Goal: Task Accomplishment & Management: Use online tool/utility

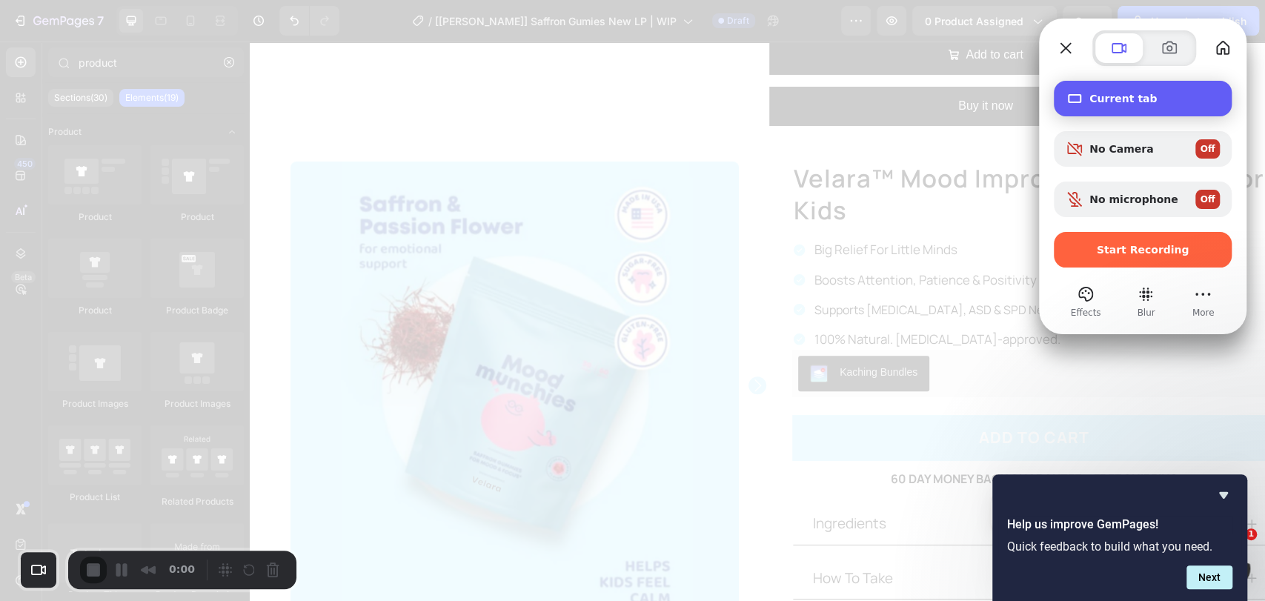
click at [1122, 97] on span "Current tab" at bounding box center [1155, 99] width 130 height 12
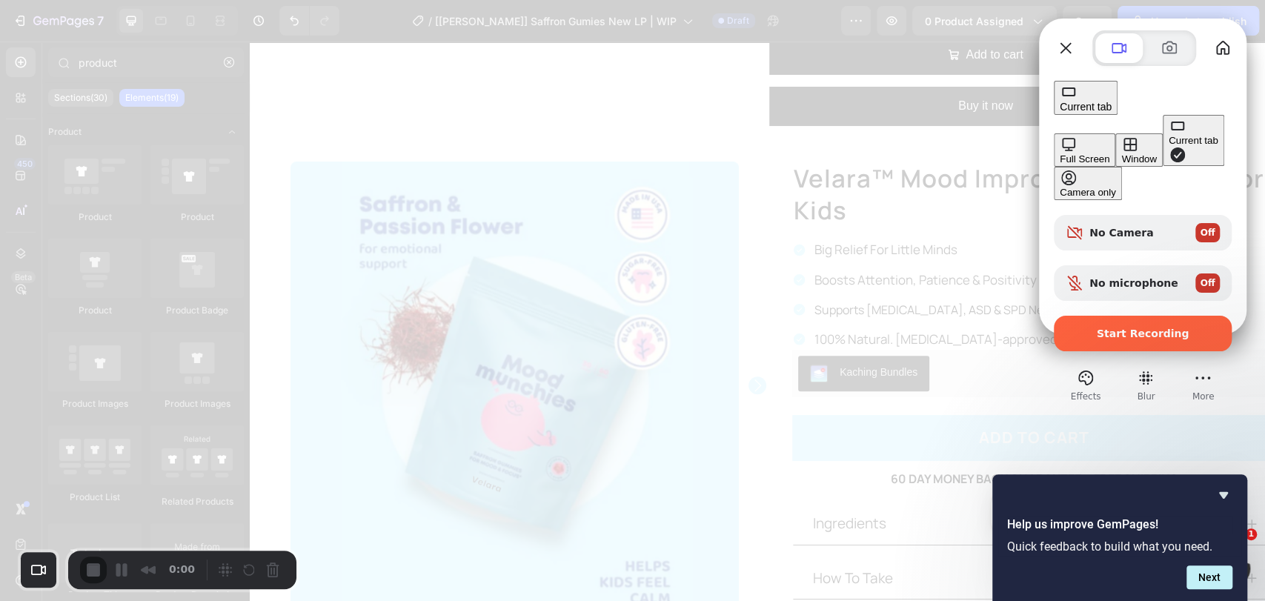
click at [1169, 146] on div "Current tab" at bounding box center [1194, 140] width 50 height 11
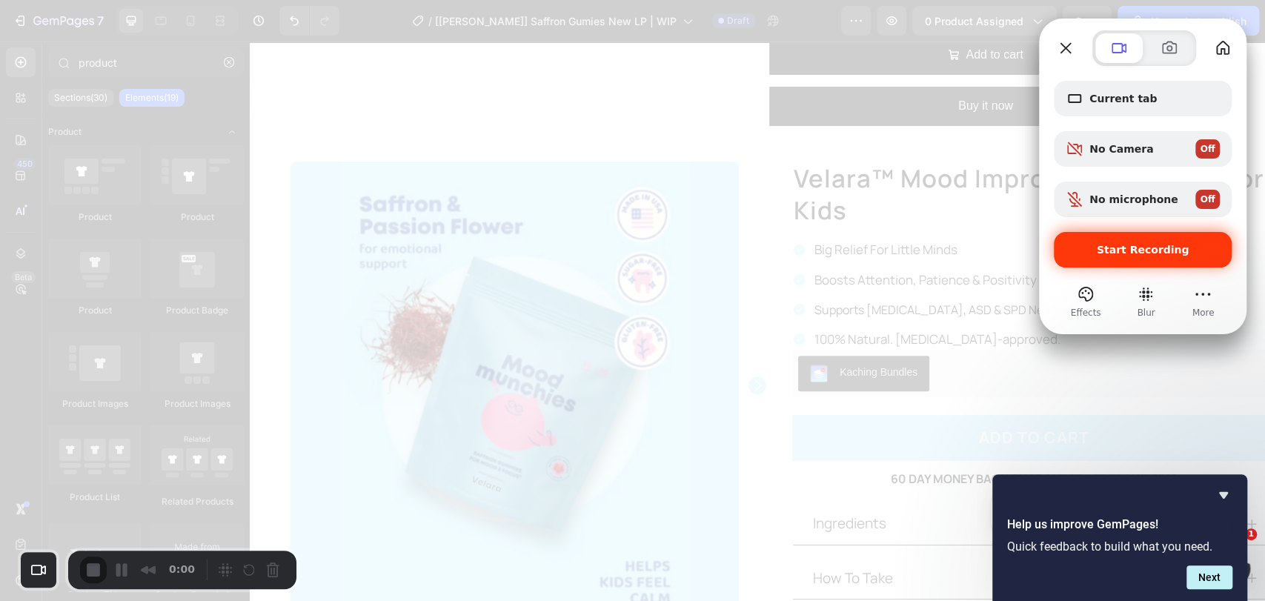
click at [1091, 245] on span "Start Recording" at bounding box center [1143, 250] width 154 height 12
click at [1222, 492] on icon "Hide survey" at bounding box center [1223, 495] width 9 height 7
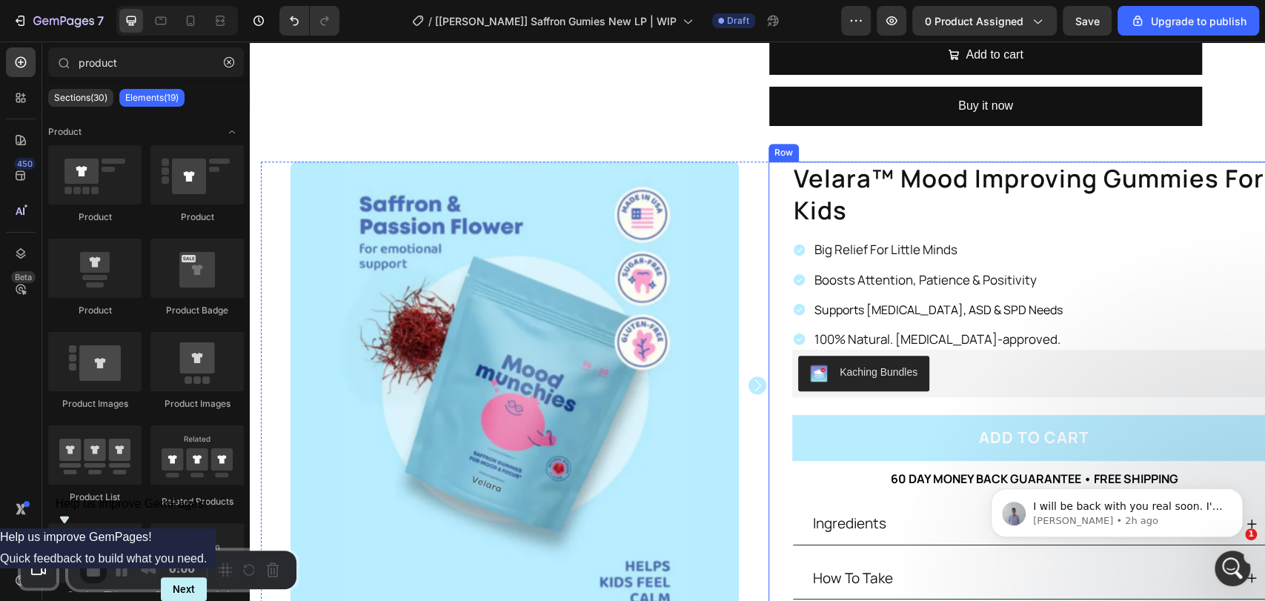
click at [772, 162] on div "velara™ mood improving gummies for kids Product Title Big Relief For Little Min…" at bounding box center [1023, 417] width 508 height 510
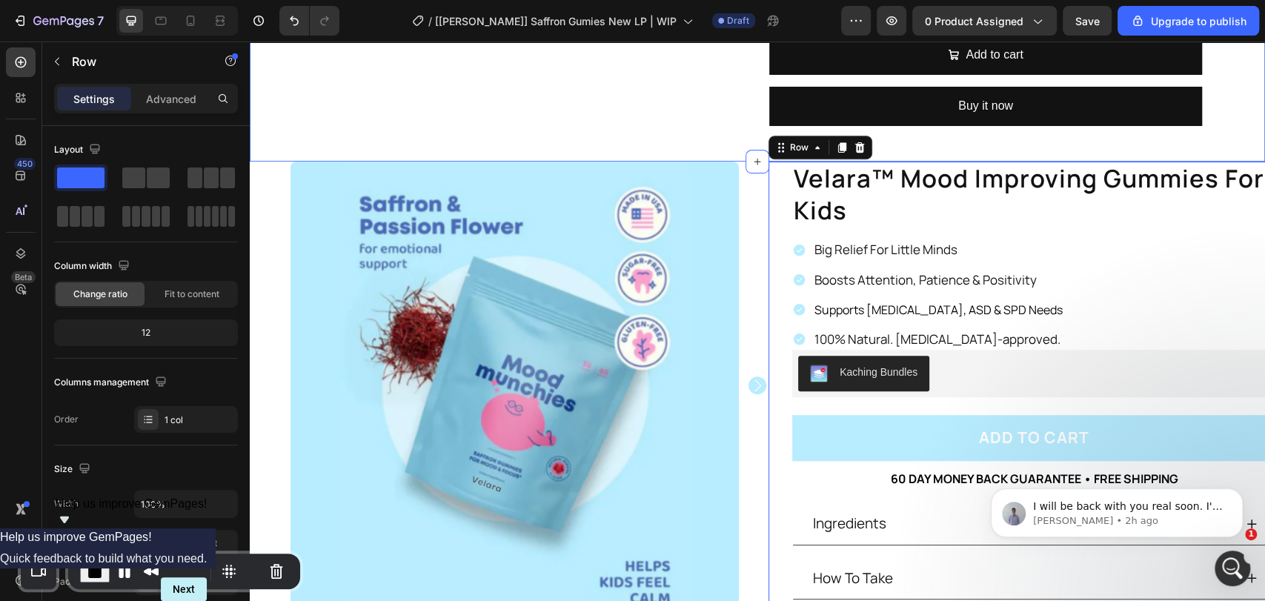
click at [781, 162] on div "velara™ mood improving gummies for kids Product Title Big Relief For Little Min…" at bounding box center [1023, 417] width 508 height 510
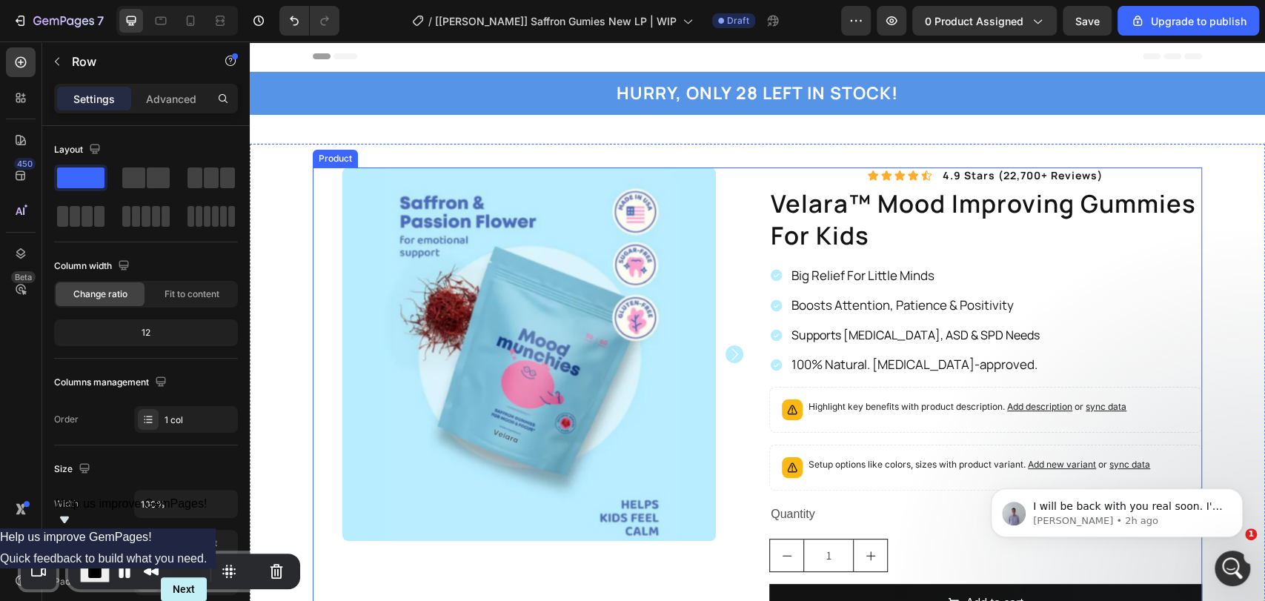
click at [749, 168] on div "Product Images Icon Icon Icon Icon Icon Icon List 4.9 stars (22,700+ reviews) T…" at bounding box center [758, 427] width 890 height 519
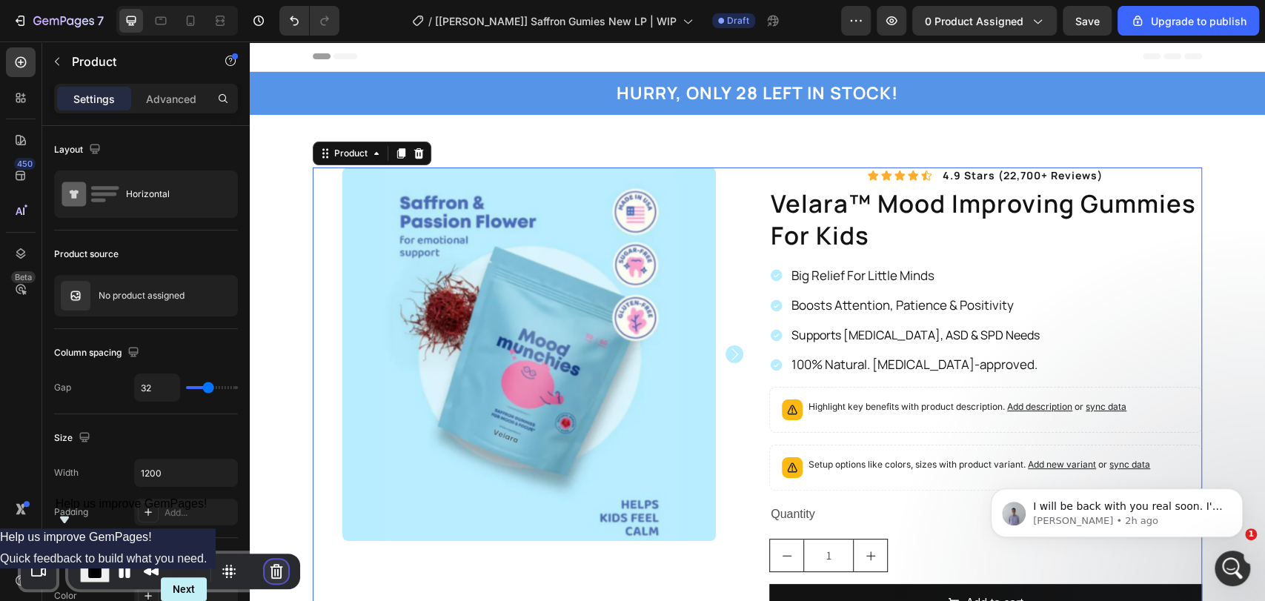
click at [266, 566] on button "Cancel Recording" at bounding box center [277, 572] width 24 height 24
click at [414, 152] on icon at bounding box center [419, 153] width 10 height 10
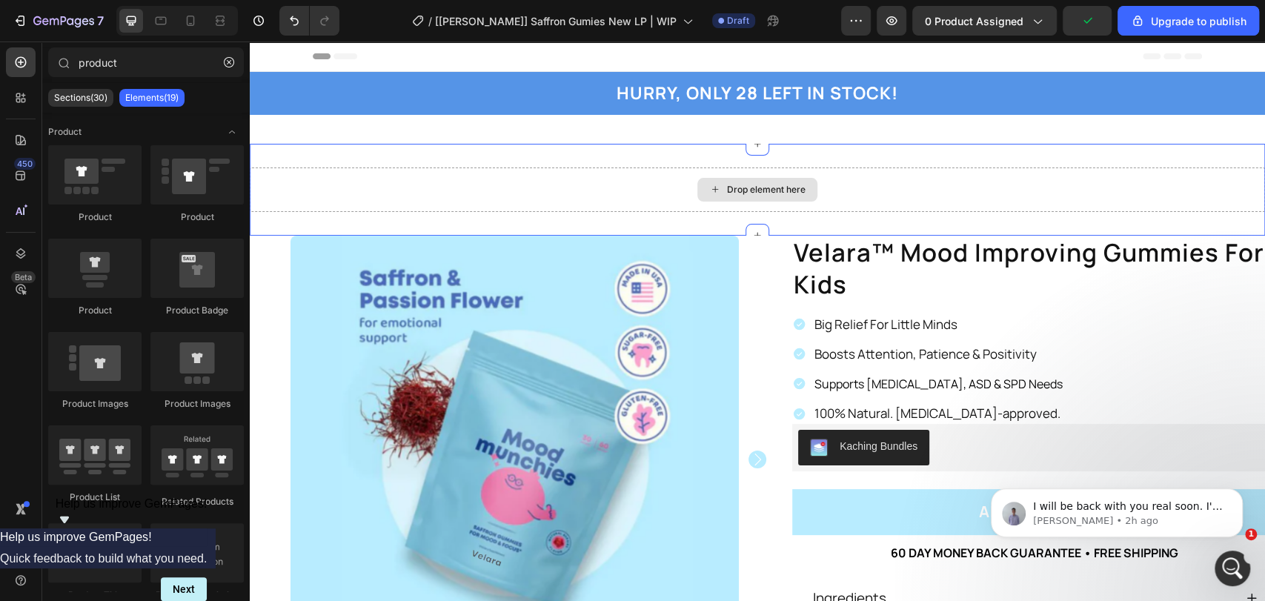
click at [671, 168] on div "Drop element here" at bounding box center [758, 190] width 1016 height 44
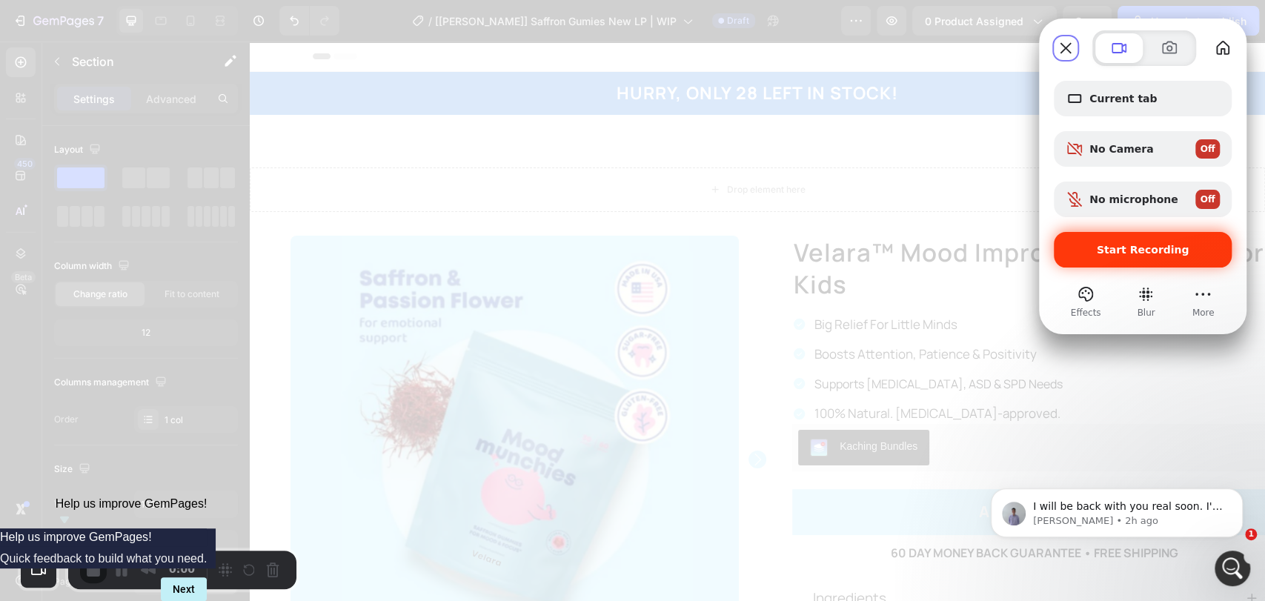
click at [1139, 251] on span "Start Recording" at bounding box center [1143, 250] width 93 height 12
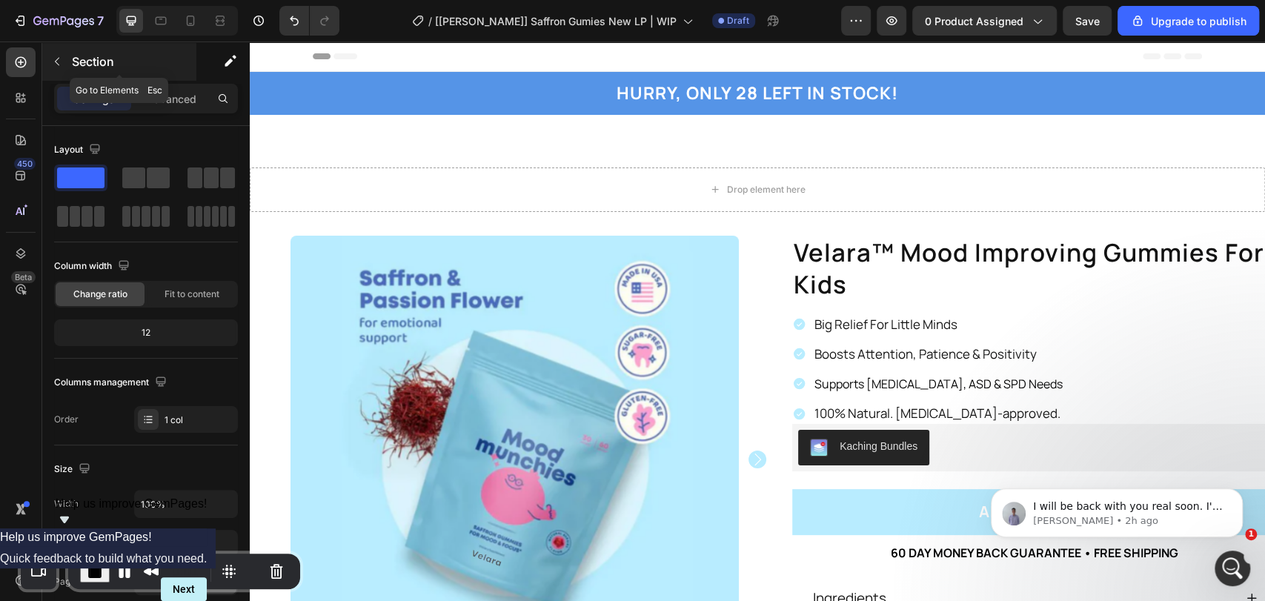
click at [90, 60] on p "Section" at bounding box center [133, 62] width 122 height 18
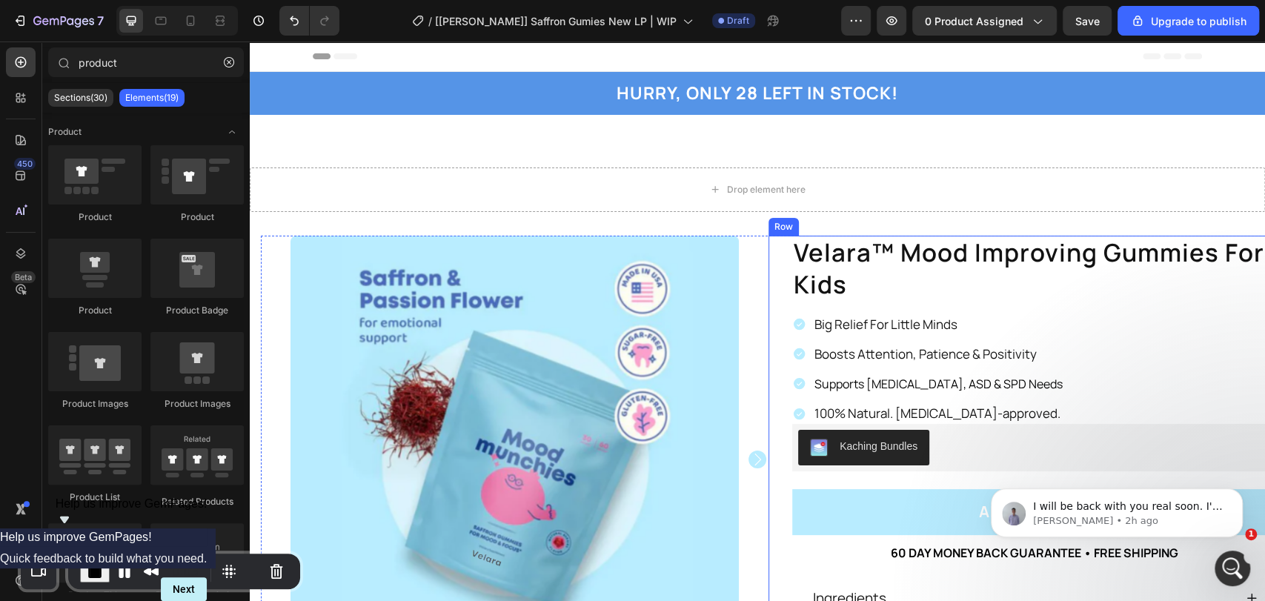
click at [774, 245] on div "velara™ mood improving gummies for kids Product Title Big Relief For Little Min…" at bounding box center [1023, 491] width 508 height 510
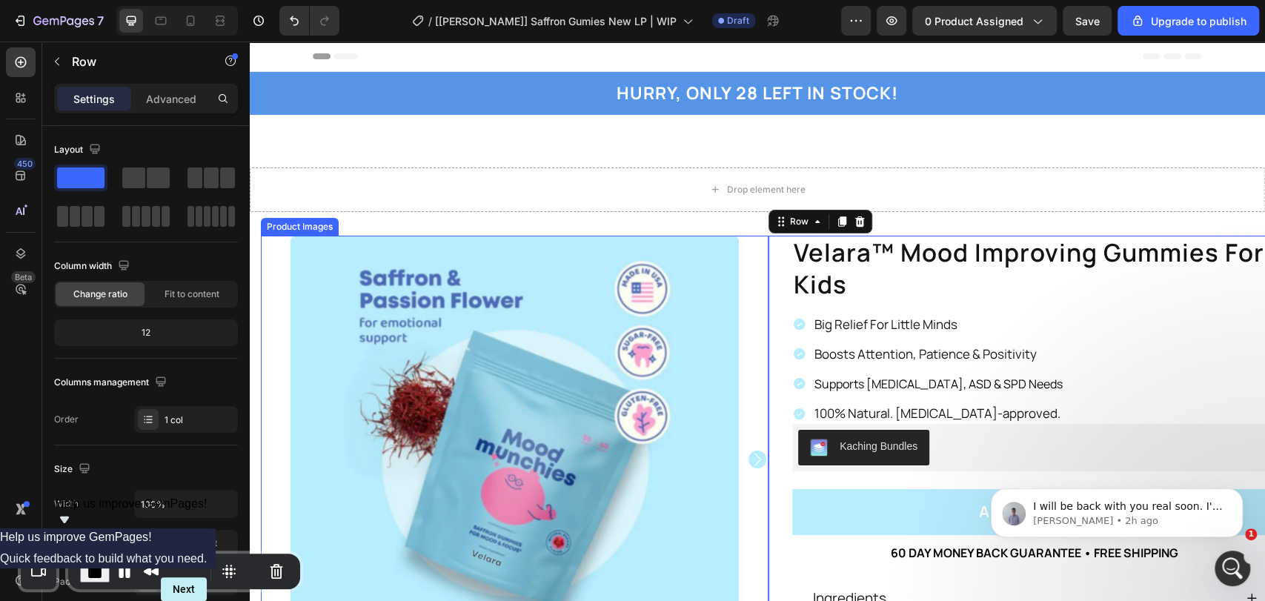
click at [656, 240] on img at bounding box center [515, 460] width 448 height 448
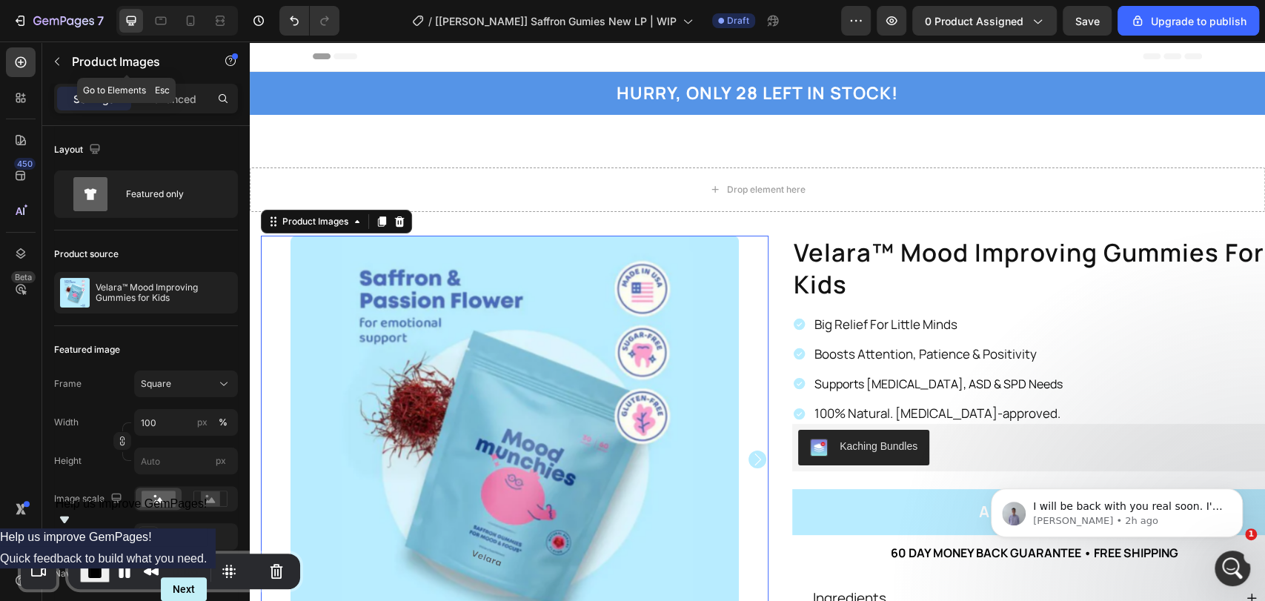
drag, startPoint x: 63, startPoint y: 62, endPoint x: 125, endPoint y: 97, distance: 71.1
click at [63, 62] on button "button" at bounding box center [57, 62] width 24 height 24
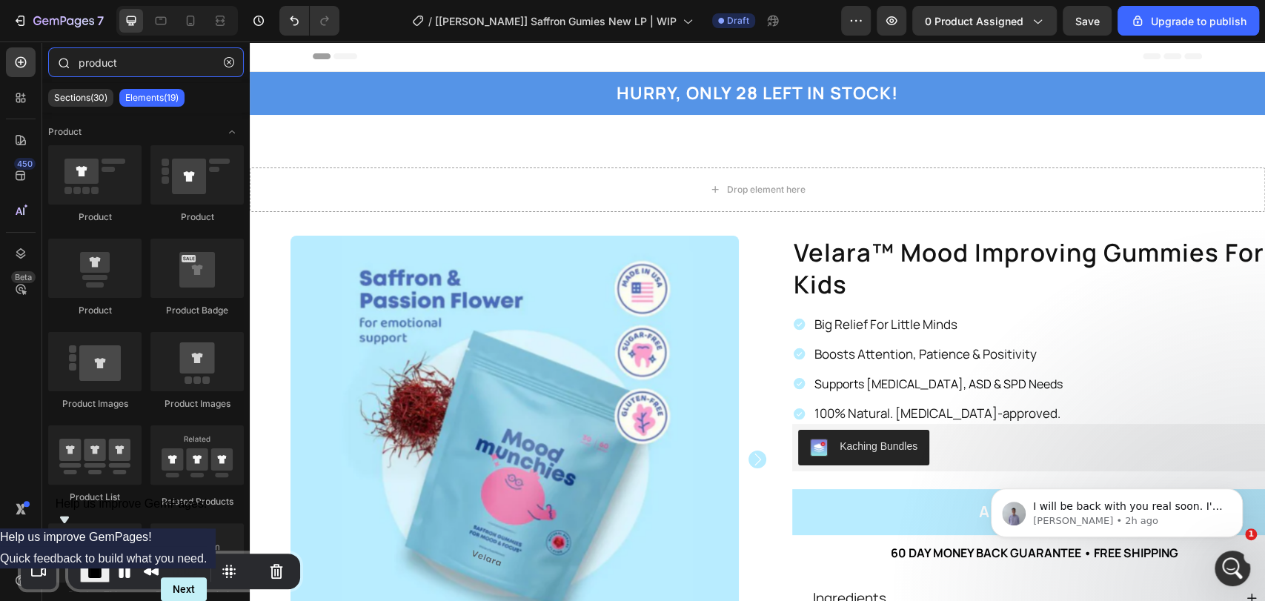
click at [116, 70] on input "product" at bounding box center [146, 62] width 196 height 30
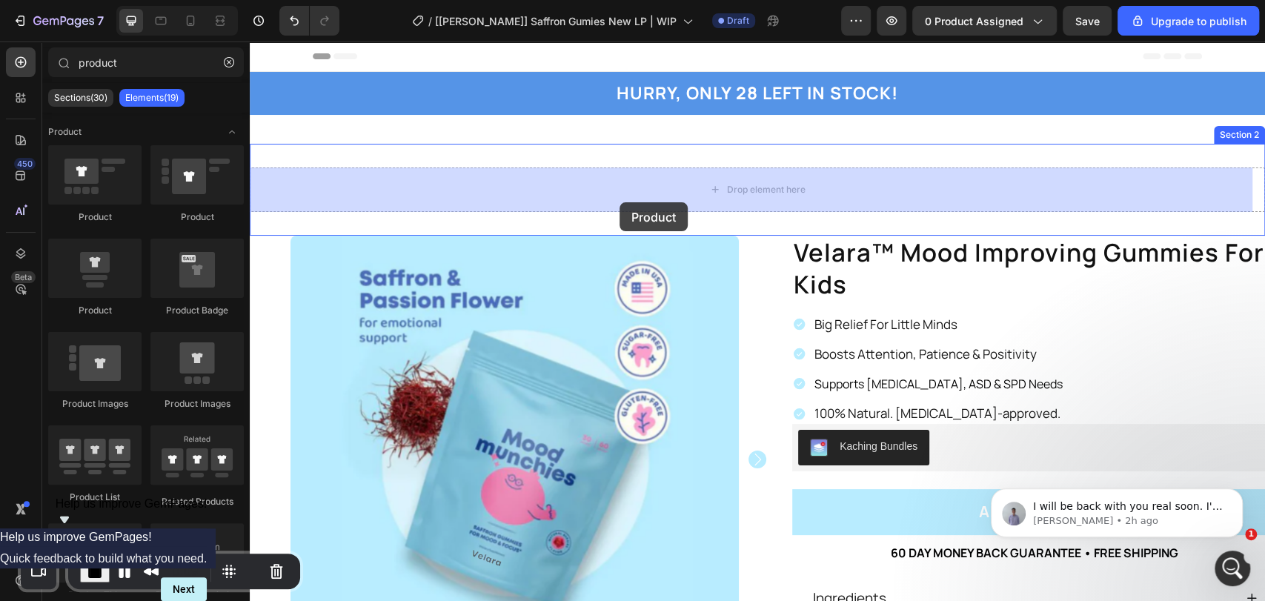
drag, startPoint x: 343, startPoint y: 226, endPoint x: 621, endPoint y: 199, distance: 279.3
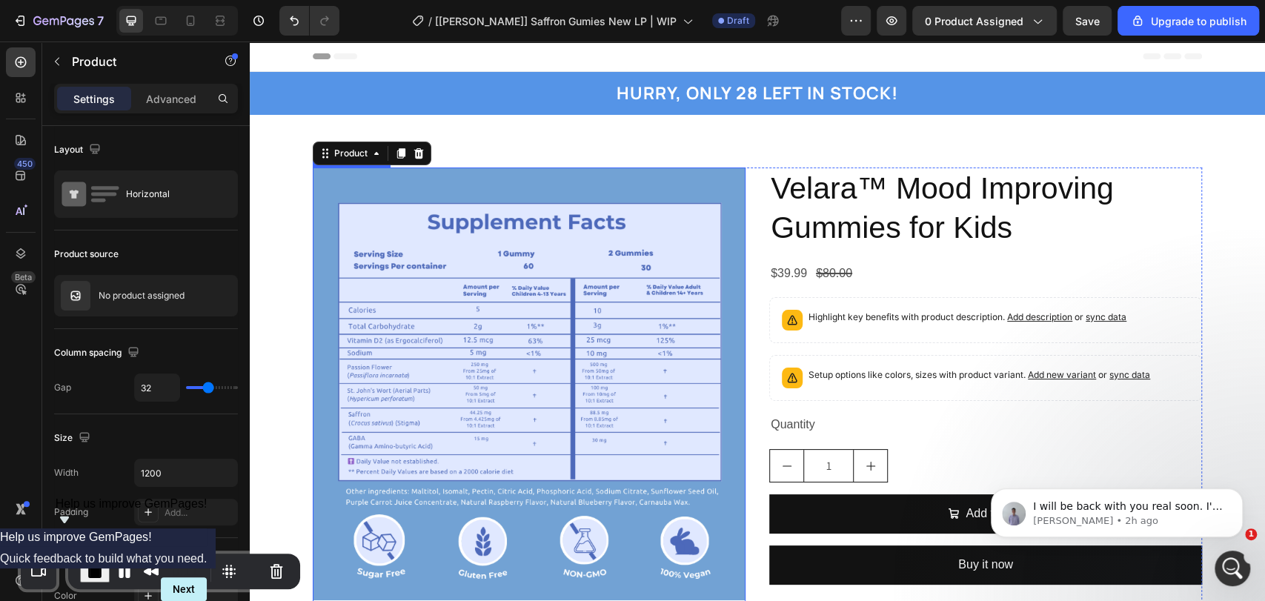
click at [638, 288] on img at bounding box center [529, 384] width 433 height 433
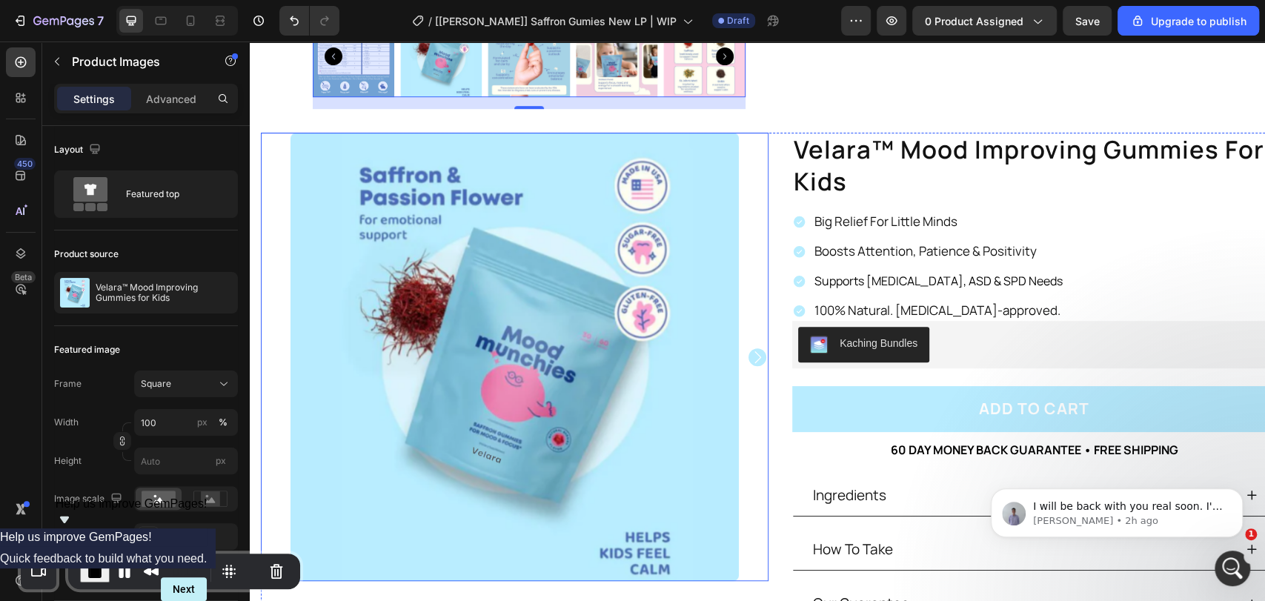
scroll to position [658, 0]
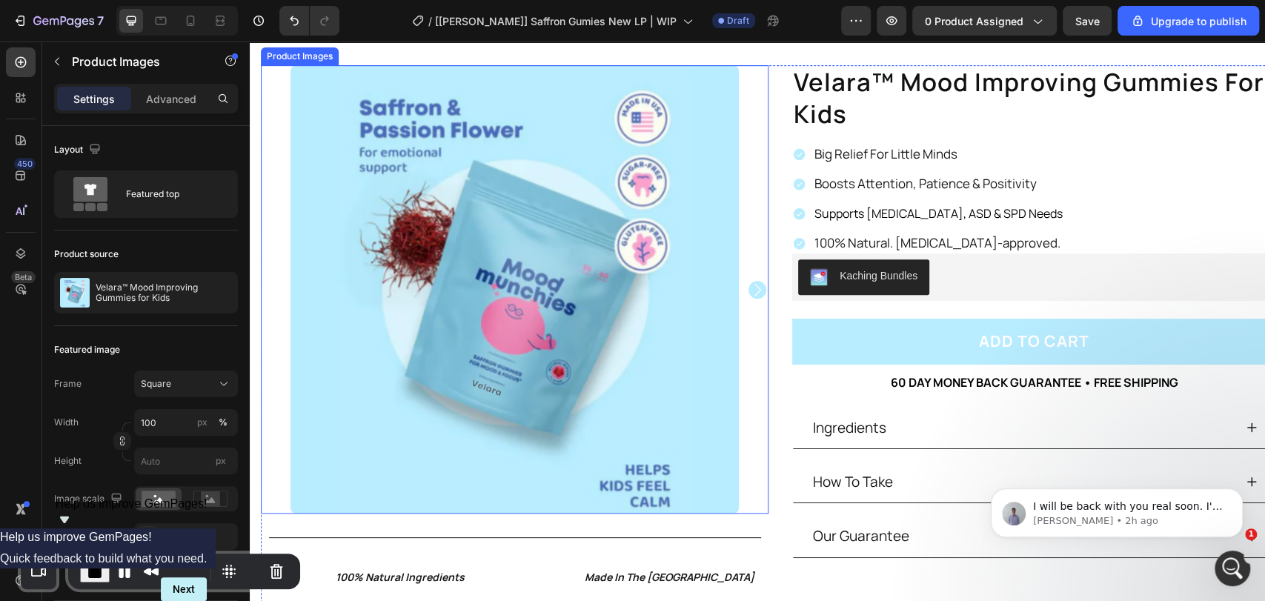
click at [593, 268] on img at bounding box center [515, 289] width 448 height 448
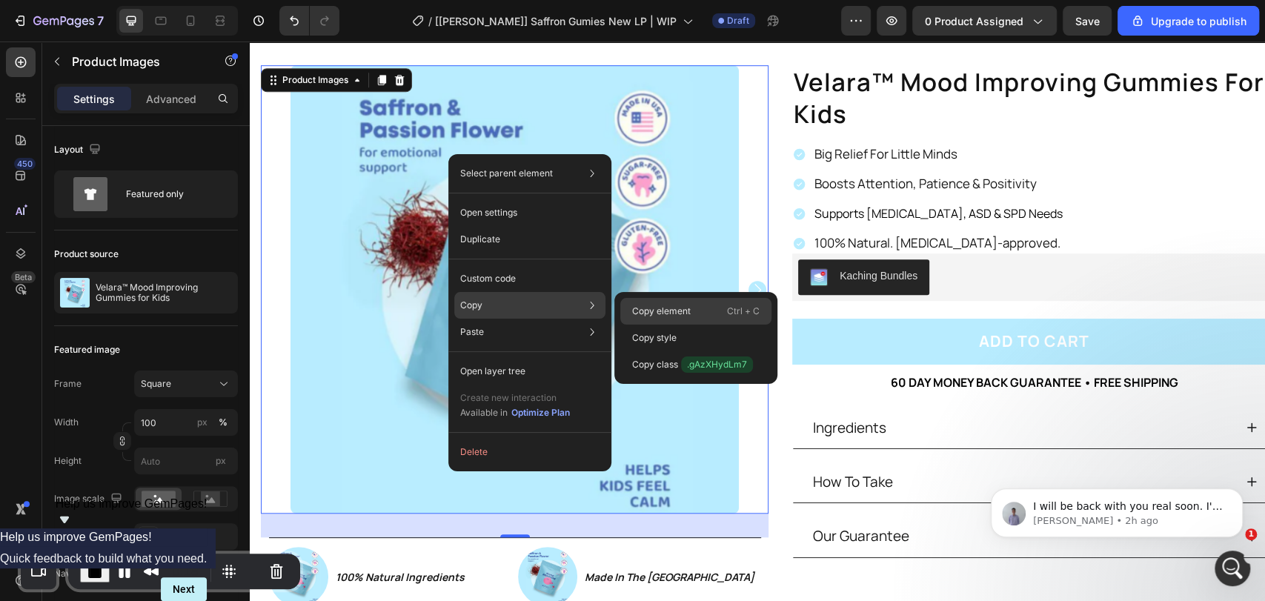
click at [659, 311] on p "Copy element" at bounding box center [661, 311] width 59 height 13
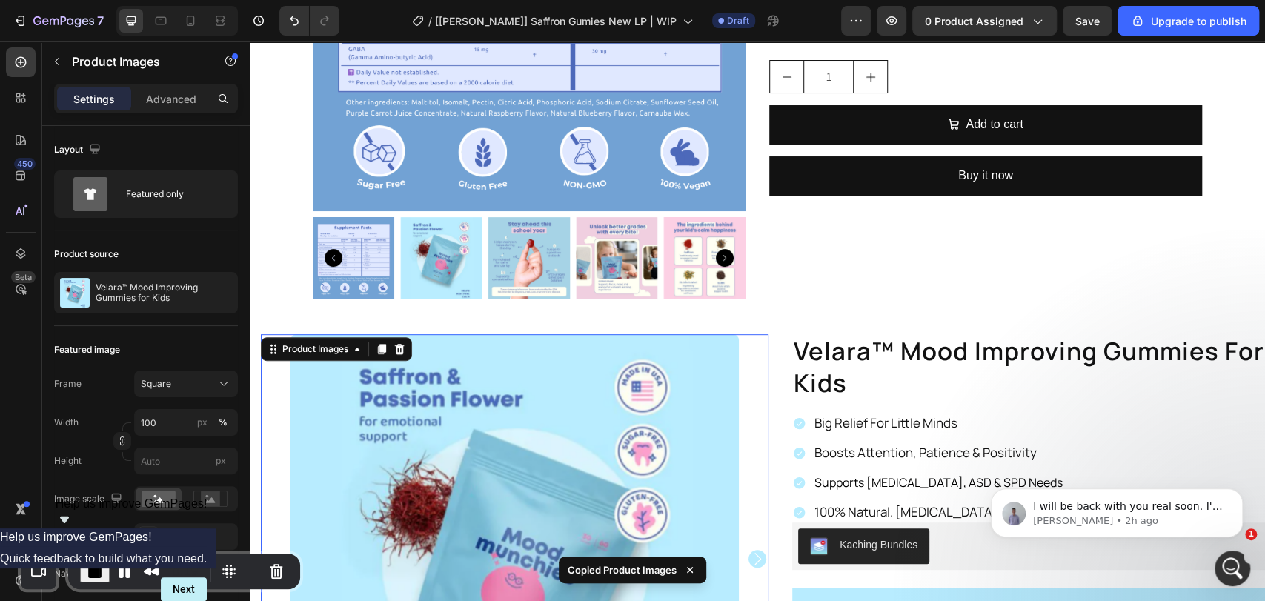
scroll to position [219, 0]
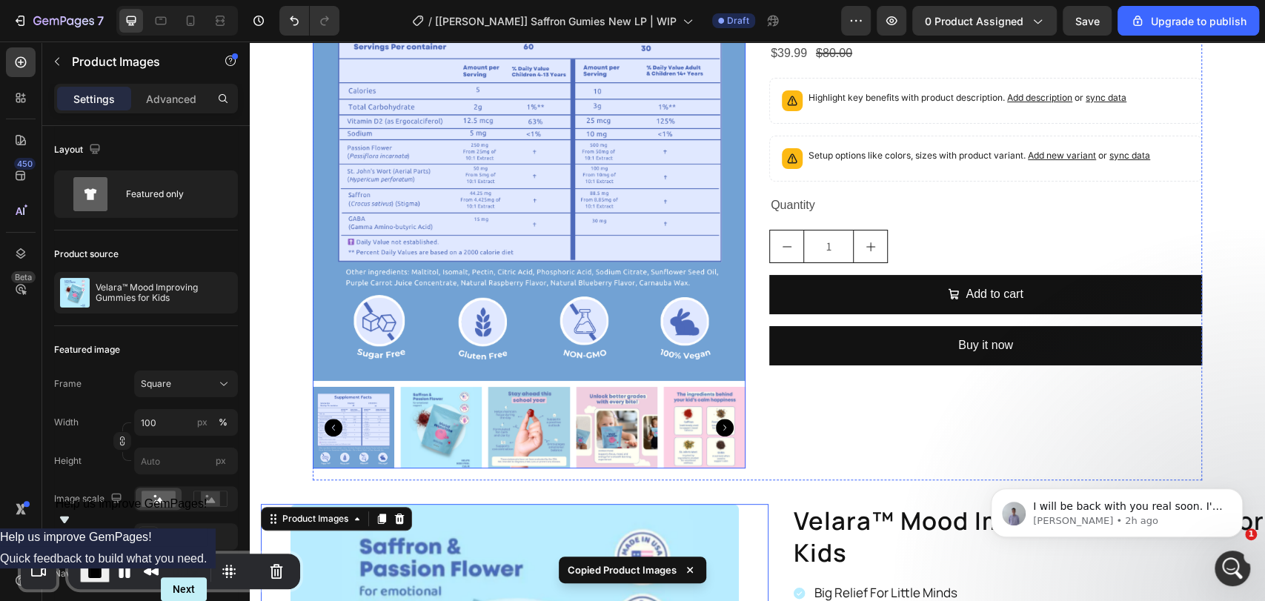
click at [565, 320] on img at bounding box center [529, 164] width 433 height 433
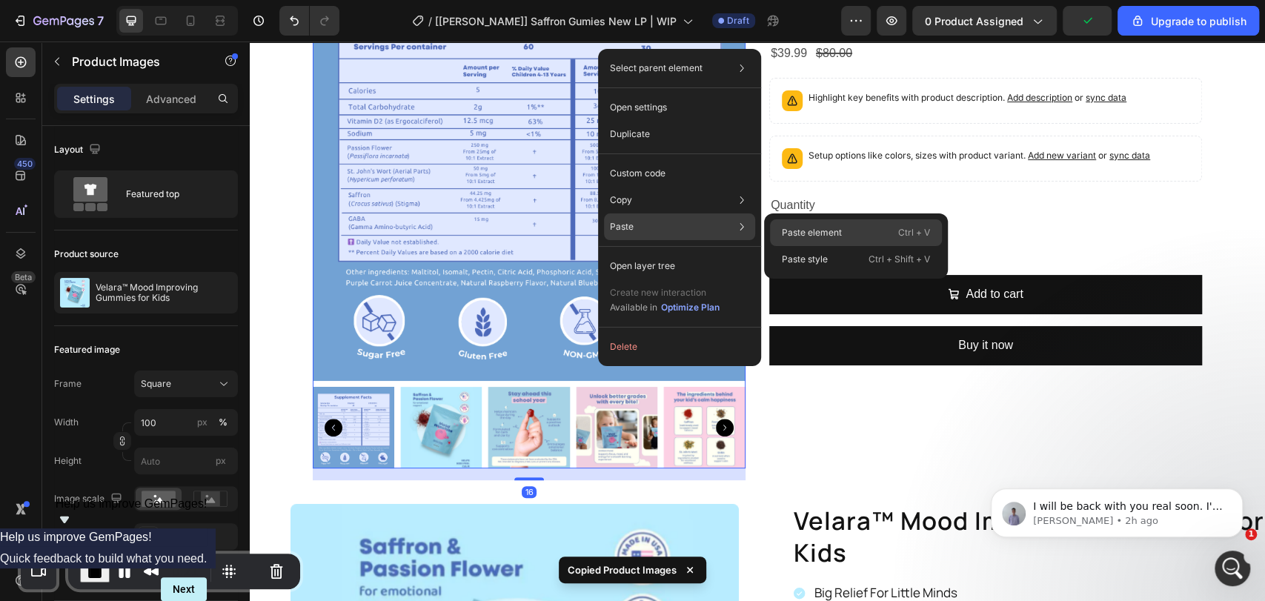
click at [803, 233] on p "Paste element" at bounding box center [812, 232] width 60 height 13
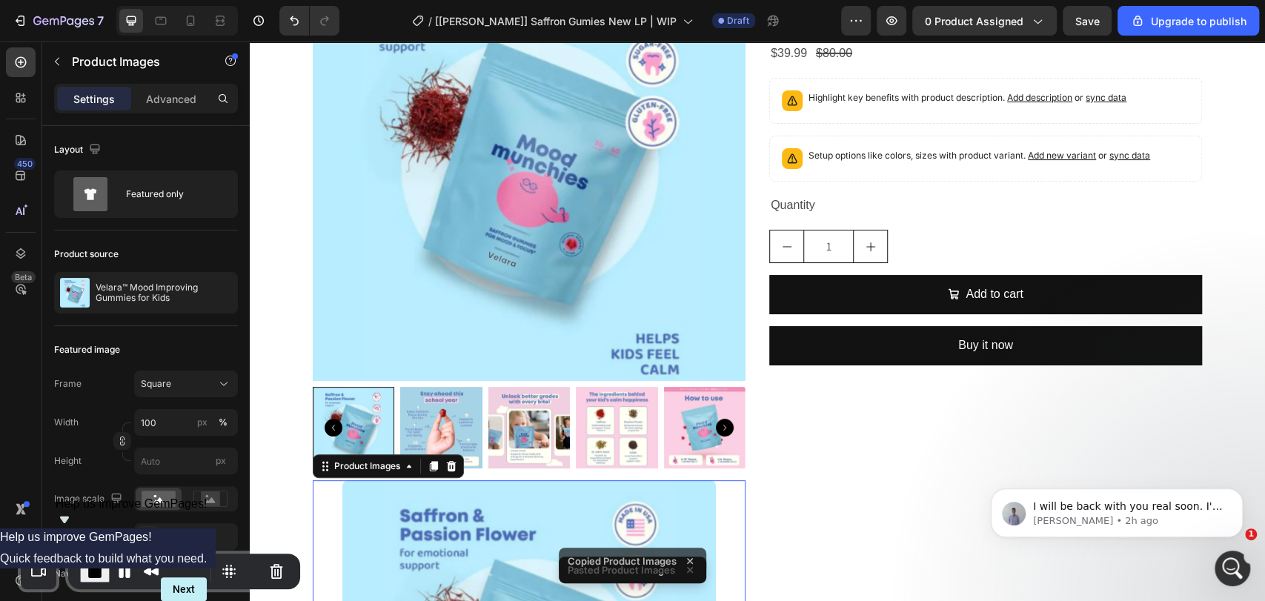
scroll to position [0, 0]
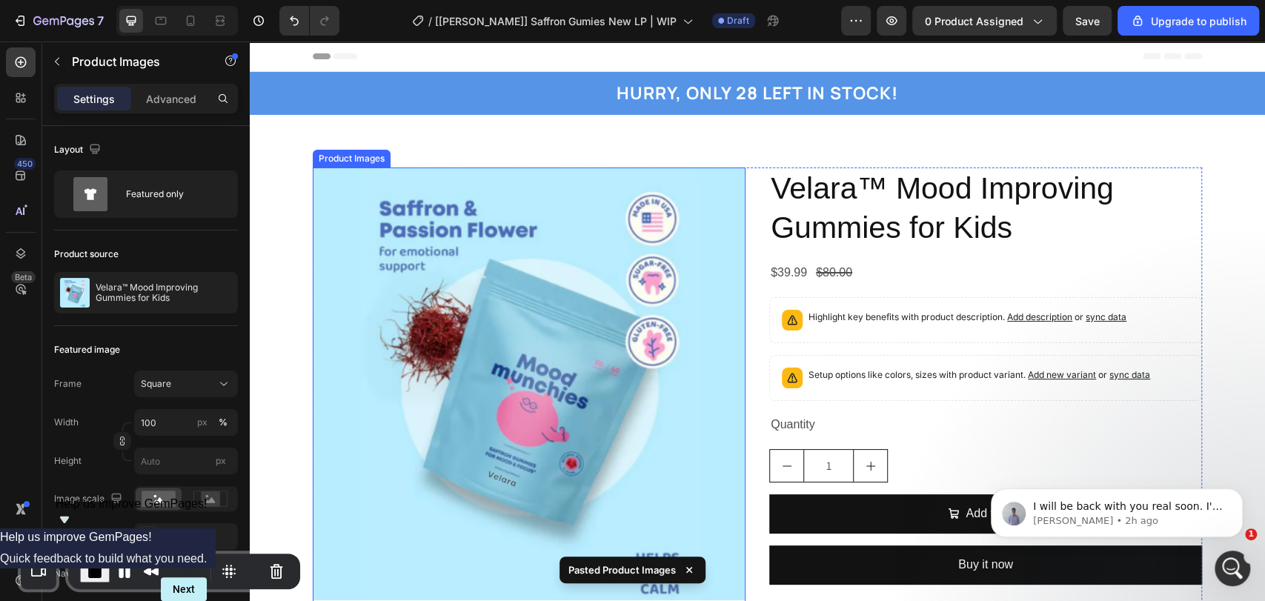
click at [613, 295] on img at bounding box center [529, 384] width 433 height 433
click at [447, 151] on icon at bounding box center [452, 153] width 10 height 10
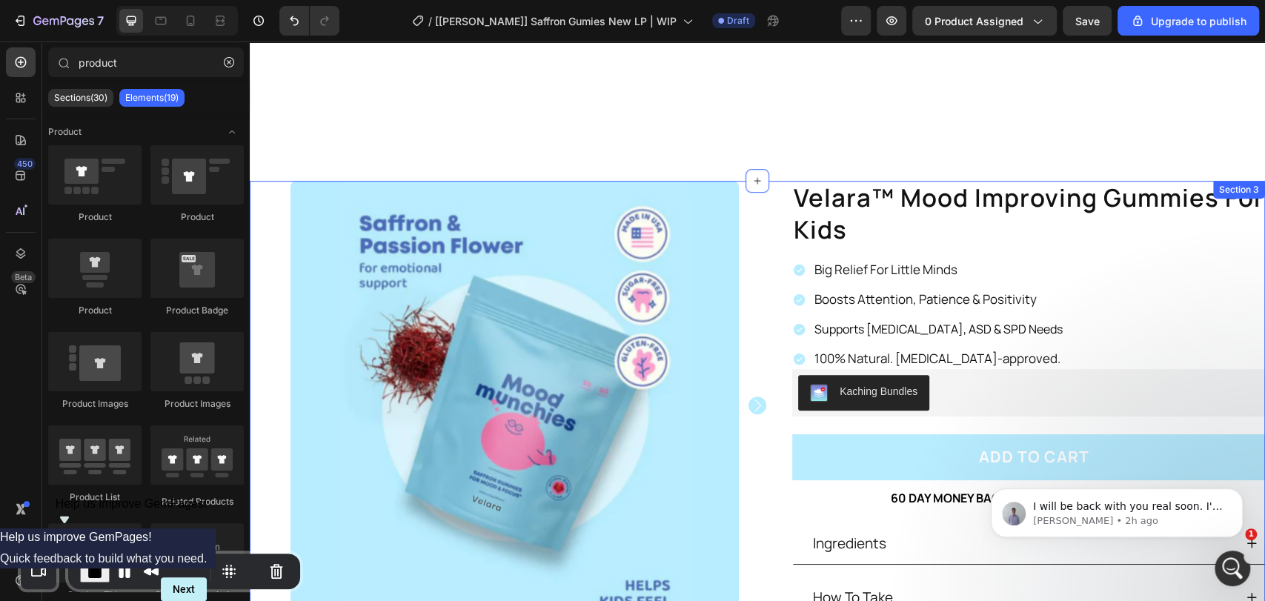
scroll to position [769, 0]
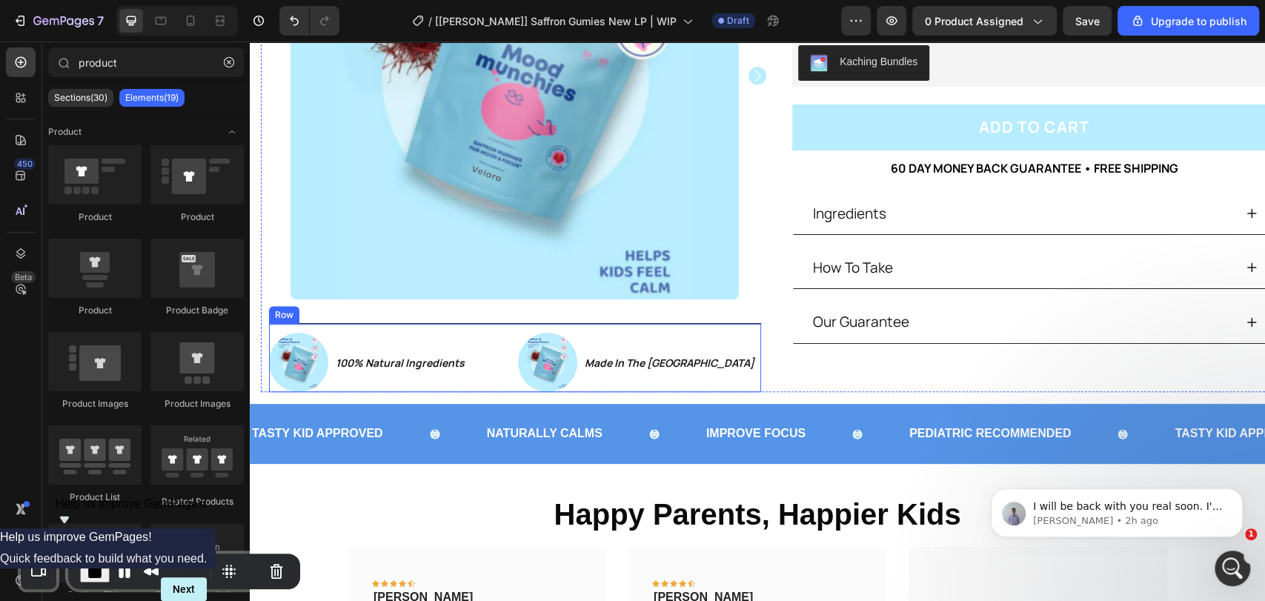
click at [464, 323] on div "Image 100% Natural Ingredients Text Block Row Image Made In The USA Text Block …" at bounding box center [515, 357] width 492 height 69
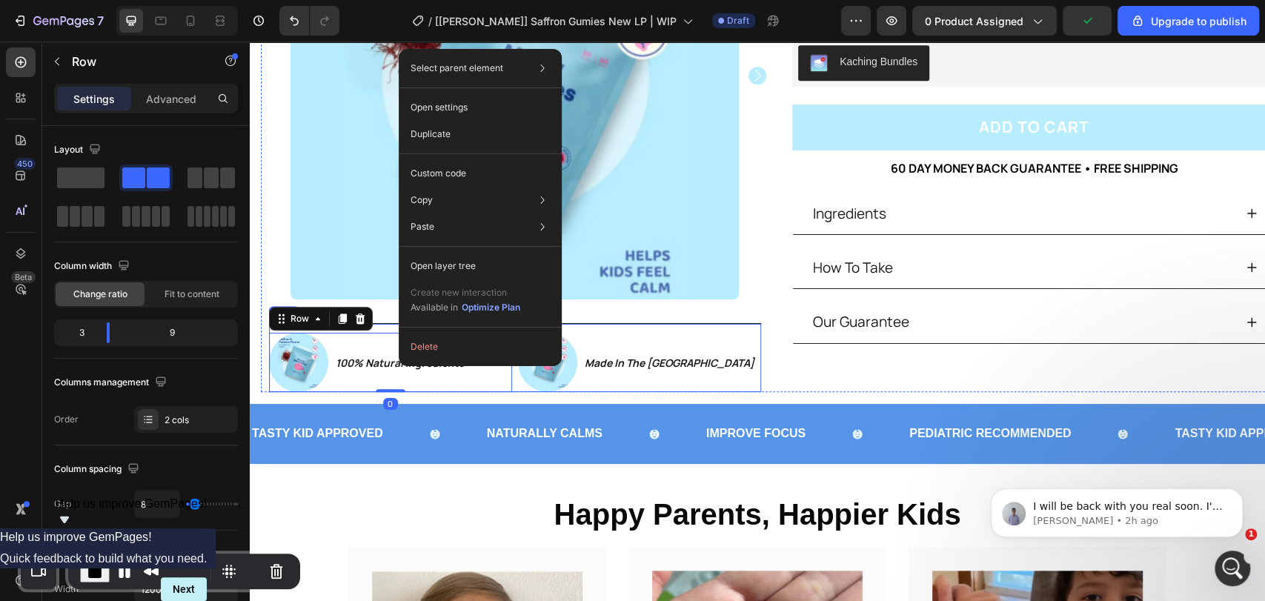
click at [380, 323] on div "Image 100% Natural Ingredients Text Block Row 0 Image Made In The USA Text Bloc…" at bounding box center [515, 357] width 492 height 69
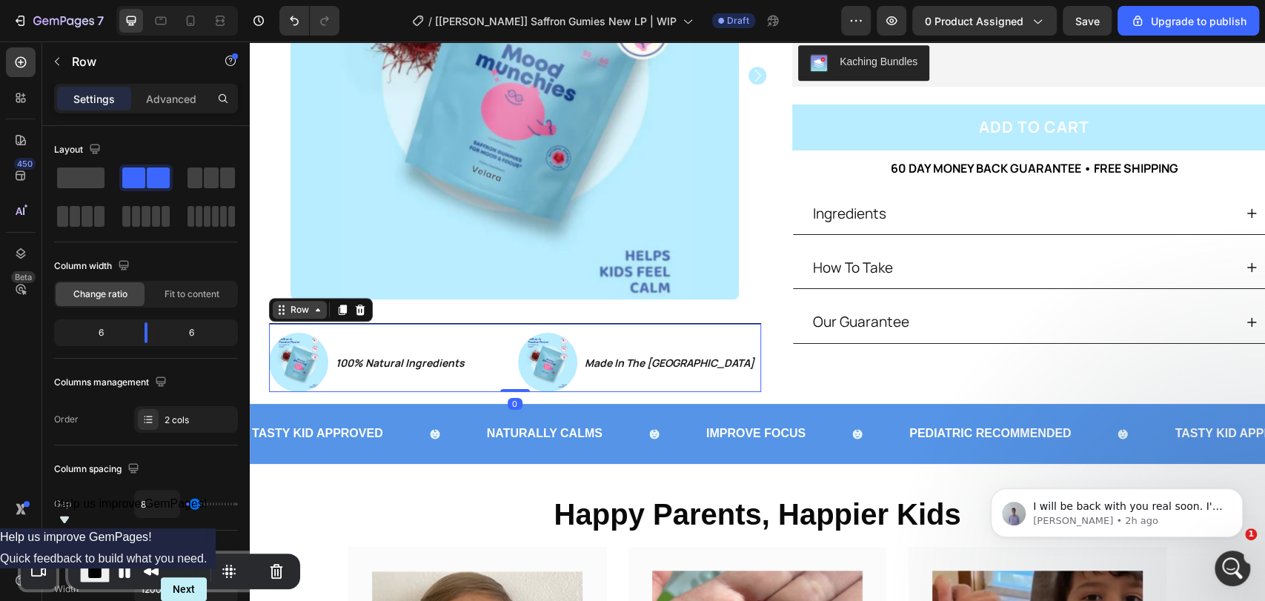
click at [305, 303] on div "Row" at bounding box center [300, 309] width 24 height 13
click at [307, 304] on div "Row" at bounding box center [300, 309] width 24 height 13
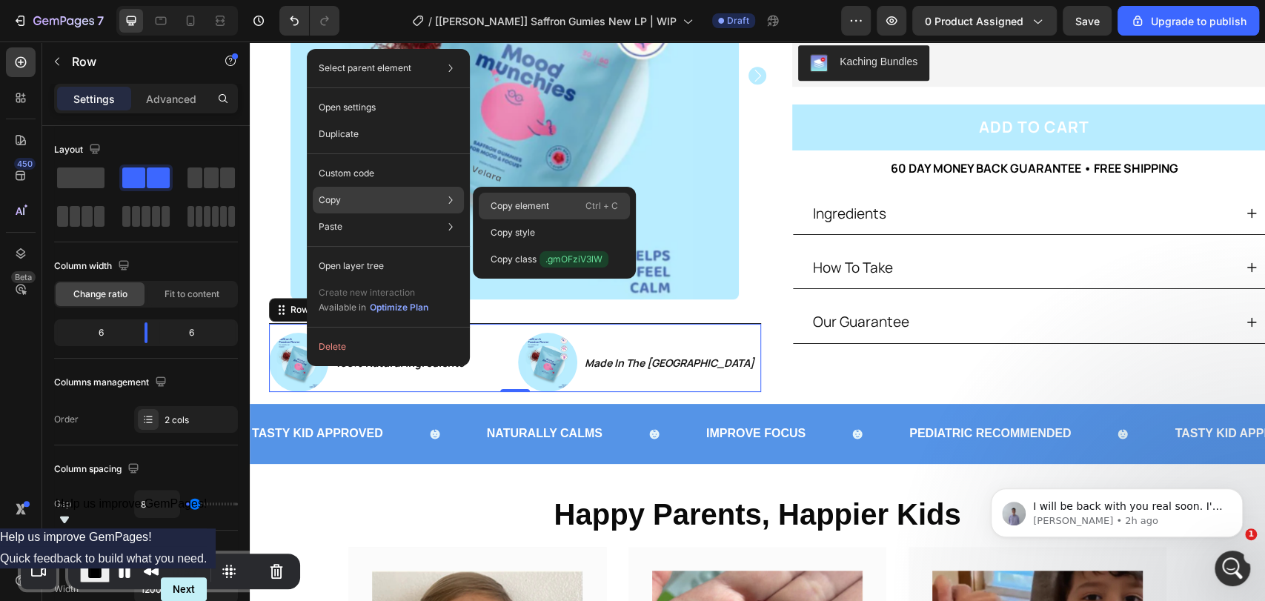
click at [511, 205] on p "Copy element" at bounding box center [520, 205] width 59 height 13
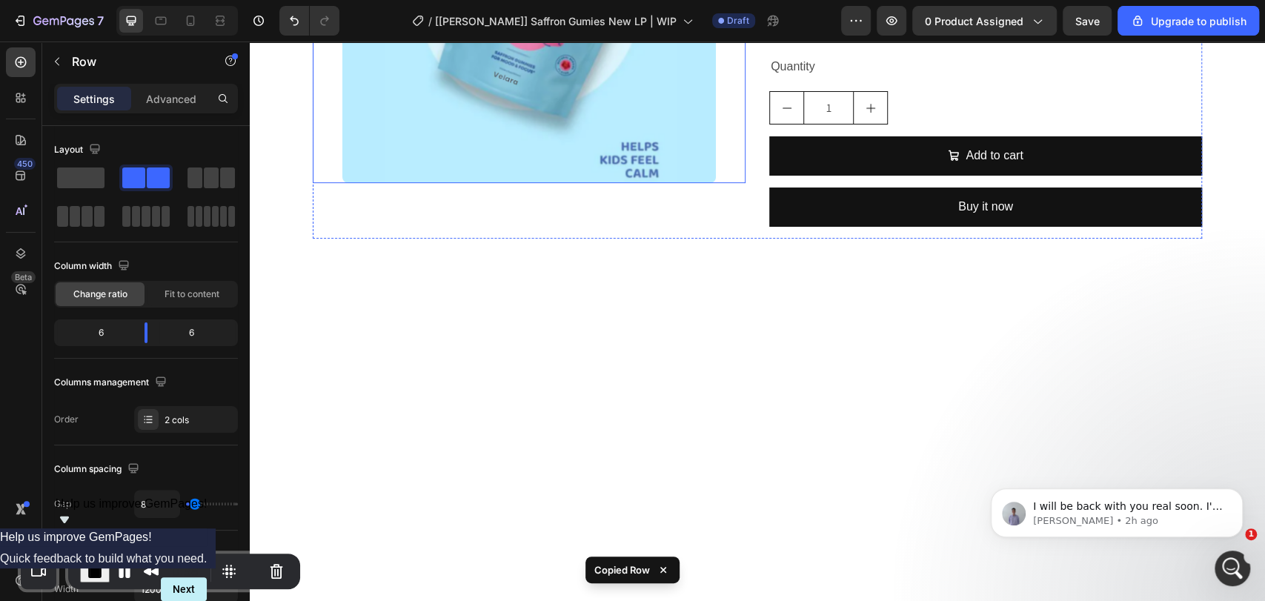
scroll to position [0, 0]
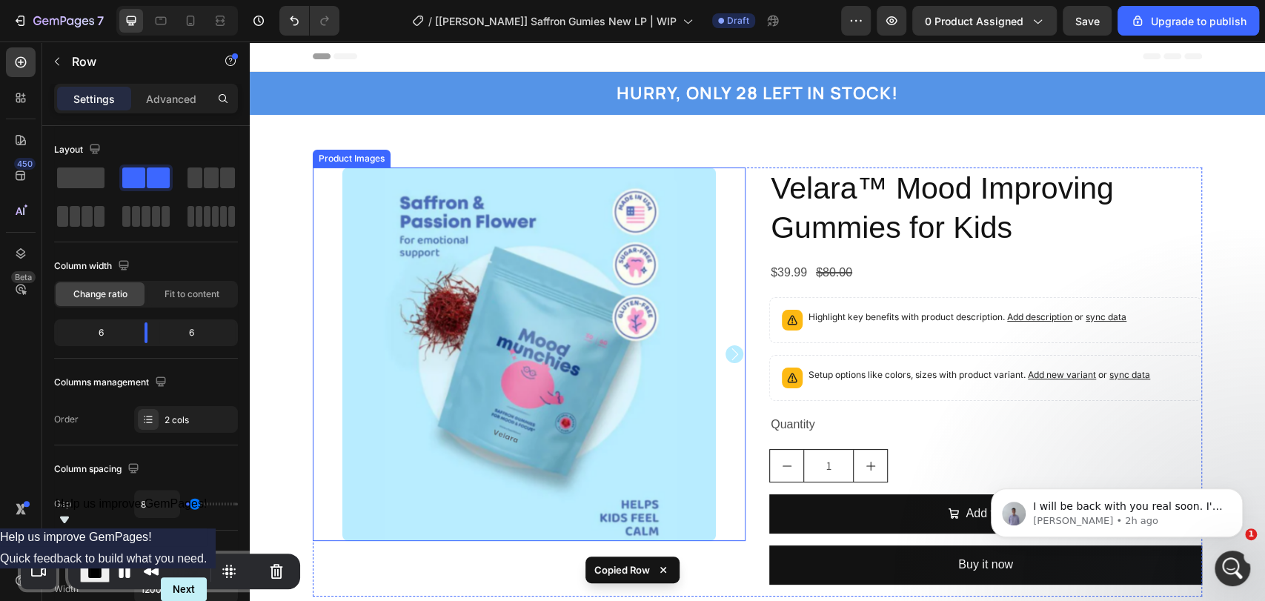
click at [555, 297] on img at bounding box center [529, 355] width 374 height 374
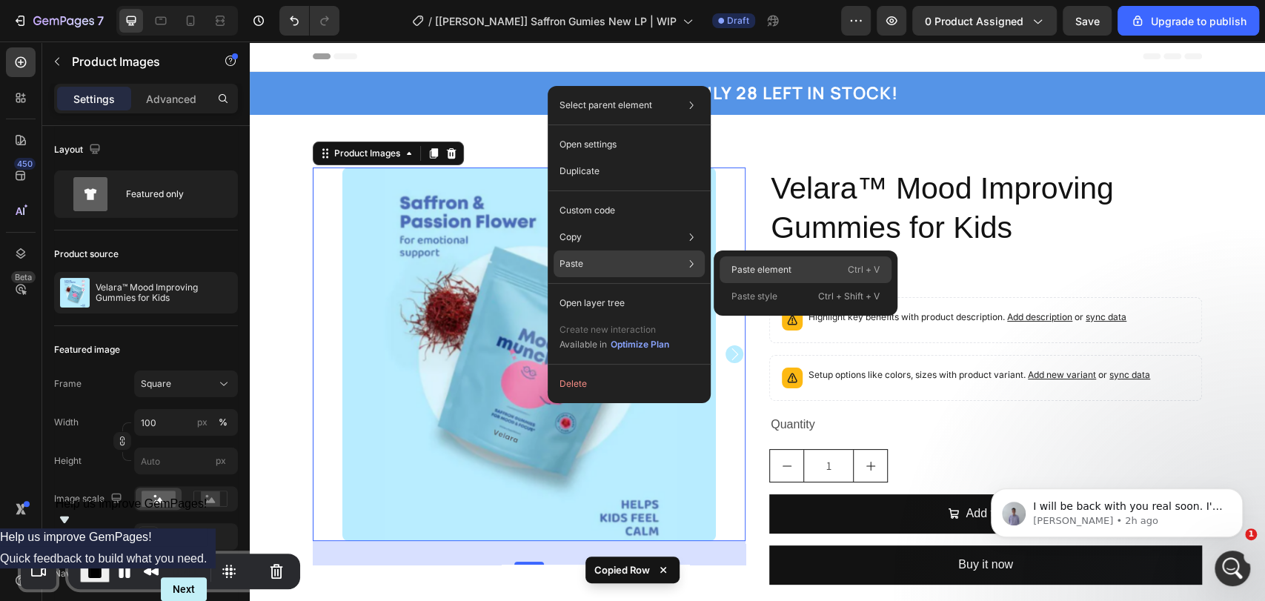
click at [741, 274] on p "Paste element" at bounding box center [762, 269] width 60 height 13
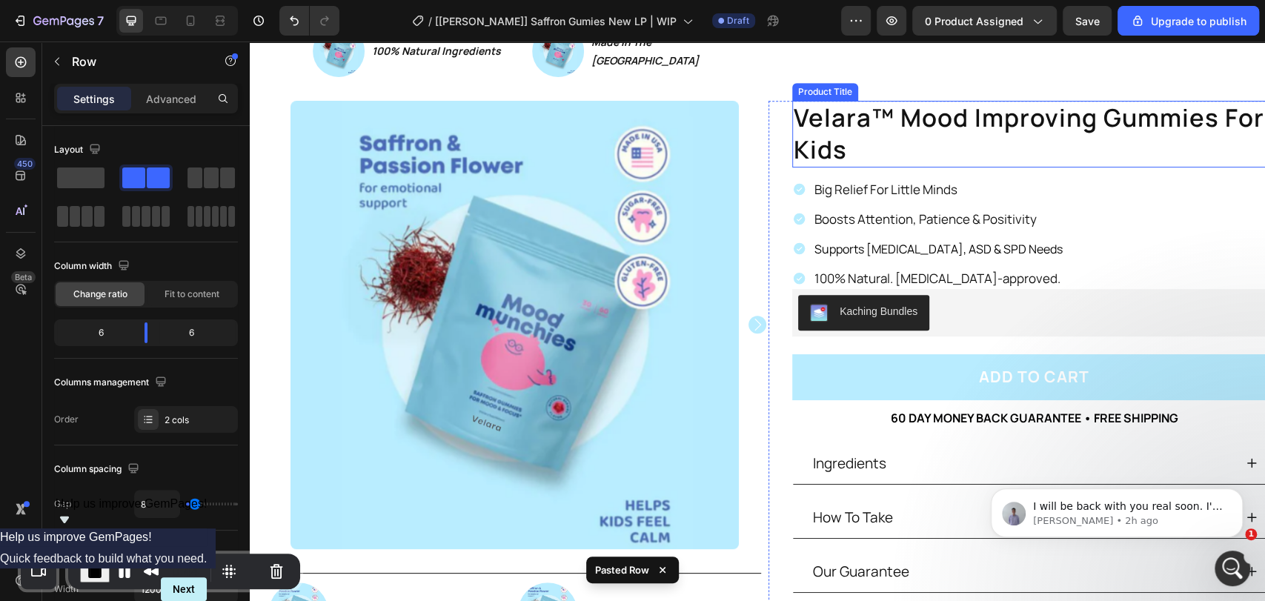
scroll to position [439, 0]
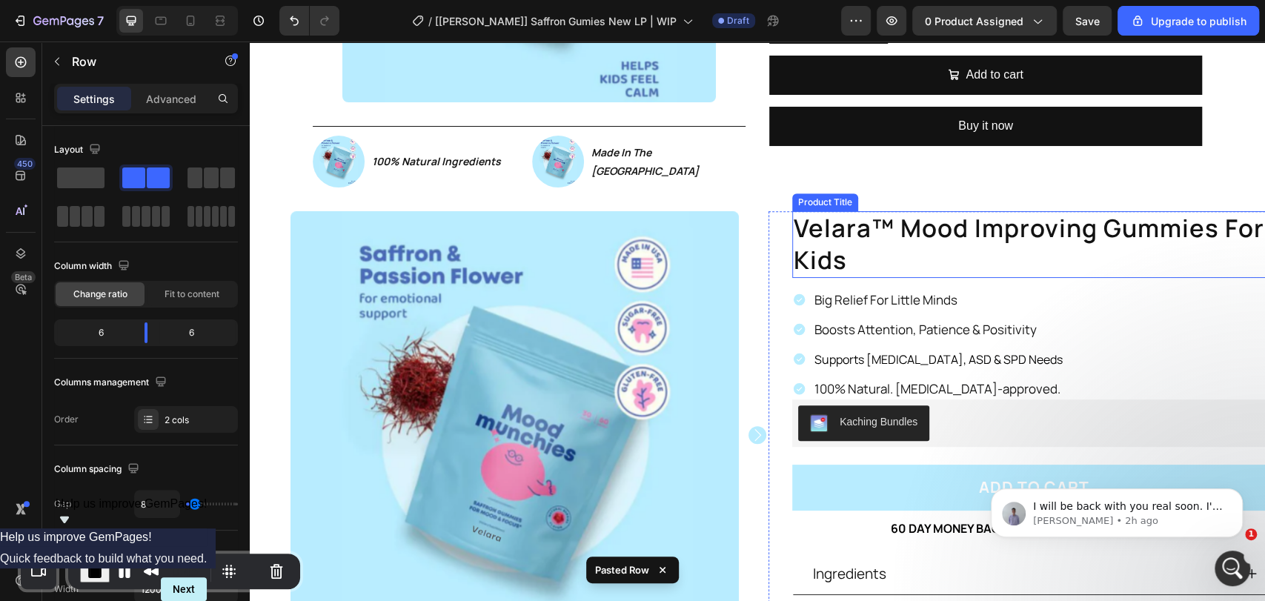
click at [893, 265] on h1 "velara™ mood improving gummies for kids" at bounding box center [1034, 244] width 484 height 67
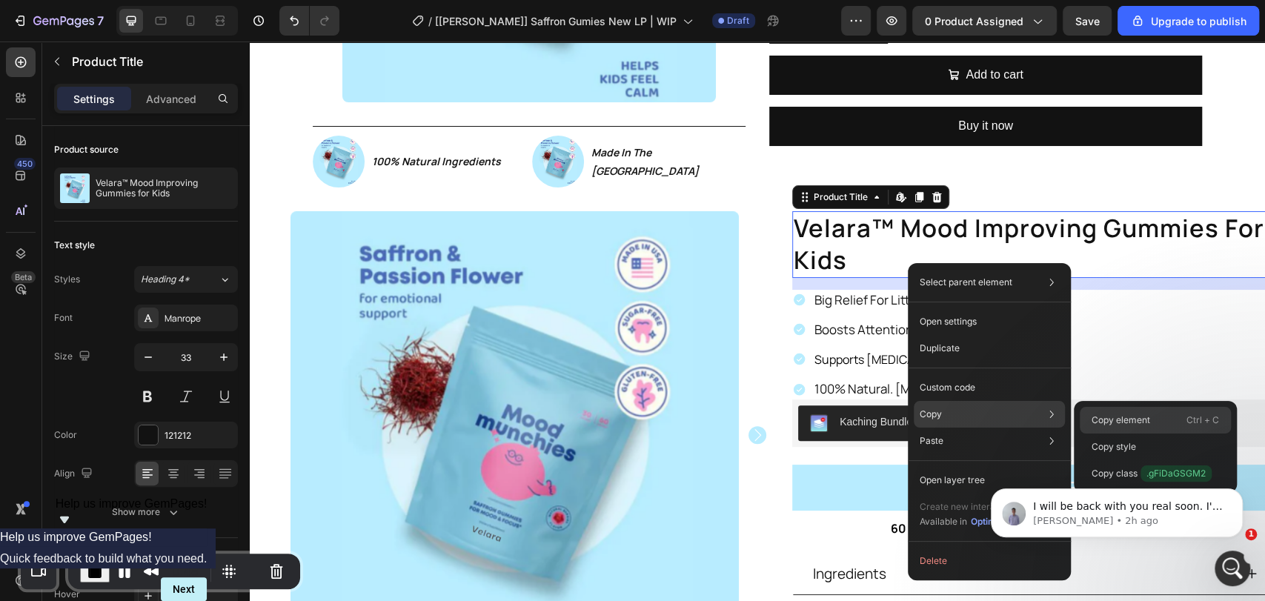
drag, startPoint x: 1135, startPoint y: 428, endPoint x: 739, endPoint y: 256, distance: 431.6
click at [1135, 428] on div "Copy element Ctrl + C" at bounding box center [1155, 420] width 151 height 27
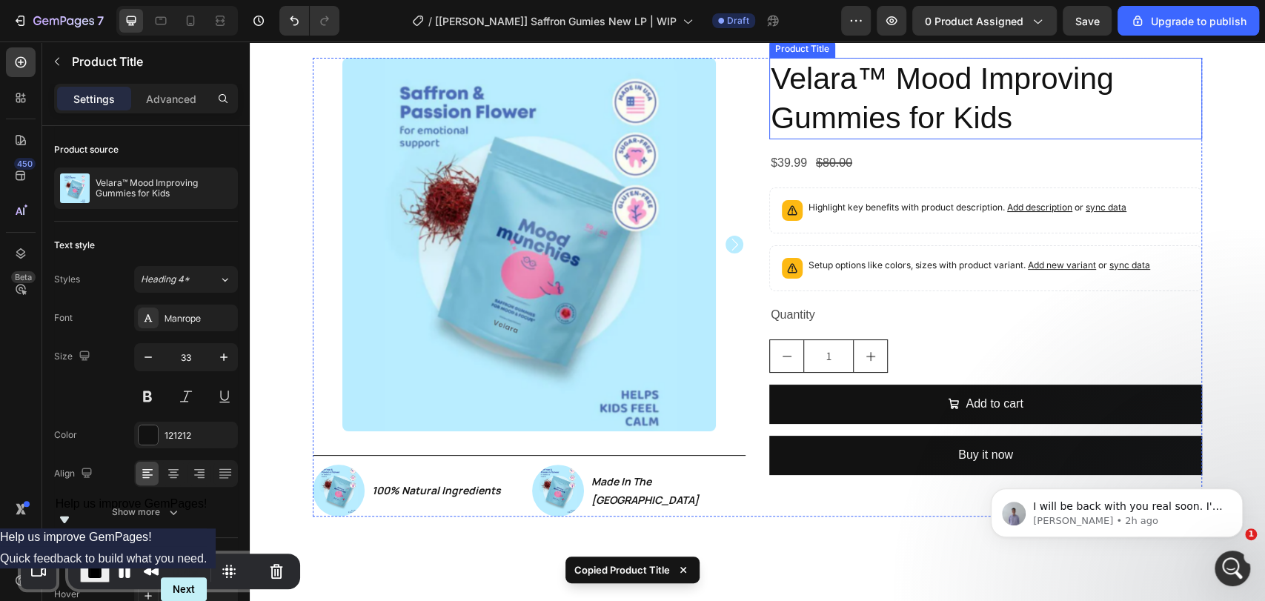
scroll to position [0, 0]
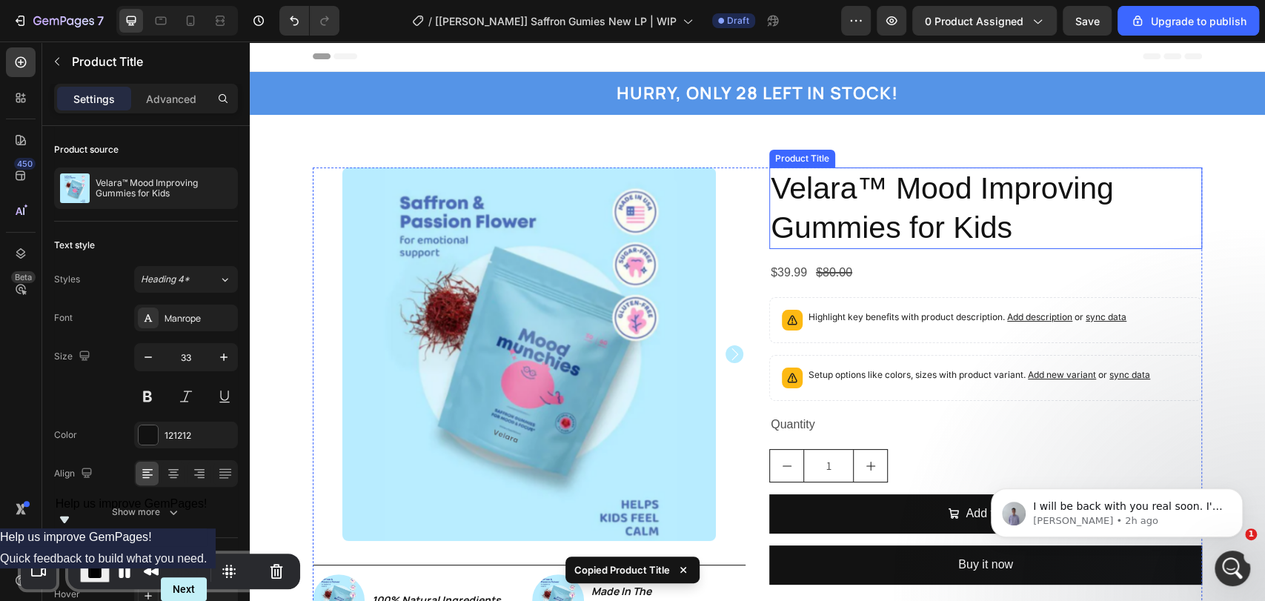
click at [1044, 231] on h2 "Velara™ Mood Improving Gummies for Kids" at bounding box center [985, 209] width 433 height 82
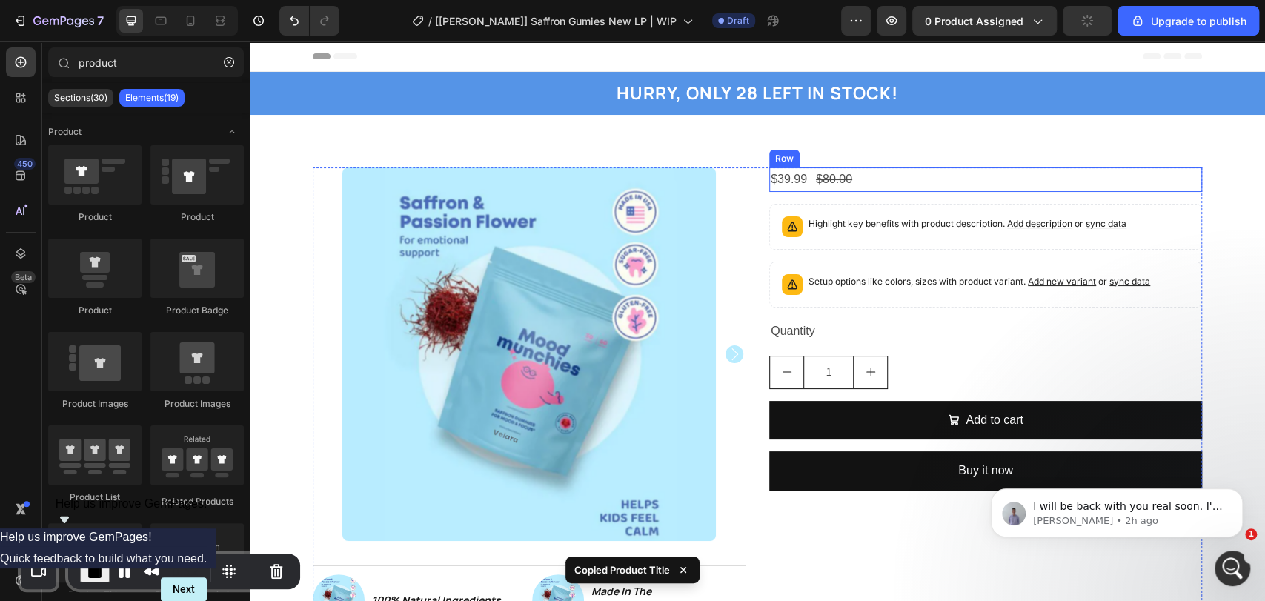
click at [897, 182] on div "$39.99 Product Price Product Price $80.00 Product Price Product Price Row" at bounding box center [985, 180] width 433 height 24
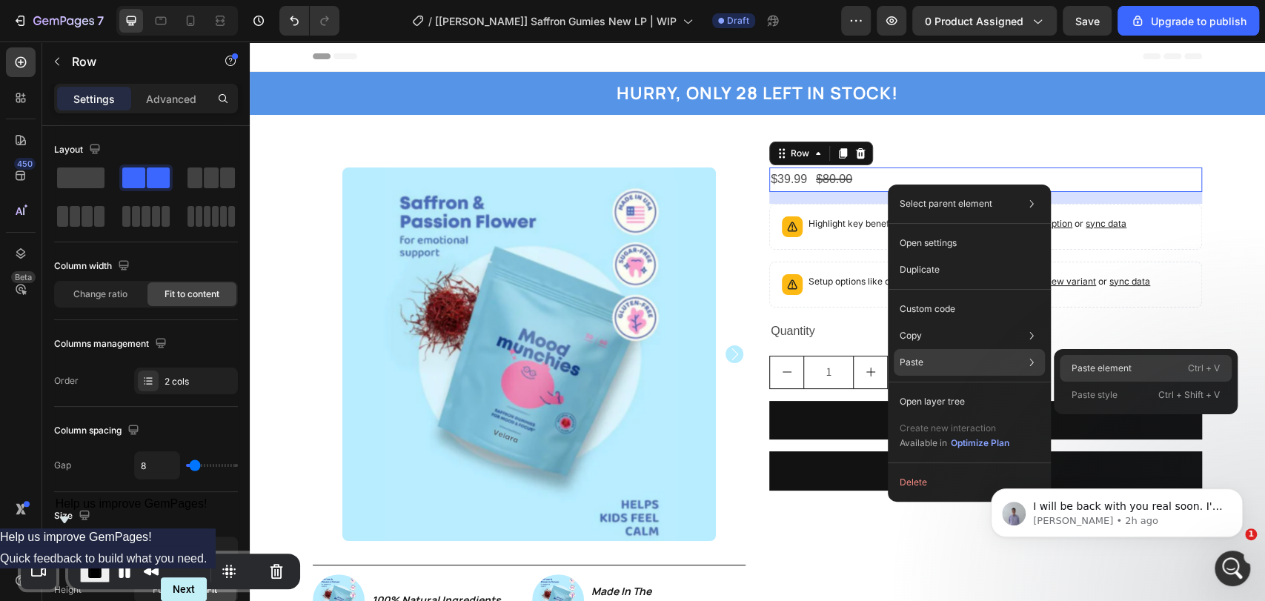
drag, startPoint x: 1079, startPoint y: 368, endPoint x: 787, endPoint y: 299, distance: 300.3
click at [1079, 368] on p "Paste element" at bounding box center [1102, 368] width 60 height 13
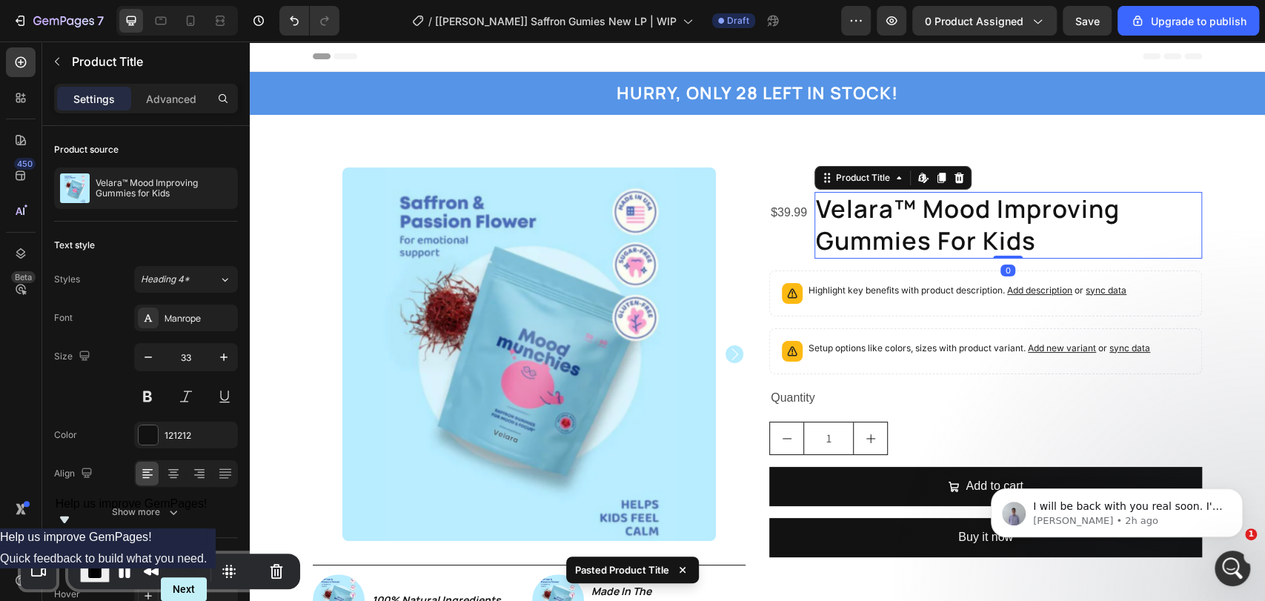
click at [782, 210] on div "$39.99" at bounding box center [788, 213] width 39 height 24
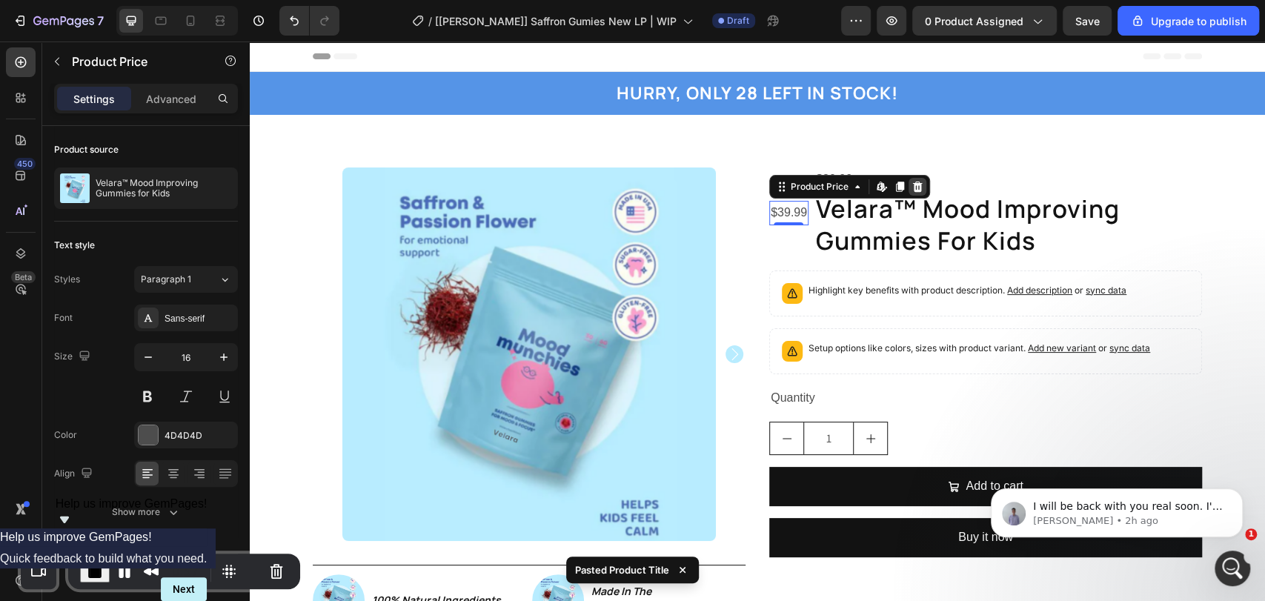
click at [912, 188] on icon at bounding box center [918, 187] width 12 height 12
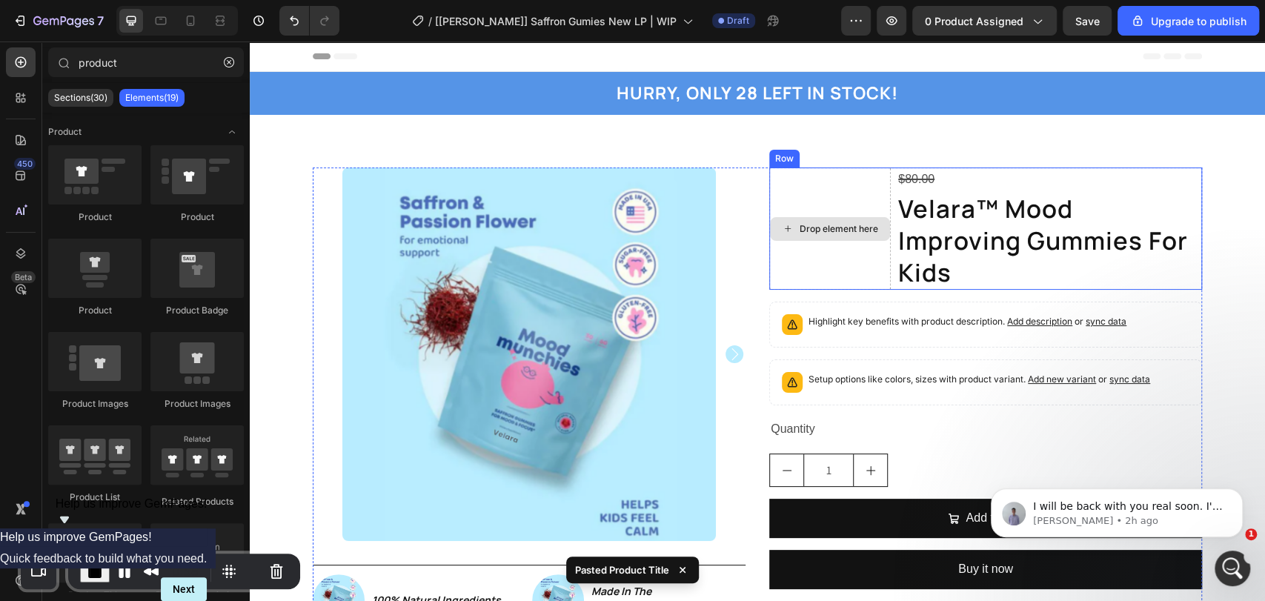
click at [938, 175] on div "$80.00" at bounding box center [1049, 180] width 305 height 24
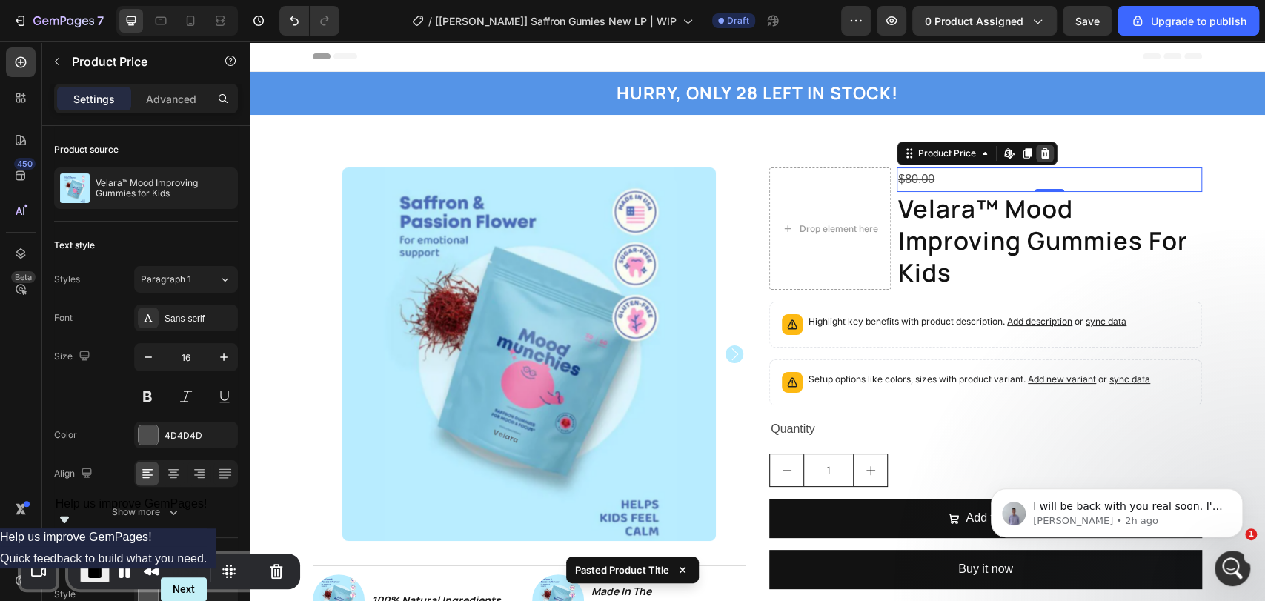
click at [1041, 150] on icon at bounding box center [1046, 153] width 10 height 10
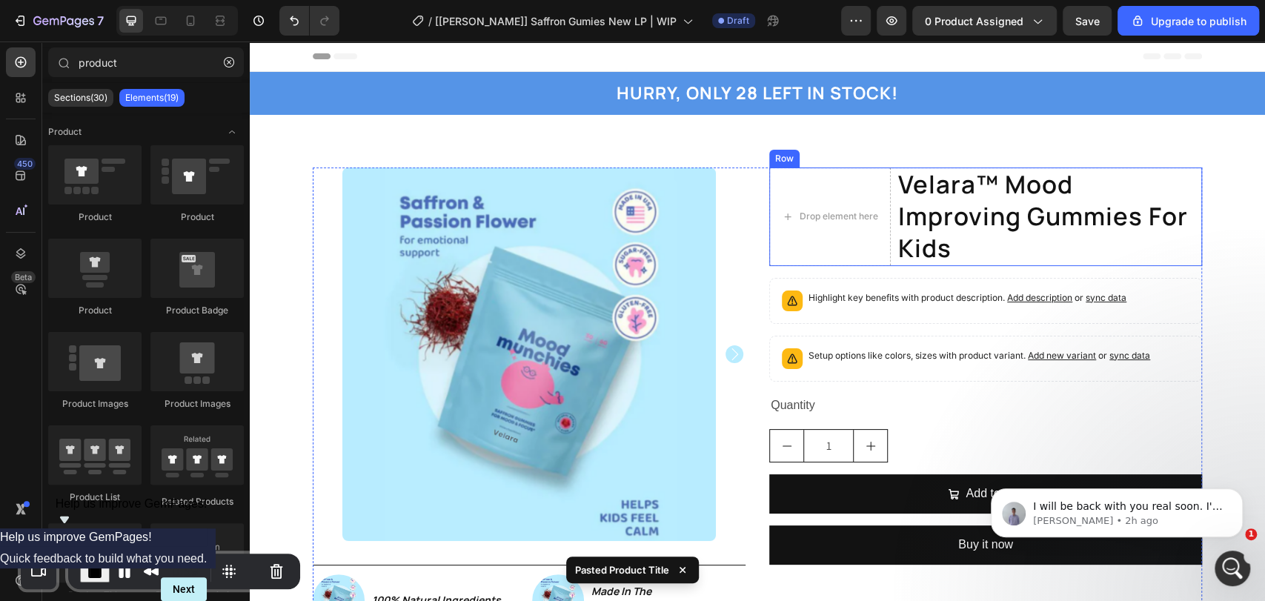
click at [886, 186] on div "Drop element here velara™ mood improving gummies for kids Product Title Row" at bounding box center [985, 217] width 433 height 99
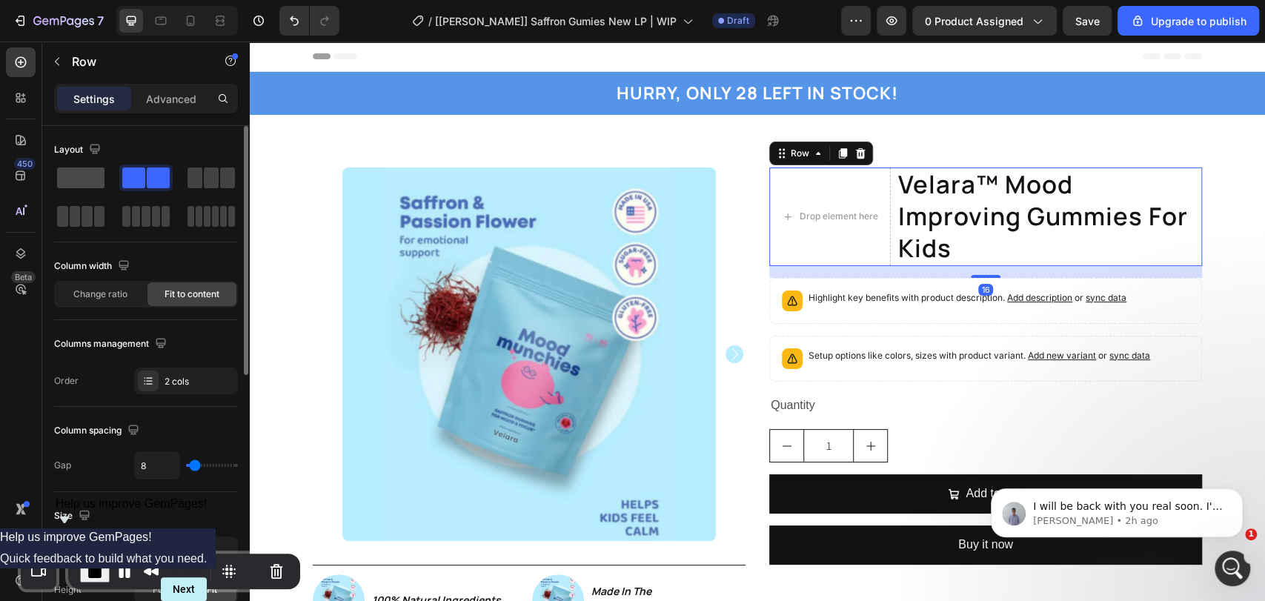
click at [88, 173] on span at bounding box center [80, 178] width 47 height 21
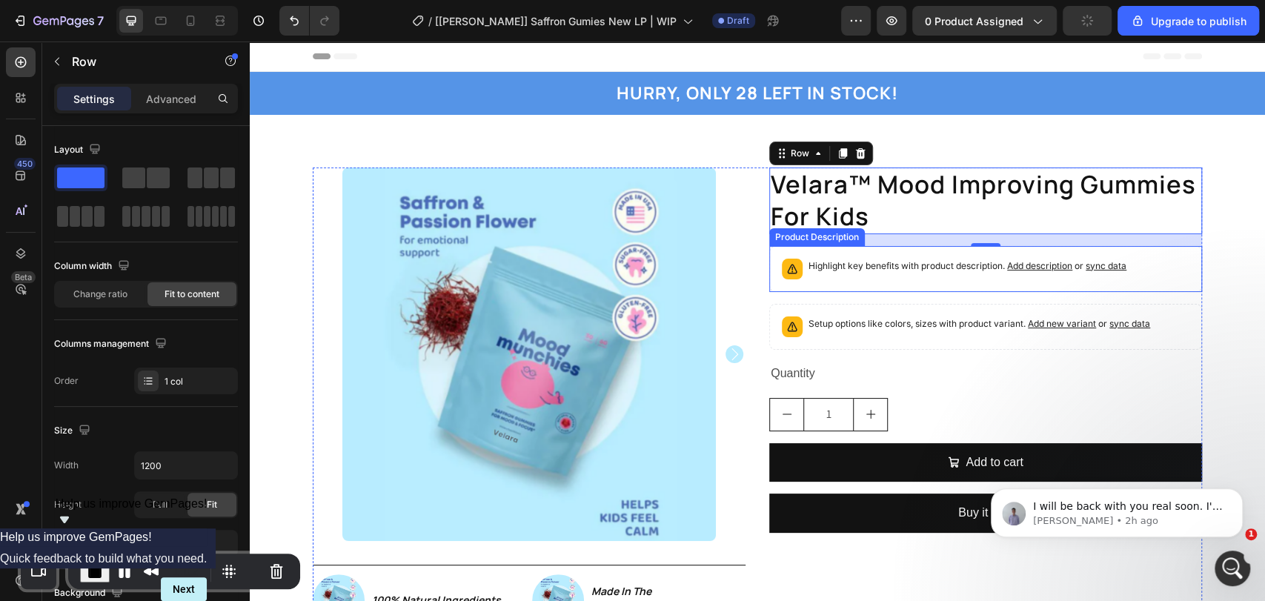
click at [910, 286] on div "Highlight key benefits with product description. Add description or sync data" at bounding box center [985, 269] width 433 height 46
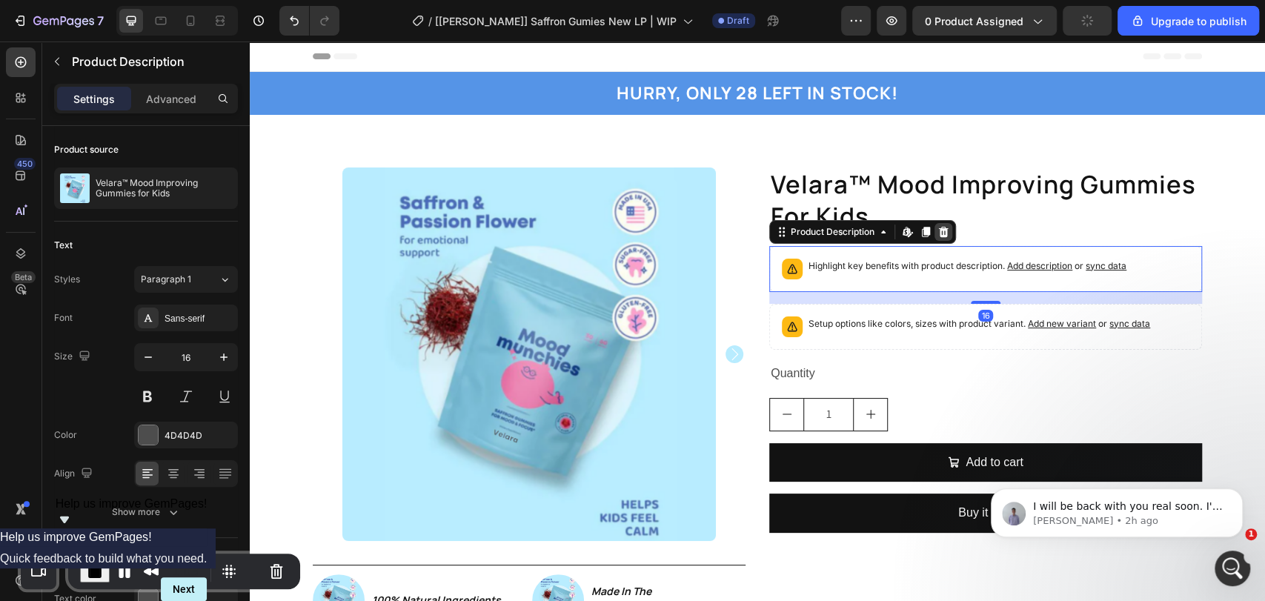
click at [939, 233] on icon at bounding box center [944, 232] width 12 height 12
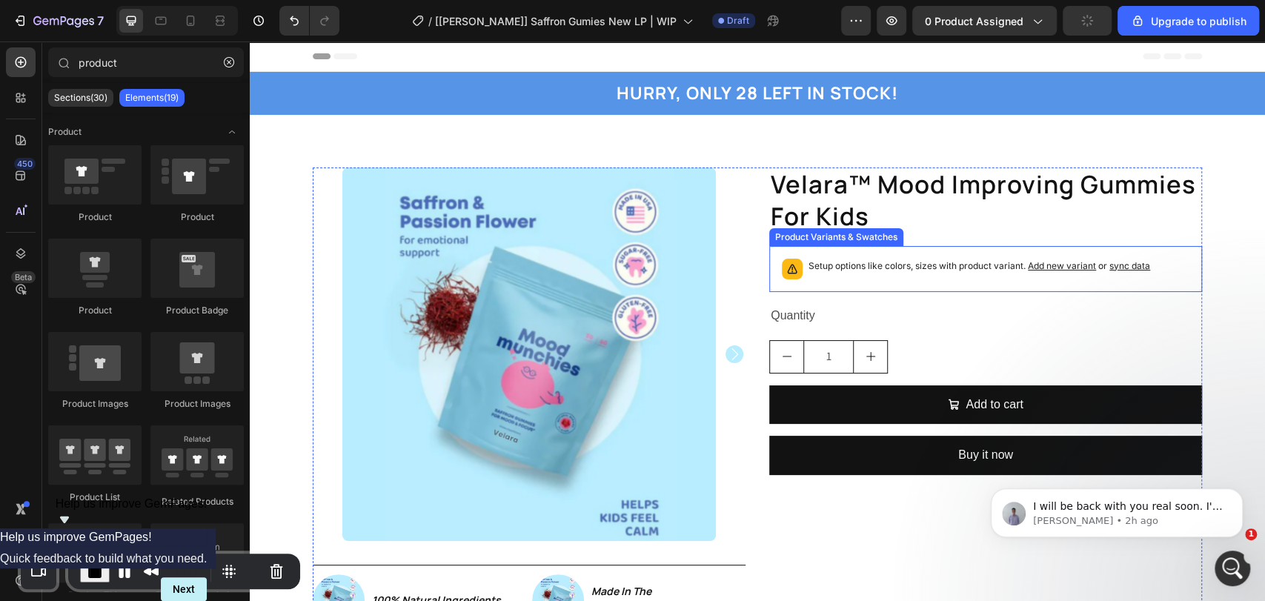
click at [873, 274] on div "Setup options like colors, sizes with product variant. Add new variant or sync …" at bounding box center [980, 269] width 342 height 21
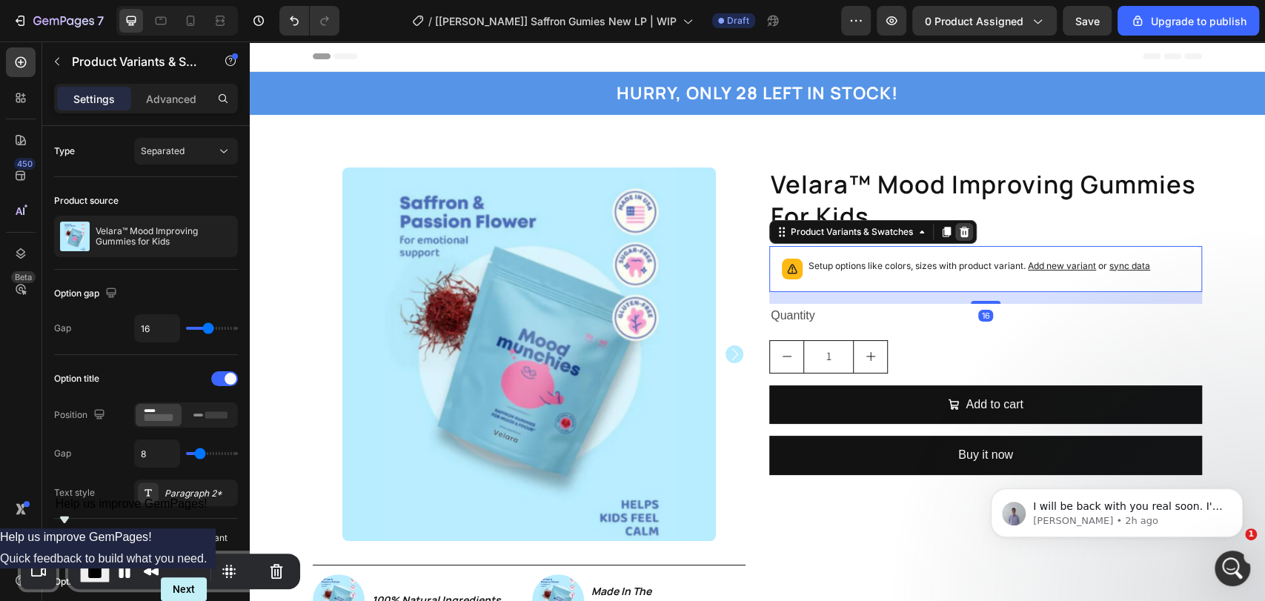
click at [960, 230] on icon at bounding box center [965, 232] width 10 height 10
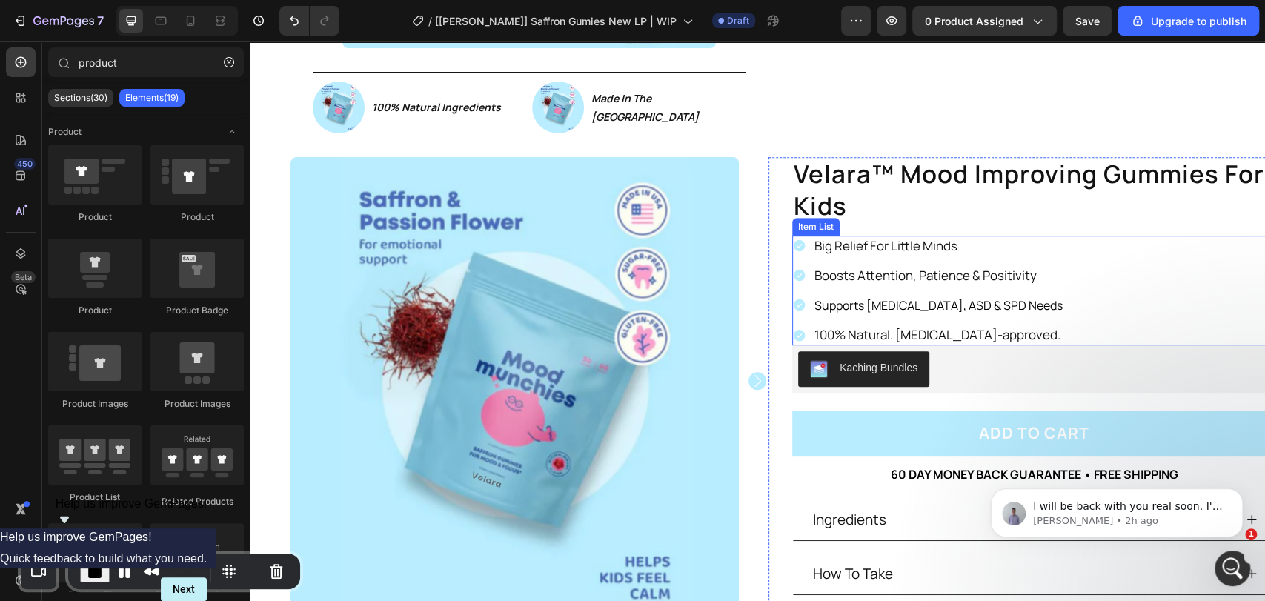
scroll to position [549, 0]
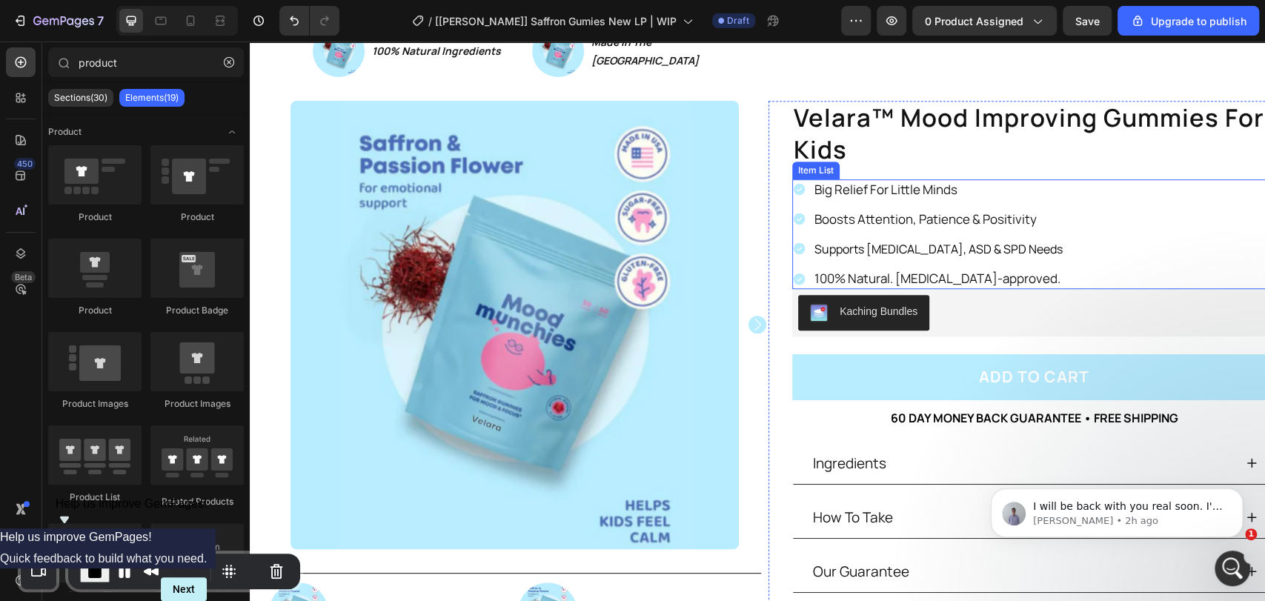
click at [1042, 188] on div "Big Relief For Little Minds Boosts Attention, Patience & Positivity Supports [M…" at bounding box center [1034, 234] width 484 height 110
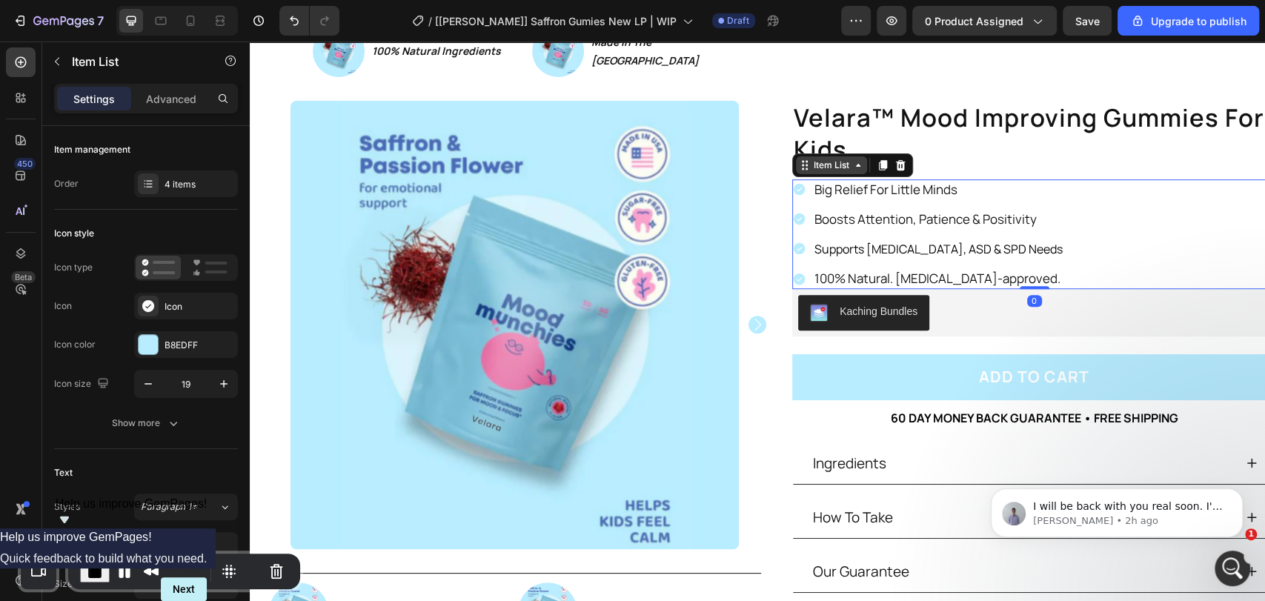
click at [830, 168] on div "Item List" at bounding box center [832, 165] width 42 height 13
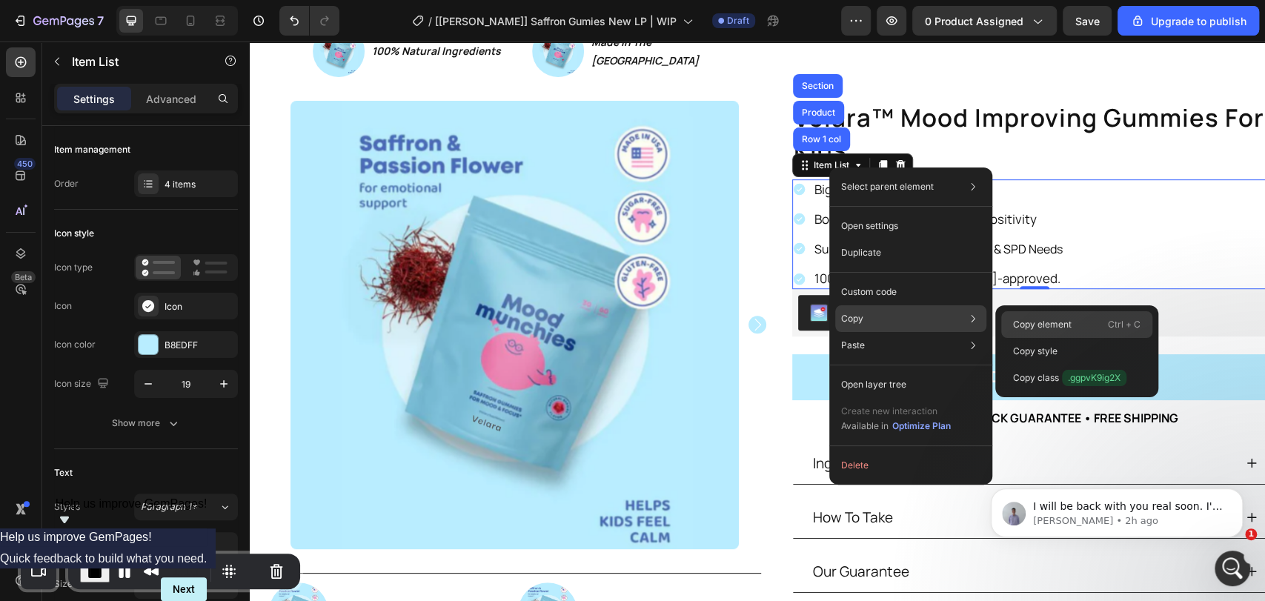
click at [1030, 315] on div "Copy element Ctrl + C" at bounding box center [1077, 324] width 151 height 27
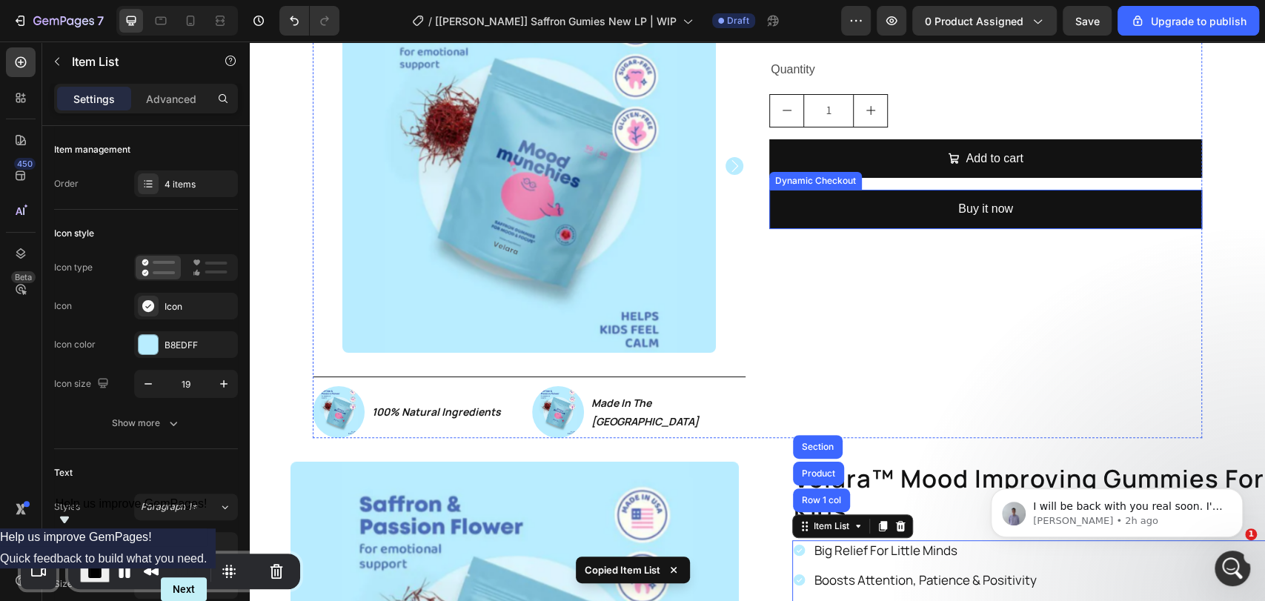
scroll to position [110, 0]
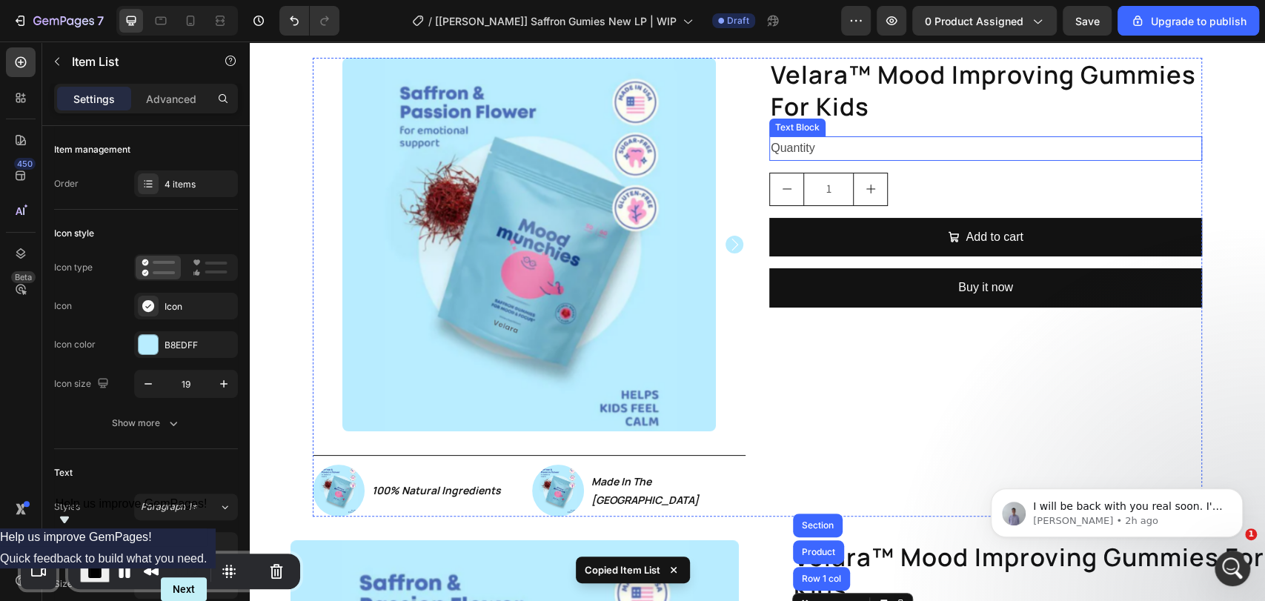
click at [861, 143] on div "Quantity" at bounding box center [985, 148] width 433 height 24
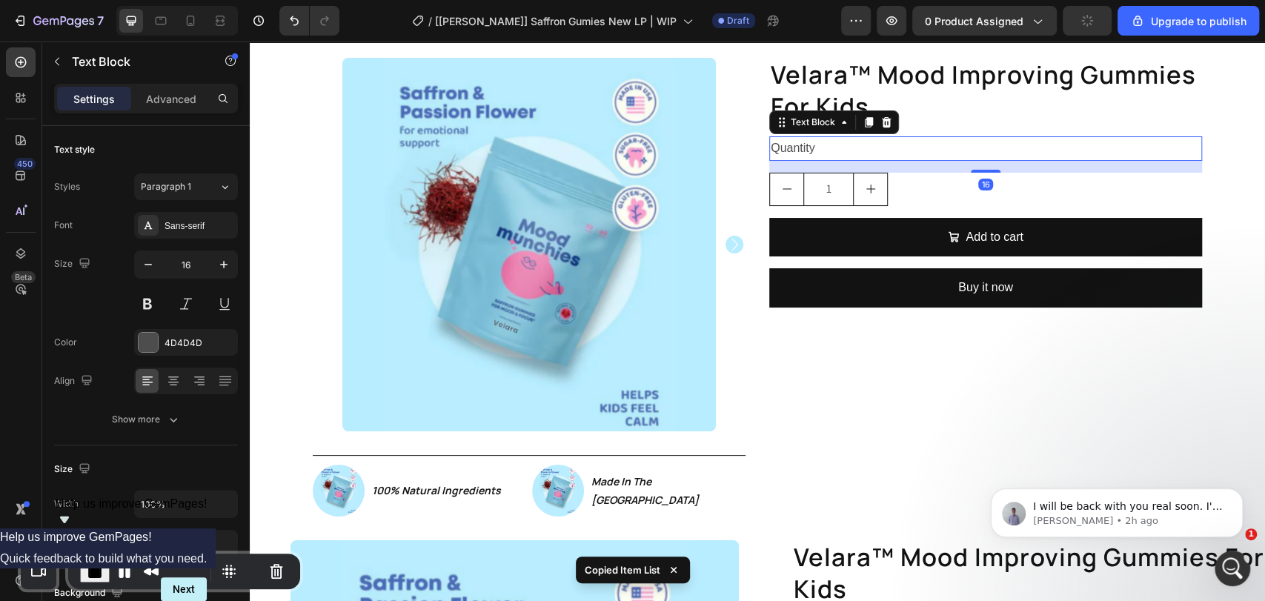
drag, startPoint x: 878, startPoint y: 122, endPoint x: 870, endPoint y: 138, distance: 17.9
click at [881, 122] on icon at bounding box center [887, 122] width 12 height 12
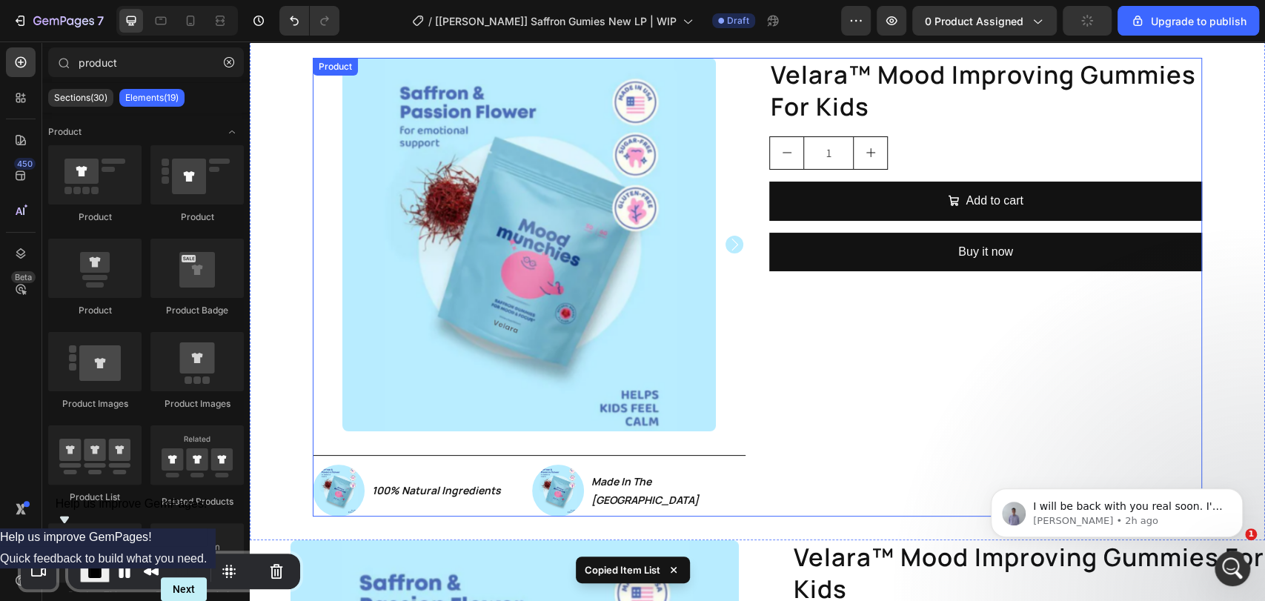
click at [912, 126] on div "velara™ mood improving gummies for kids Product Title Row 1 Product Quantity Ad…" at bounding box center [985, 287] width 433 height 459
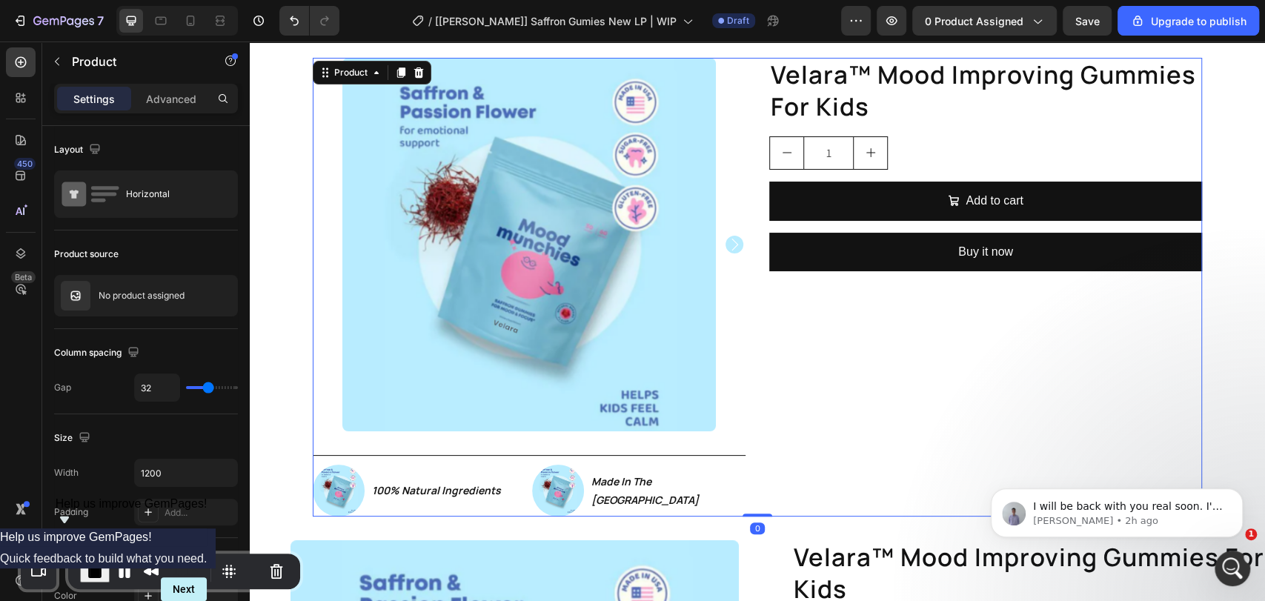
click at [910, 114] on h1 "velara™ mood improving gummies for kids" at bounding box center [985, 91] width 433 height 67
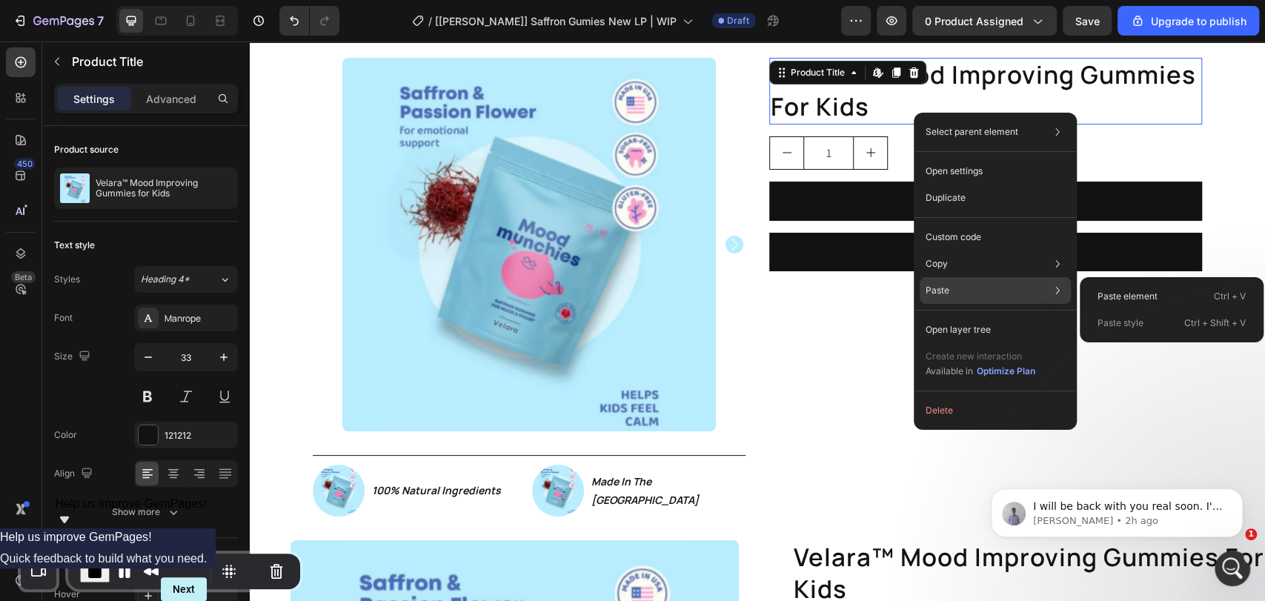
click at [1085, 294] on div "Paste element Ctrl + V Paste style Ctrl + Shift + V" at bounding box center [1172, 309] width 184 height 65
drag, startPoint x: 1123, startPoint y: 290, endPoint x: 745, endPoint y: 198, distance: 389.1
click at [1123, 290] on p "Paste element" at bounding box center [1128, 296] width 60 height 13
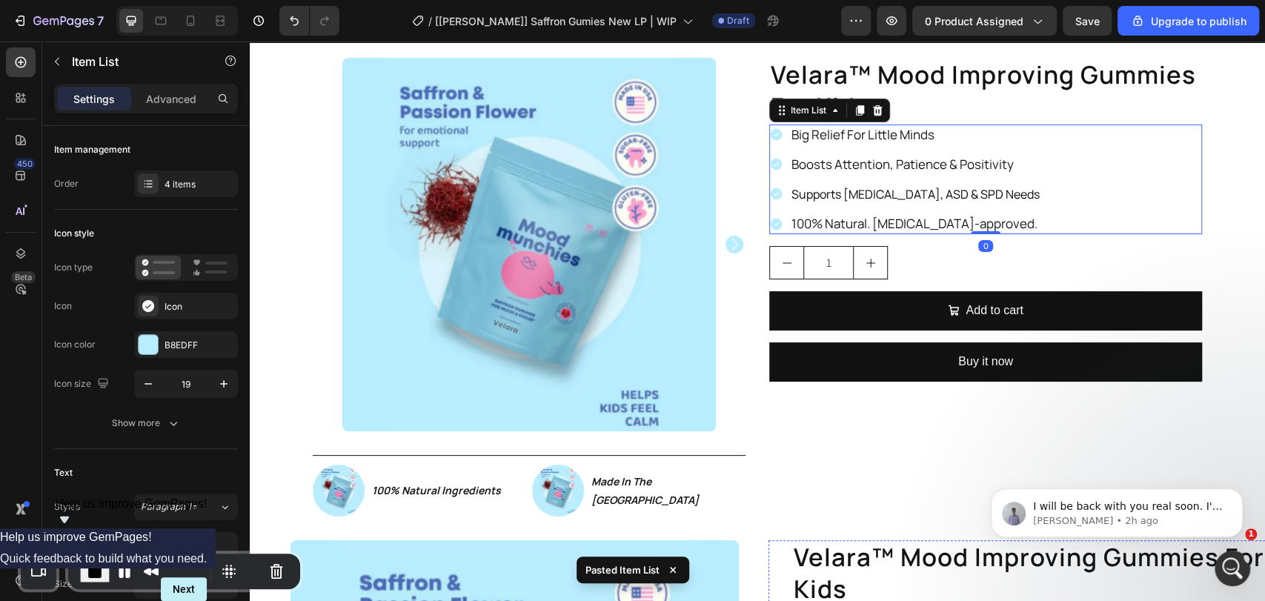
scroll to position [549, 0]
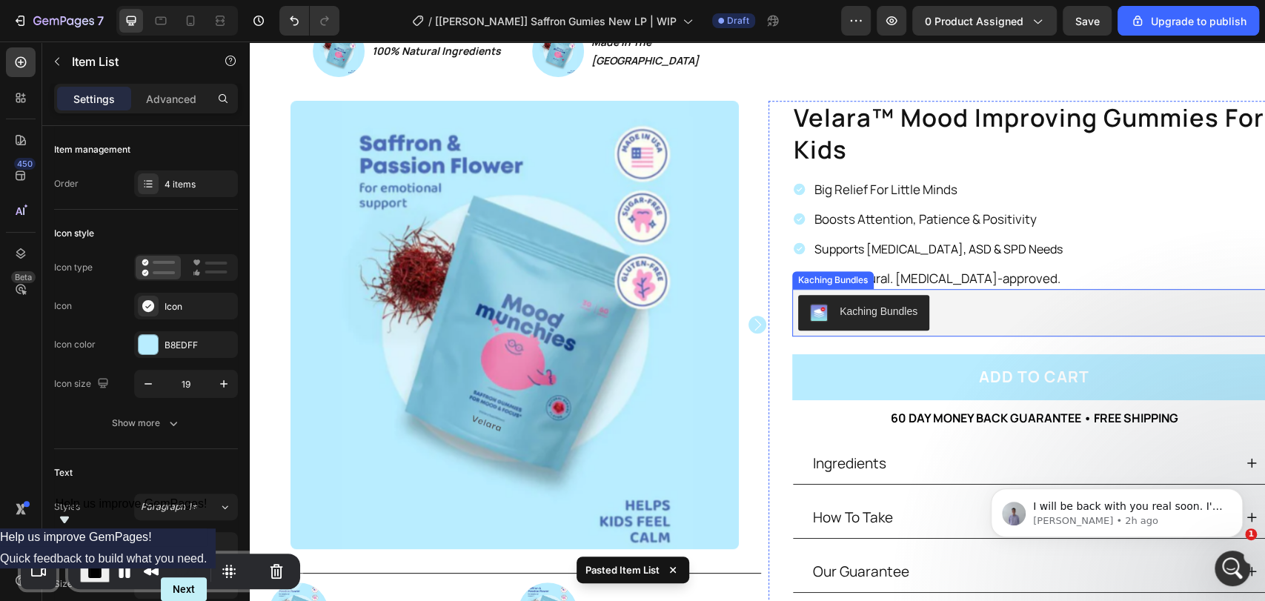
click at [978, 304] on div "Kaching Bundles" at bounding box center [1034, 313] width 472 height 36
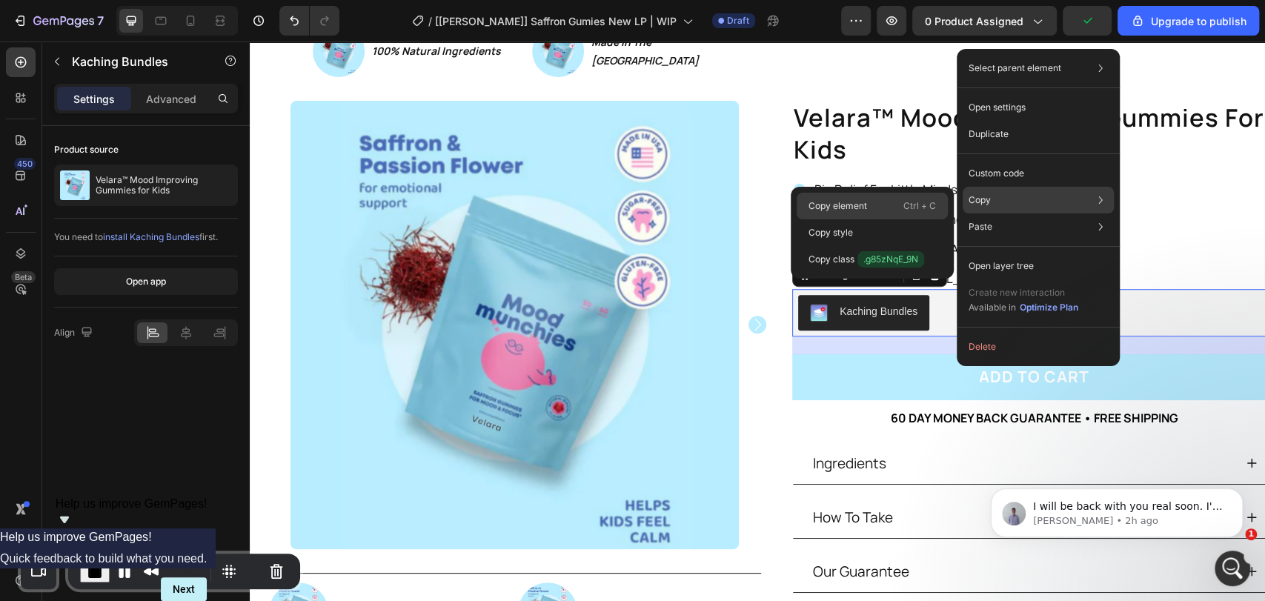
click at [864, 215] on div "Copy element Ctrl + C" at bounding box center [872, 206] width 151 height 27
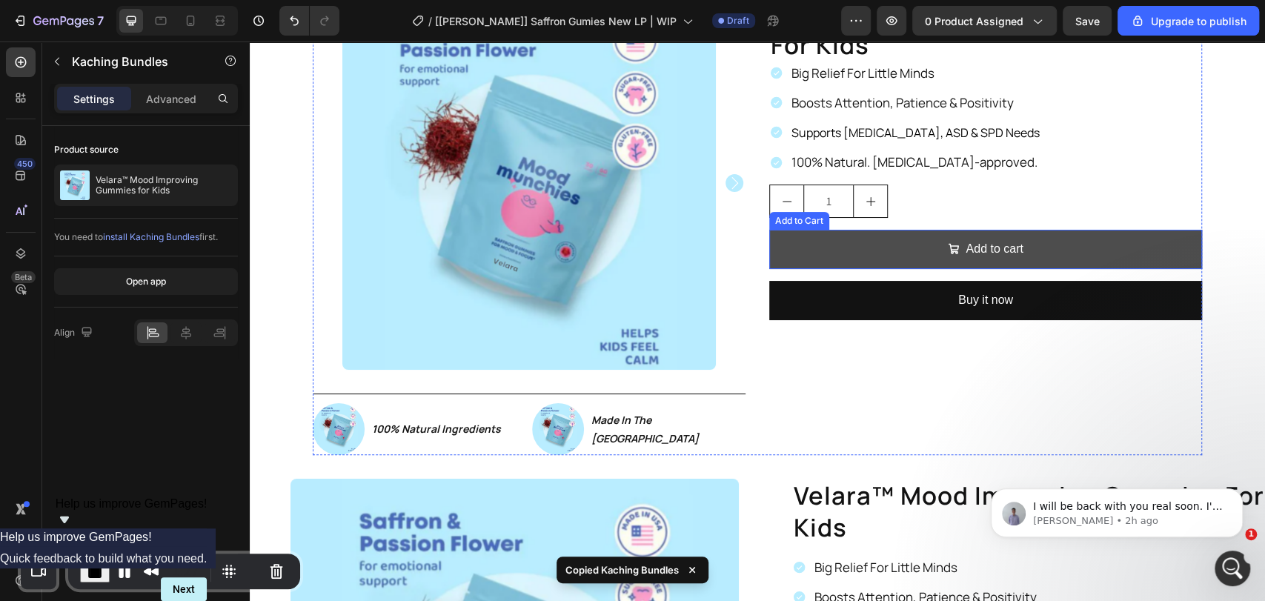
scroll to position [110, 0]
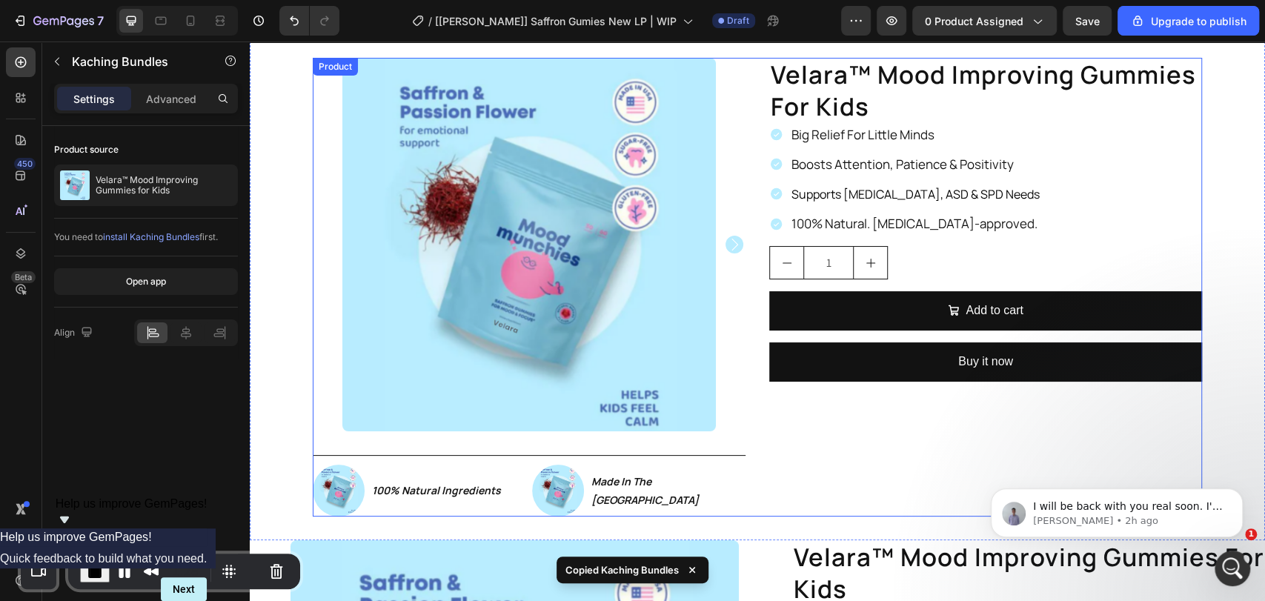
click at [937, 233] on div "velara™ mood improving gummies for kids Product Title Big Relief For Little Min…" at bounding box center [985, 287] width 433 height 459
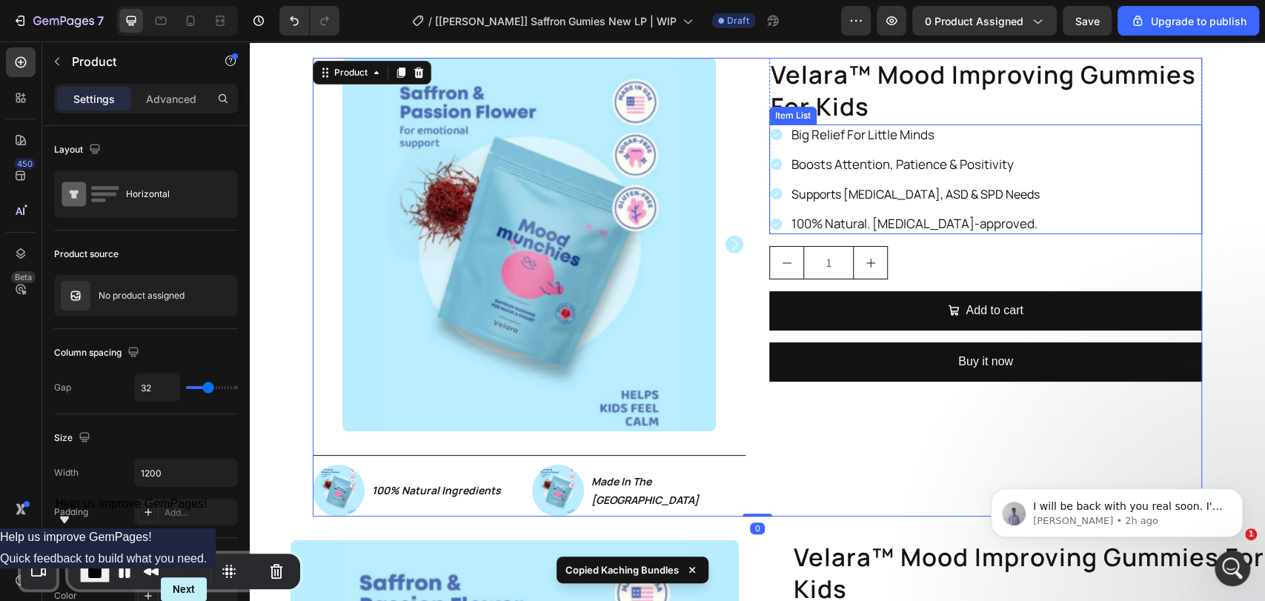
click at [1024, 227] on div "Big Relief For Little Minds Boosts Attention, Patience & Positivity Supports [M…" at bounding box center [985, 180] width 433 height 110
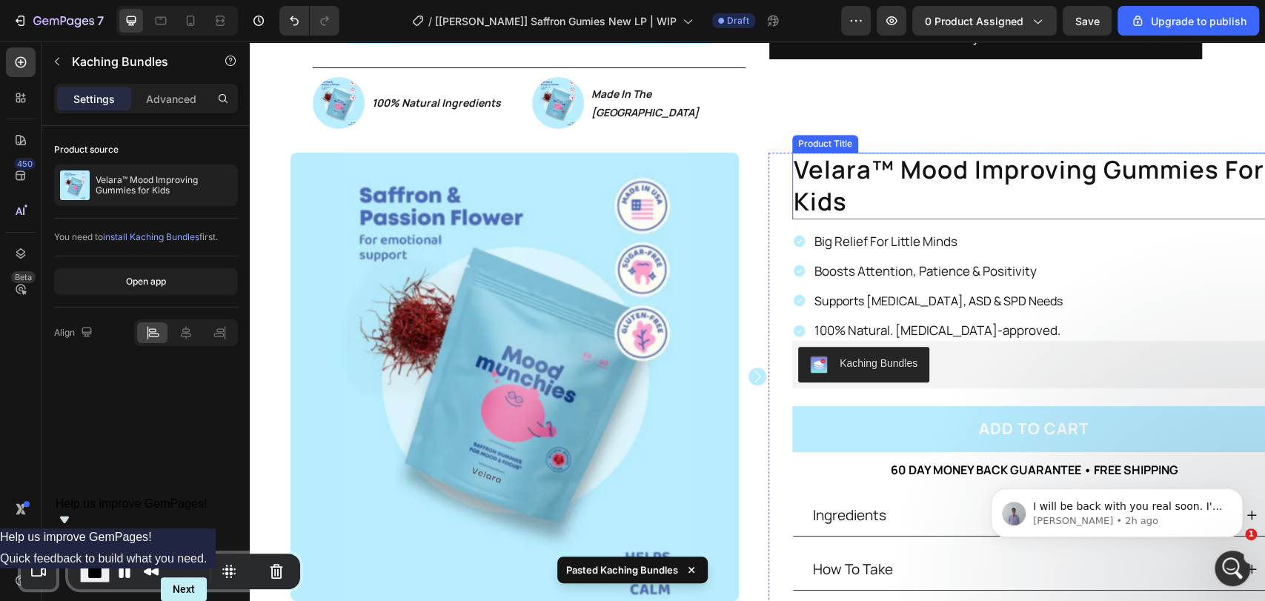
scroll to position [549, 0]
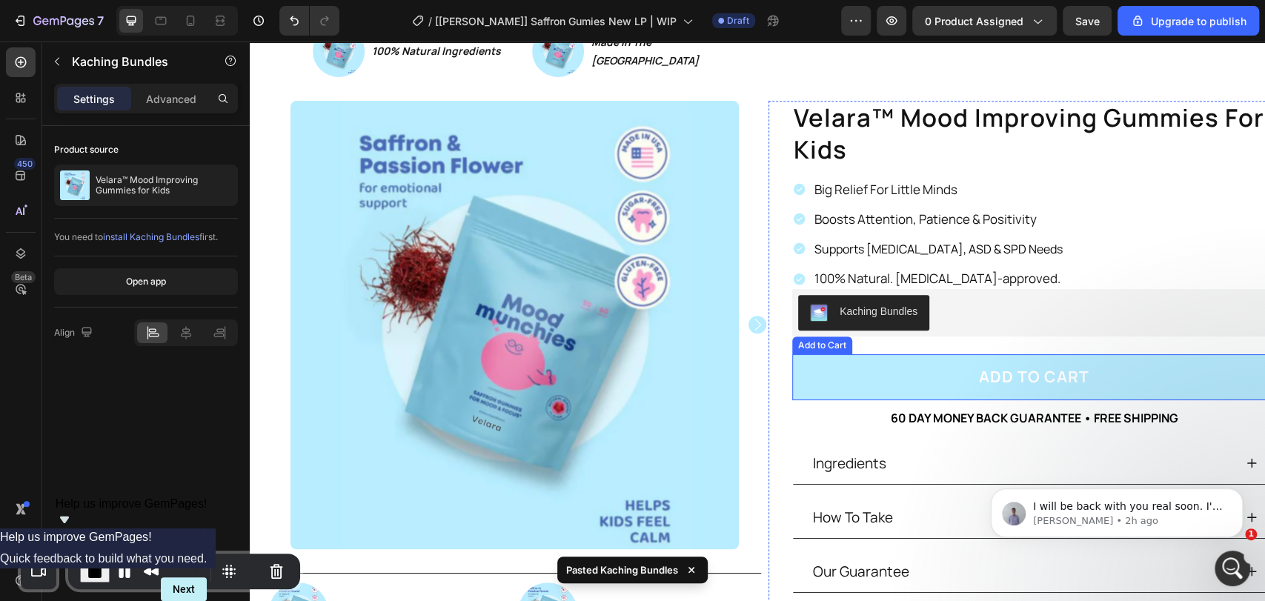
click at [867, 367] on button "Add to cart" at bounding box center [1034, 377] width 484 height 46
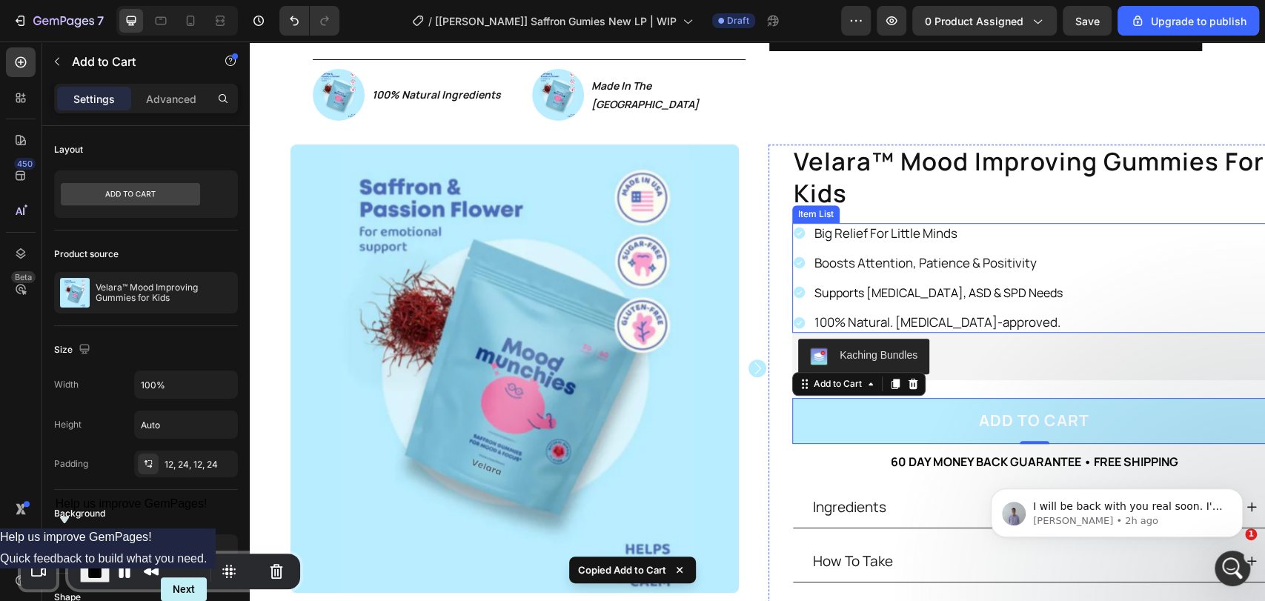
scroll to position [219, 0]
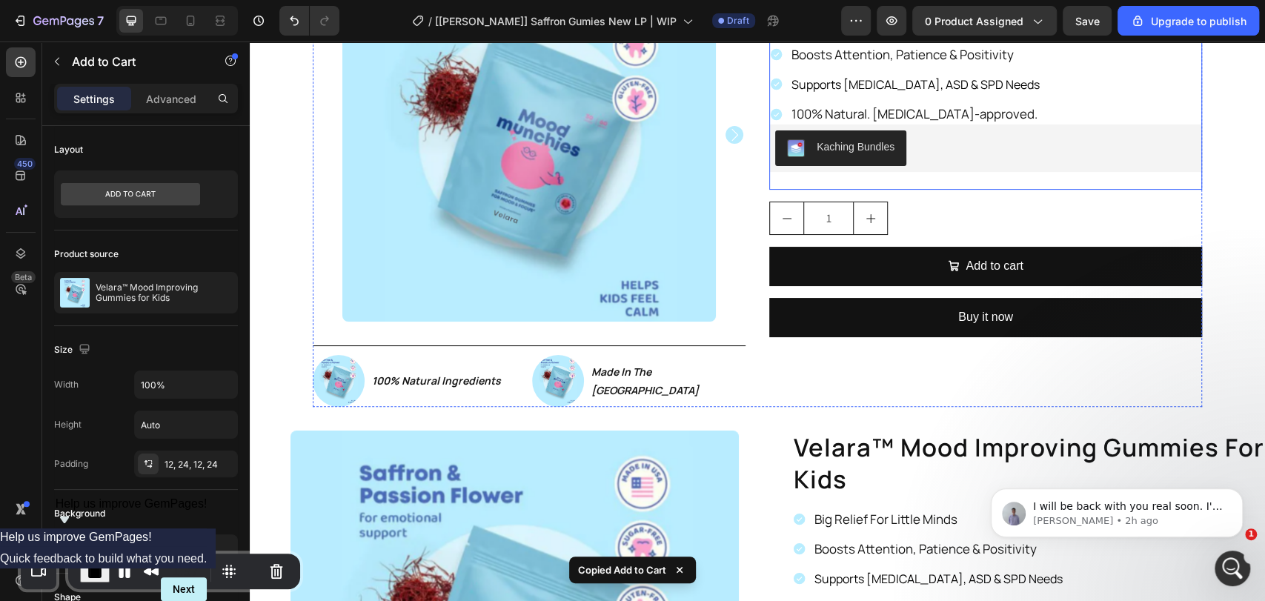
click at [919, 174] on div "velara™ mood improving gummies for kids Product Title Big Relief For Little Min…" at bounding box center [985, 69] width 433 height 242
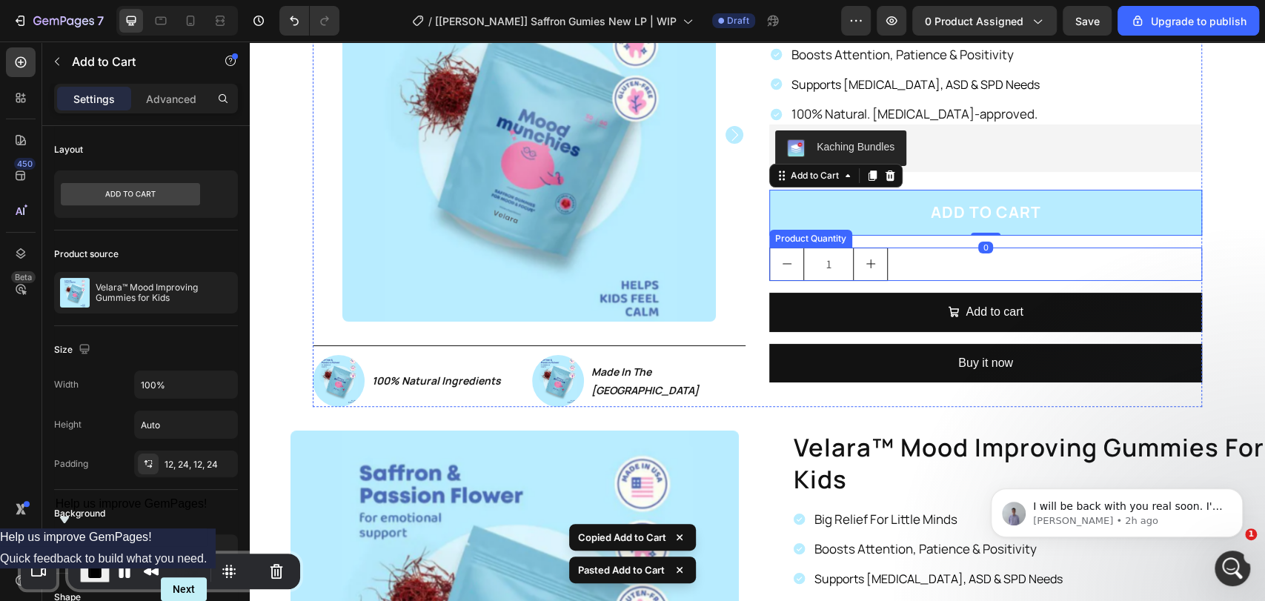
click at [895, 259] on div "1" at bounding box center [985, 264] width 433 height 33
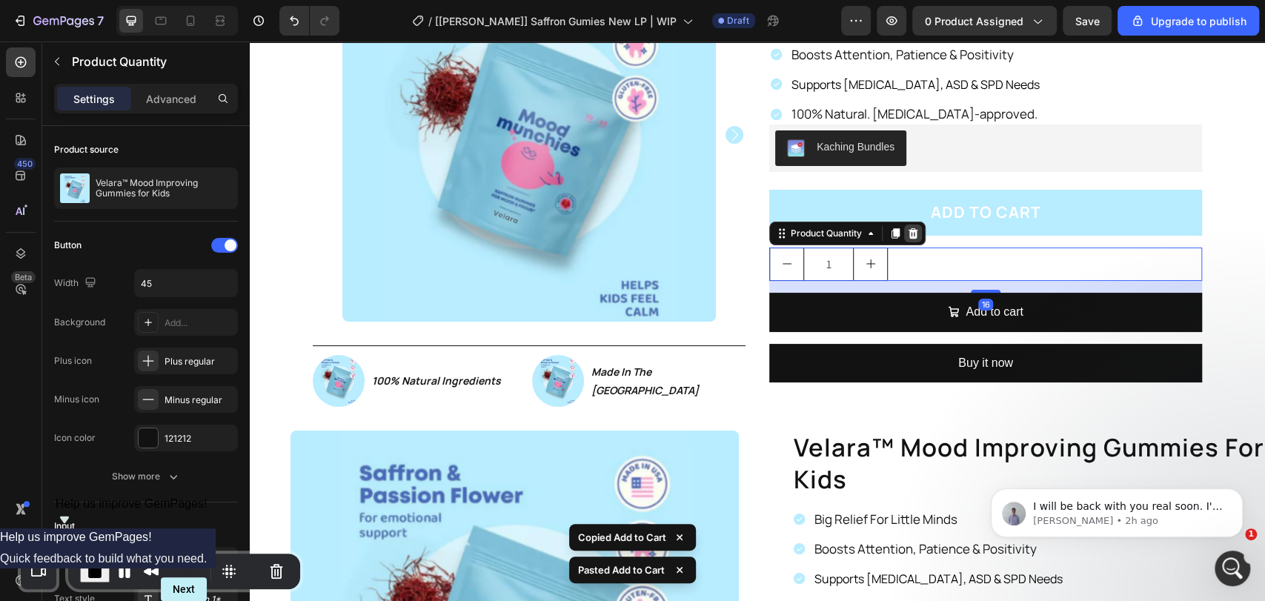
click at [907, 228] on icon at bounding box center [913, 234] width 12 height 12
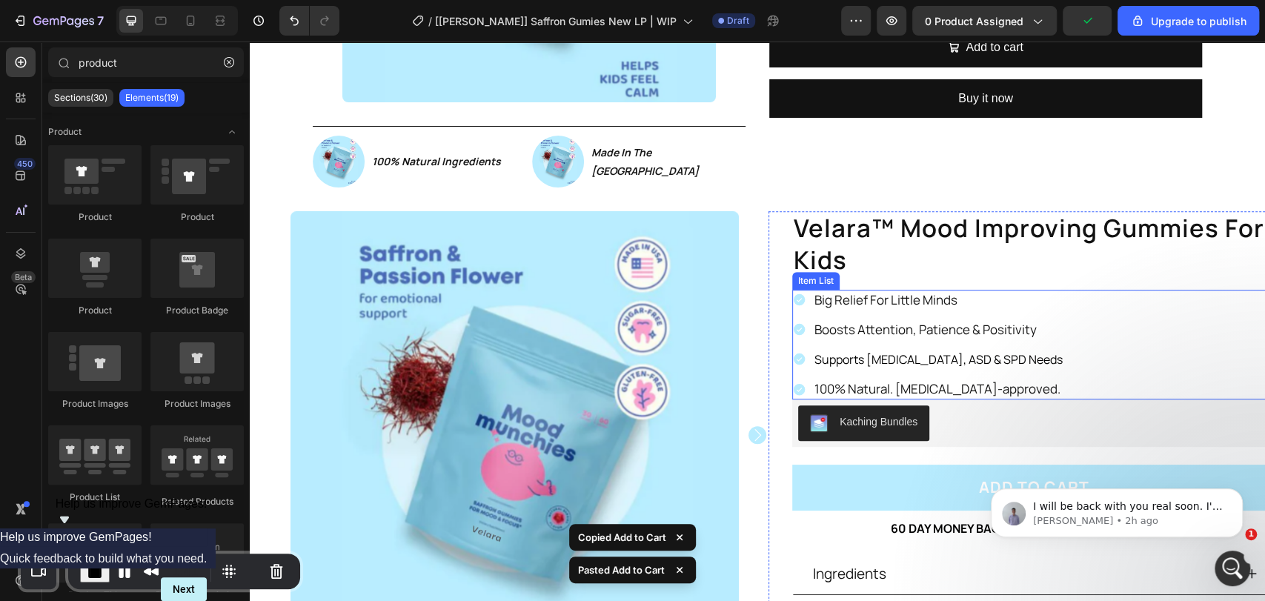
scroll to position [549, 0]
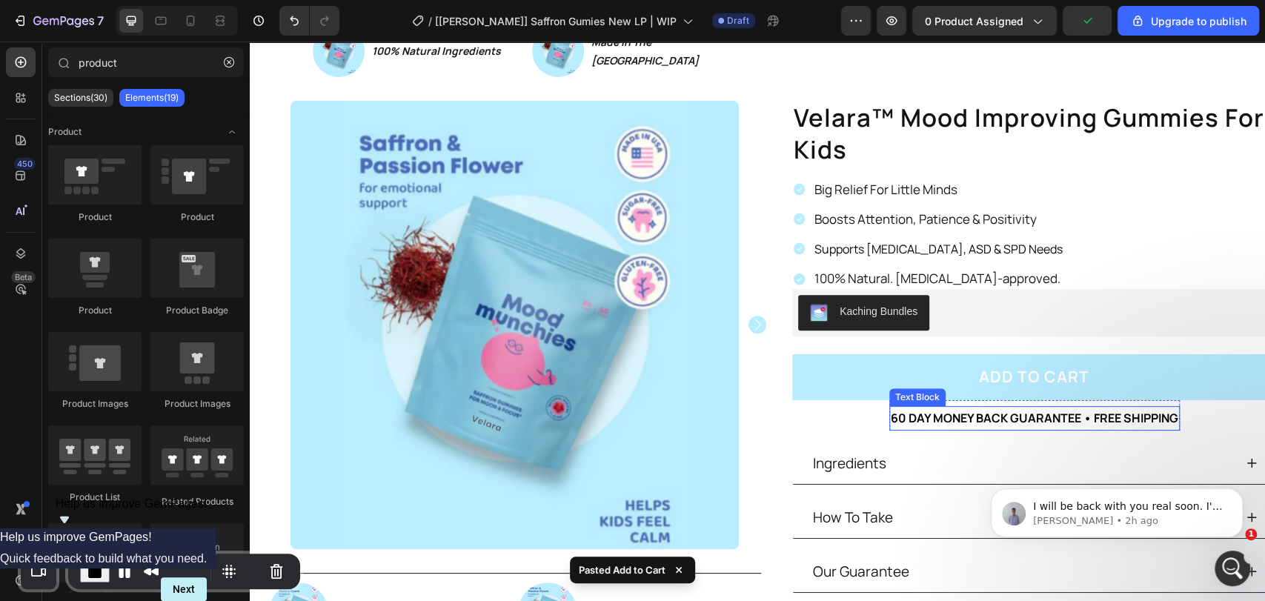
click at [973, 417] on p "60 DAY MONEY BACK GUARANTEE • FREE SHIPPING" at bounding box center [1035, 418] width 288 height 21
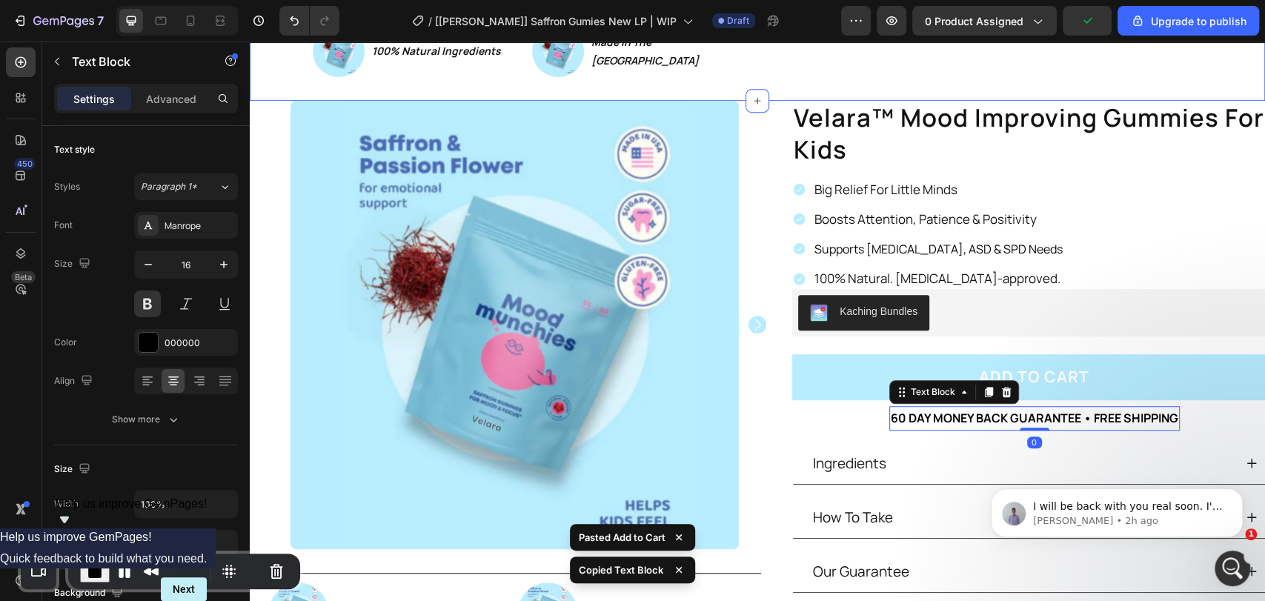
scroll to position [219, 0]
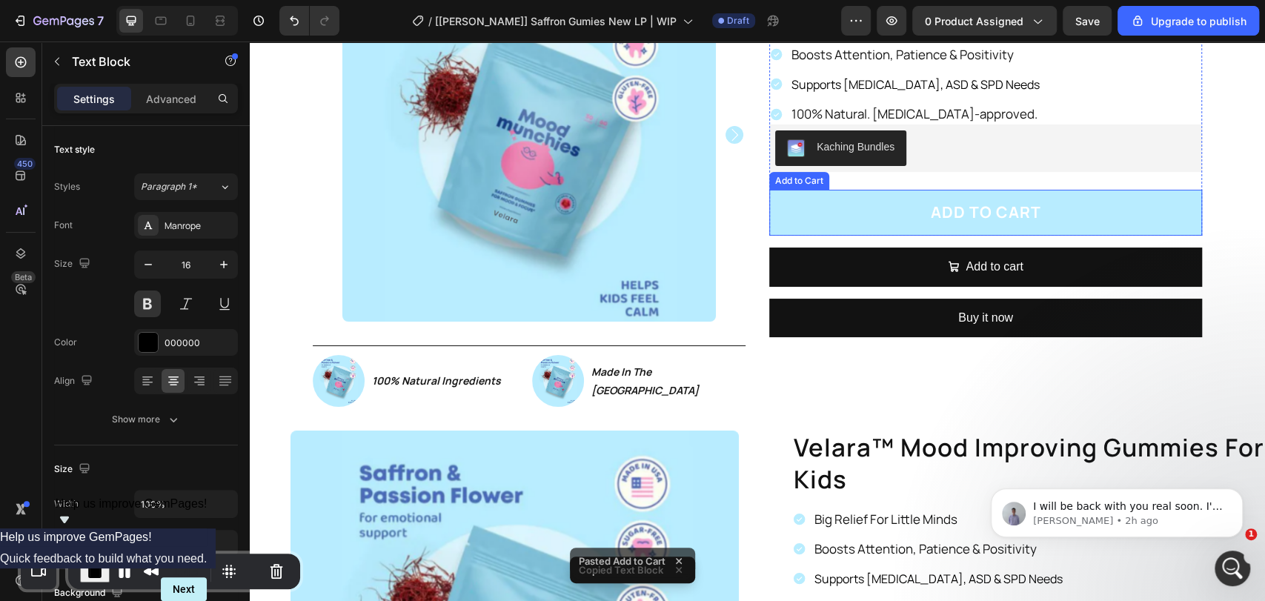
click at [938, 230] on button "Add to cart" at bounding box center [985, 213] width 433 height 46
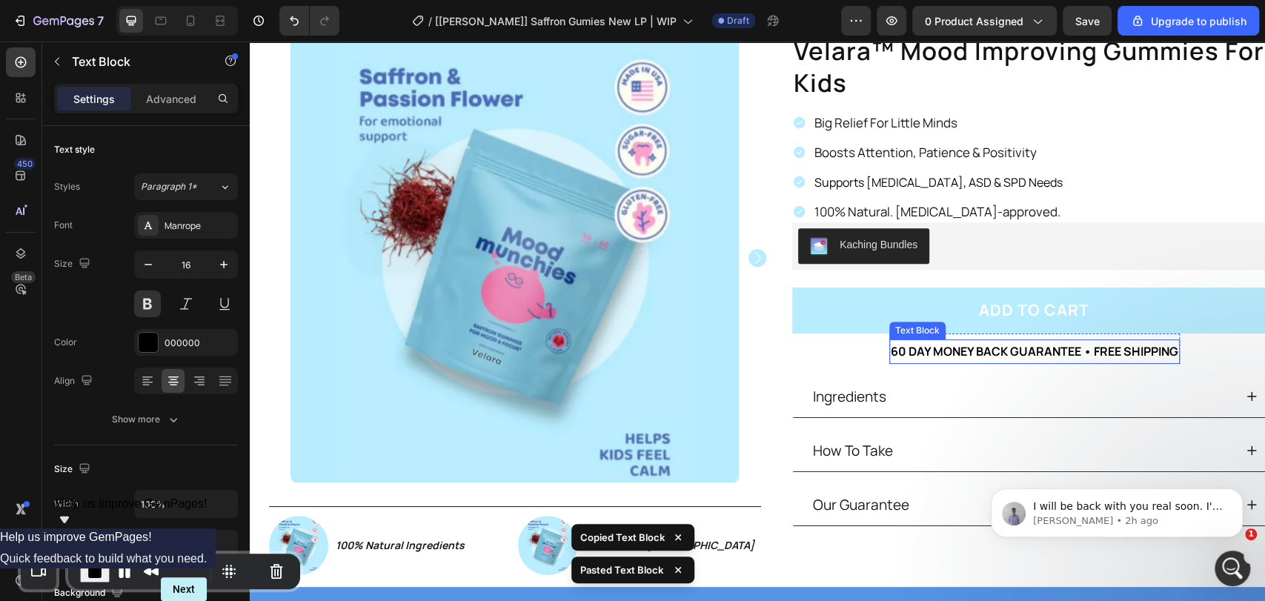
scroll to position [658, 0]
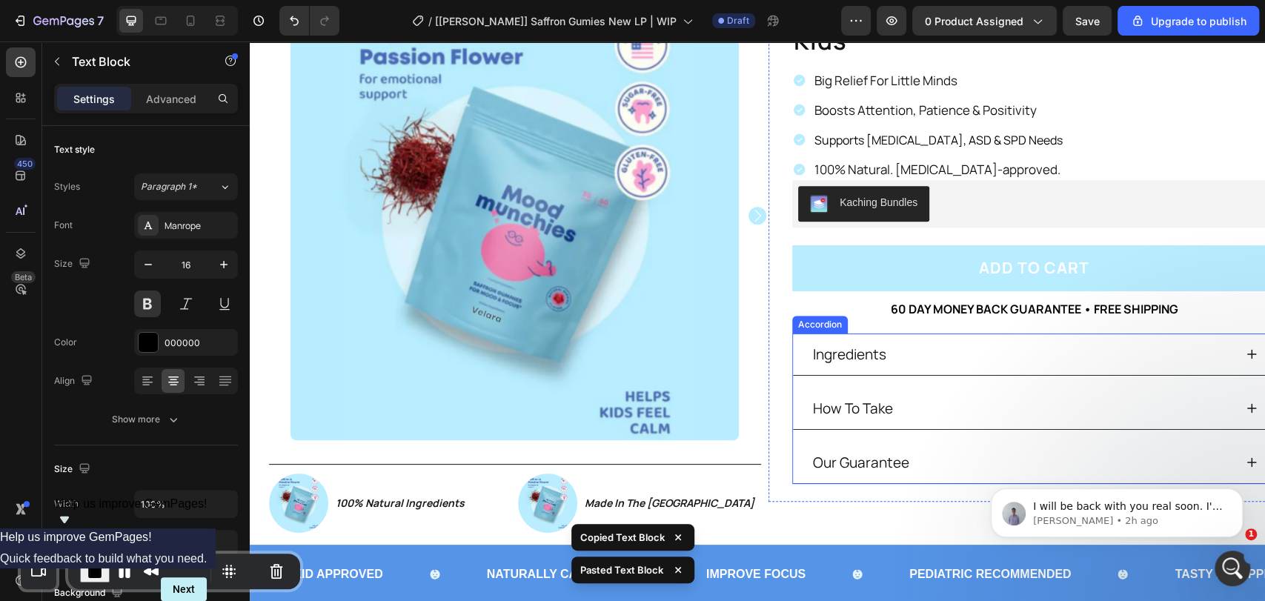
click at [930, 353] on div "Ingredients" at bounding box center [1022, 355] width 423 height 30
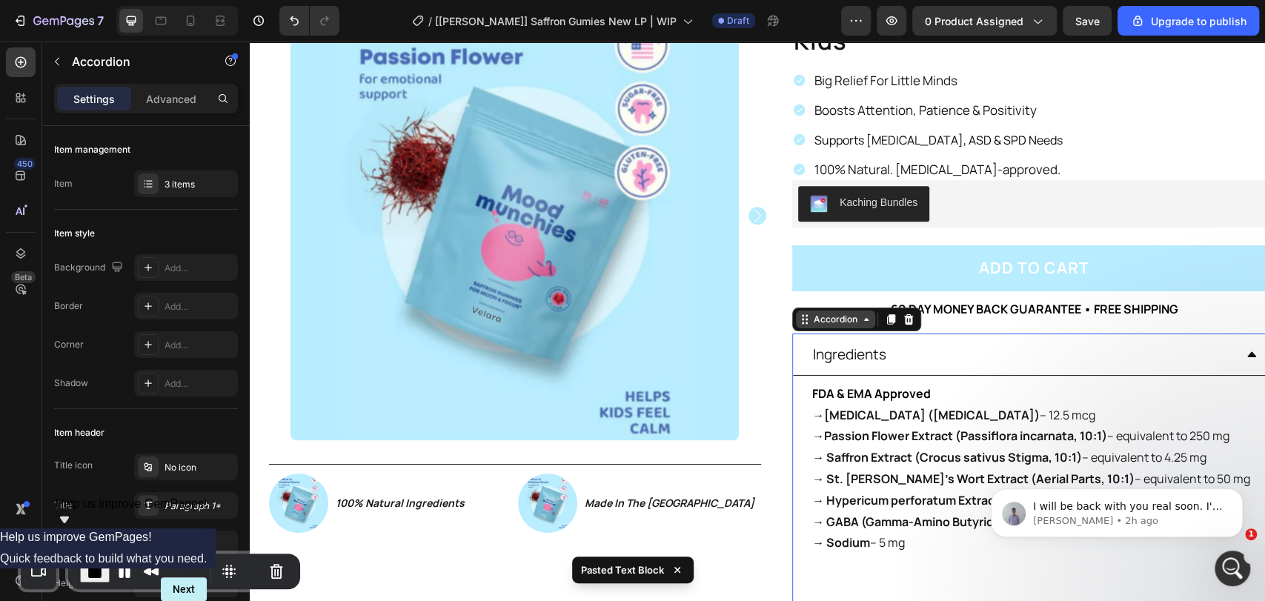
click at [832, 315] on div "Accordion" at bounding box center [836, 319] width 50 height 13
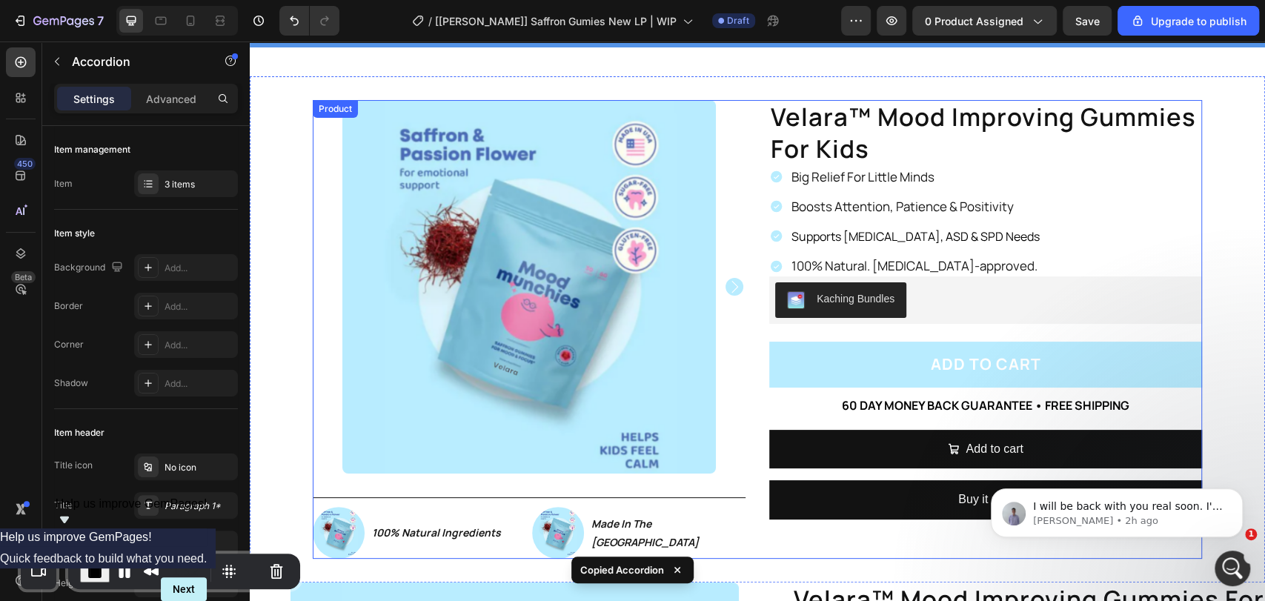
scroll to position [219, 0]
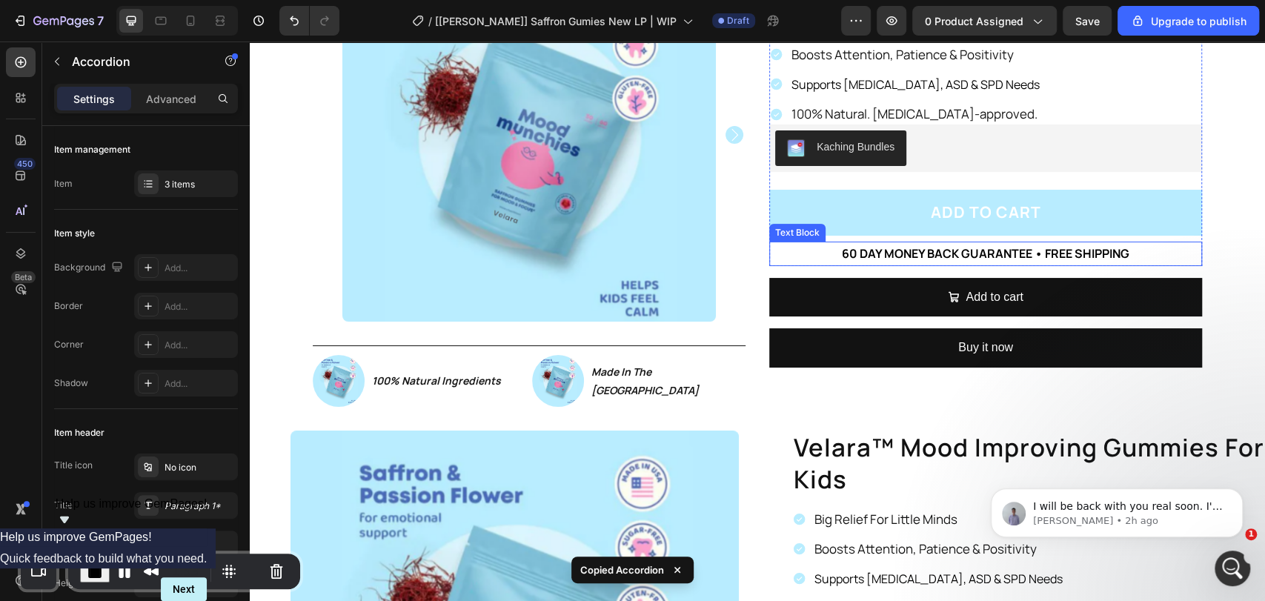
click at [867, 262] on p "60 DAY MONEY BACK GUARANTEE • FREE SHIPPING" at bounding box center [986, 253] width 430 height 21
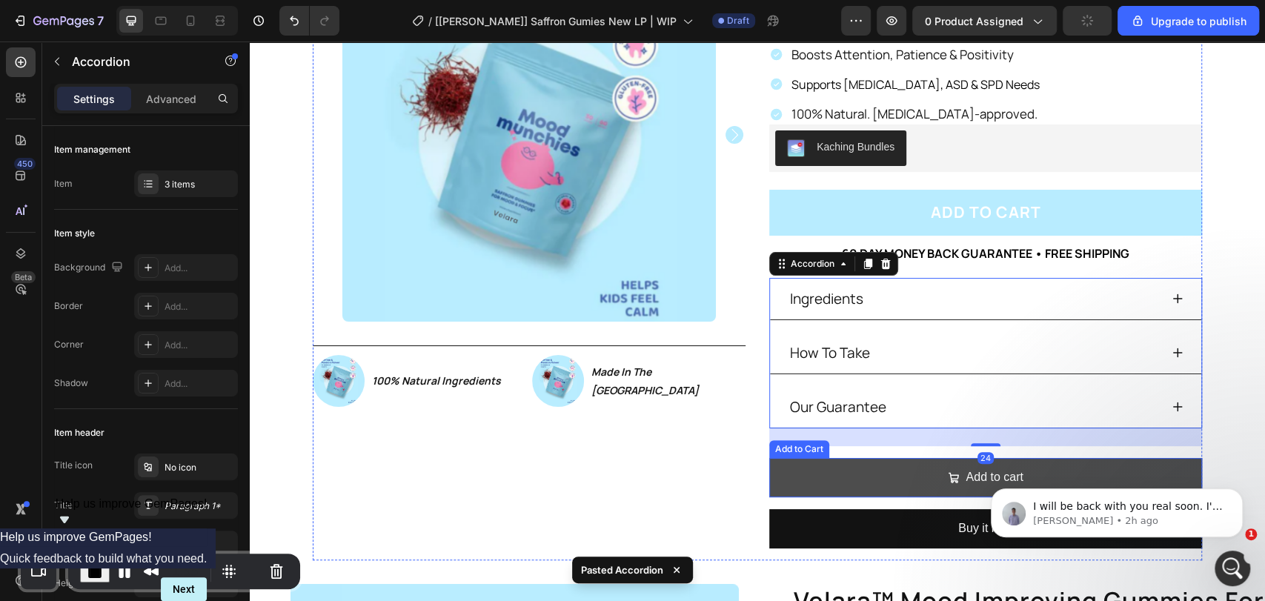
click at [884, 460] on button "Add to cart" at bounding box center [985, 477] width 433 height 39
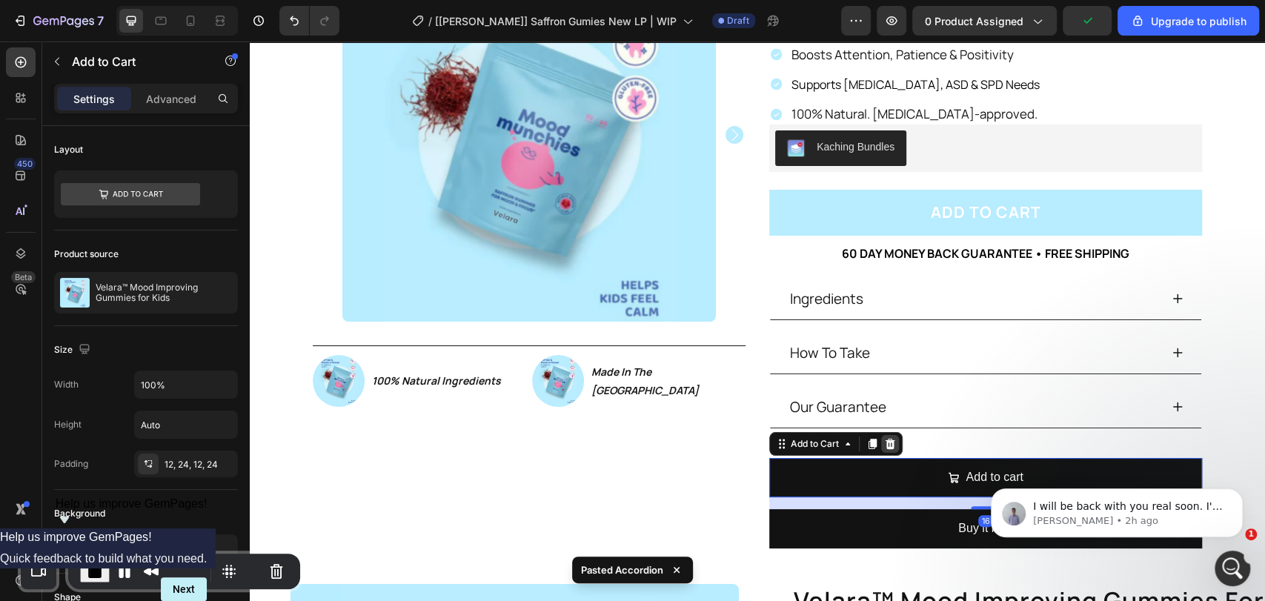
click at [884, 443] on icon at bounding box center [890, 444] width 12 height 12
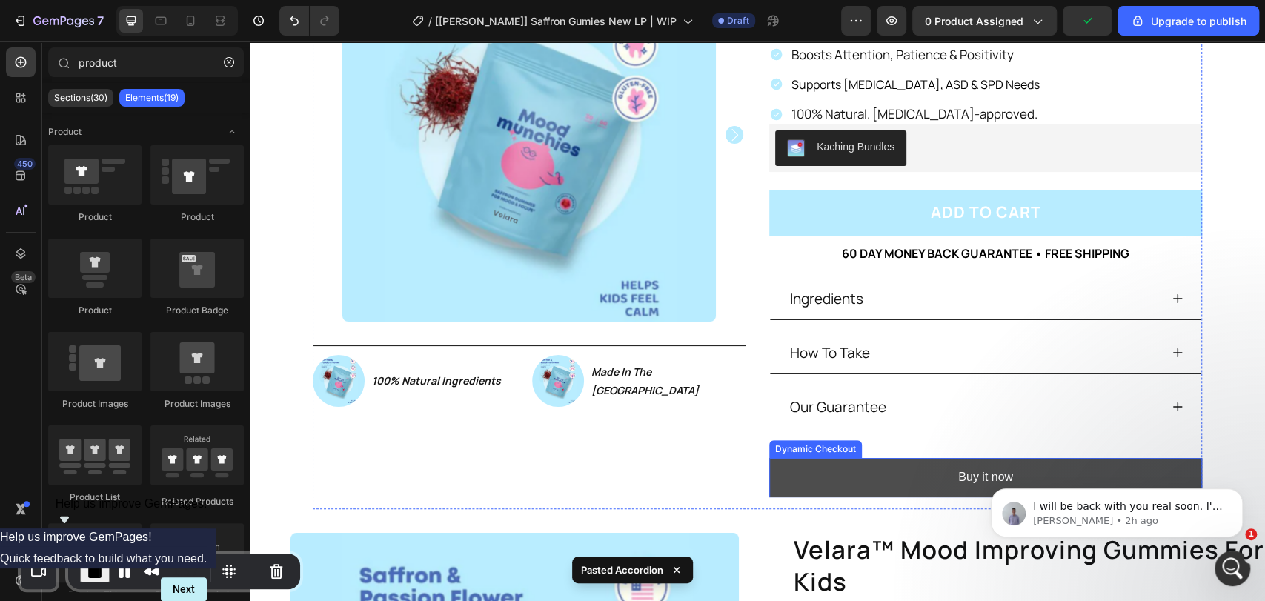
click at [890, 458] on button "Buy it now" at bounding box center [985, 477] width 433 height 39
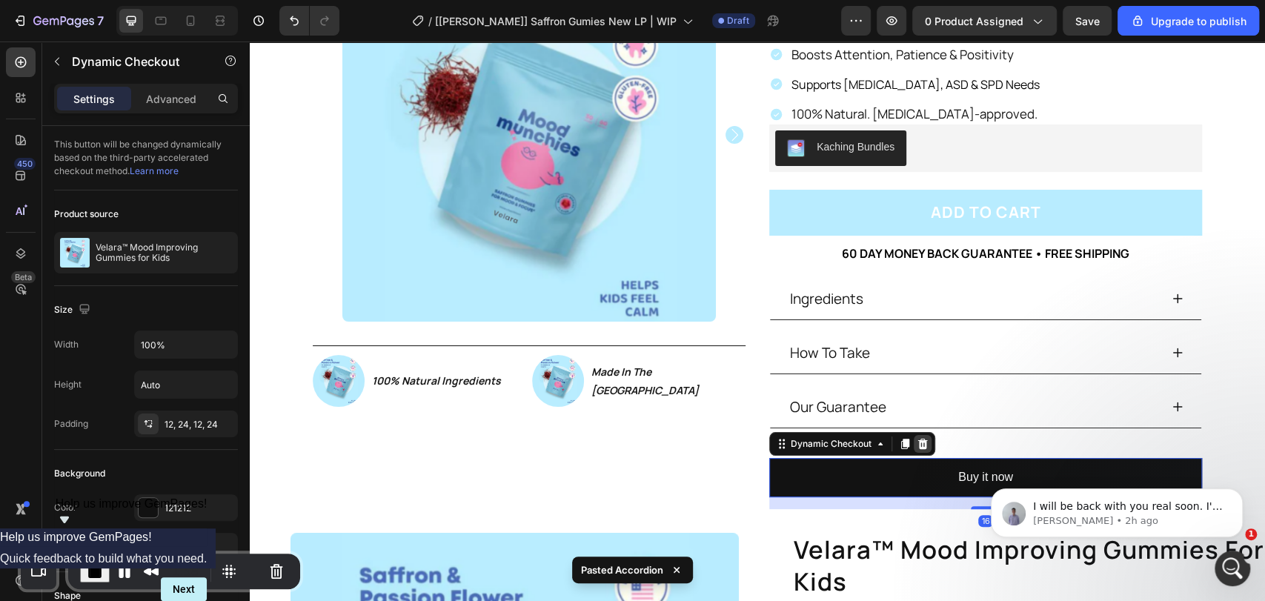
click at [918, 440] on icon at bounding box center [923, 444] width 10 height 10
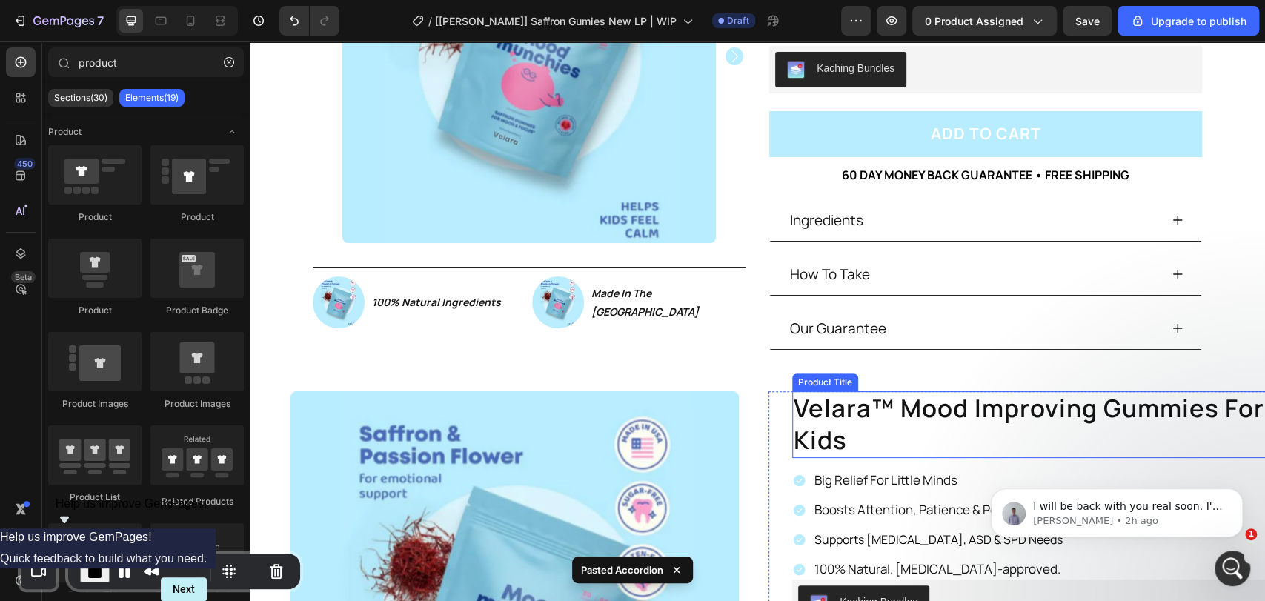
scroll to position [329, 0]
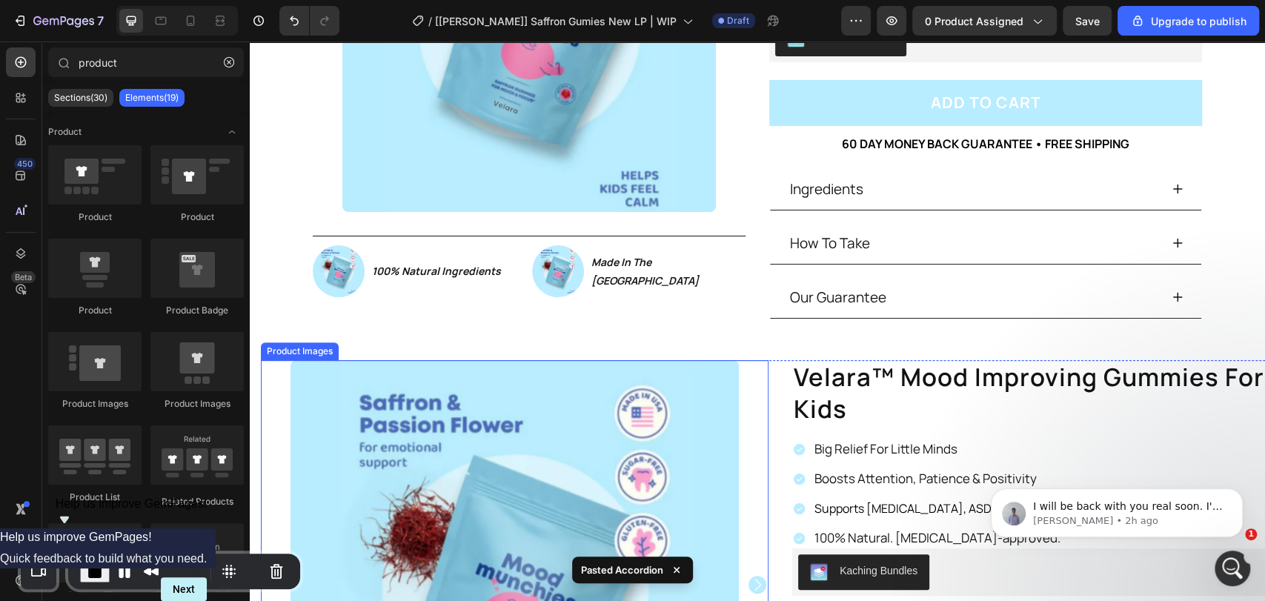
click at [760, 365] on div at bounding box center [515, 584] width 508 height 448
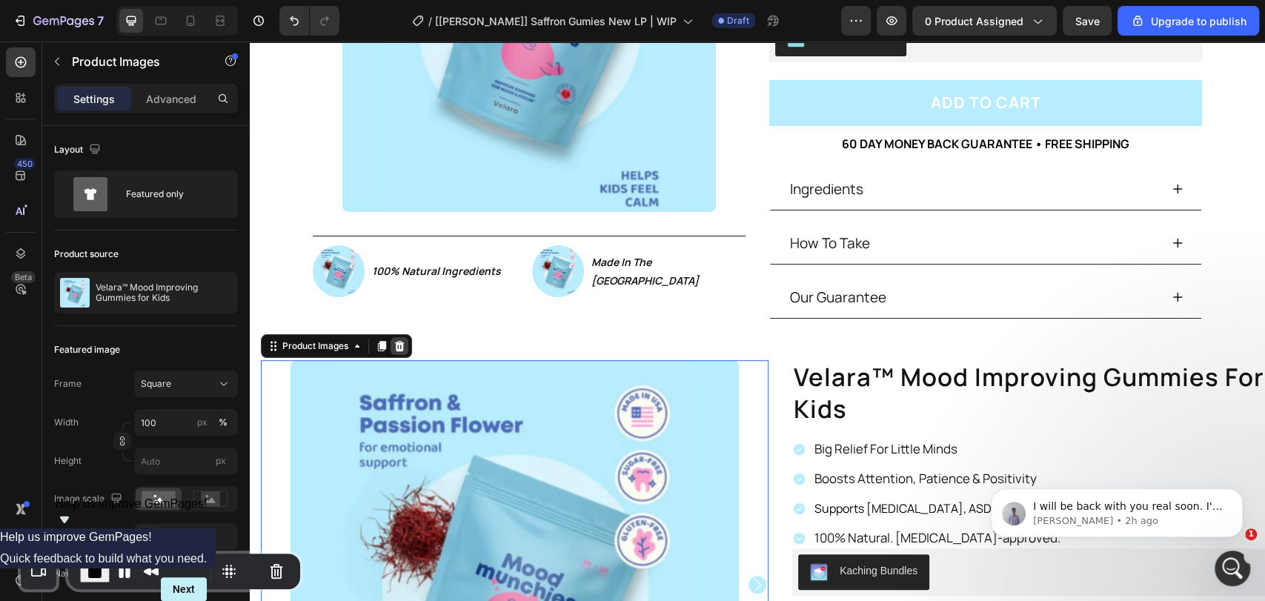
click at [403, 341] on icon at bounding box center [400, 346] width 10 height 10
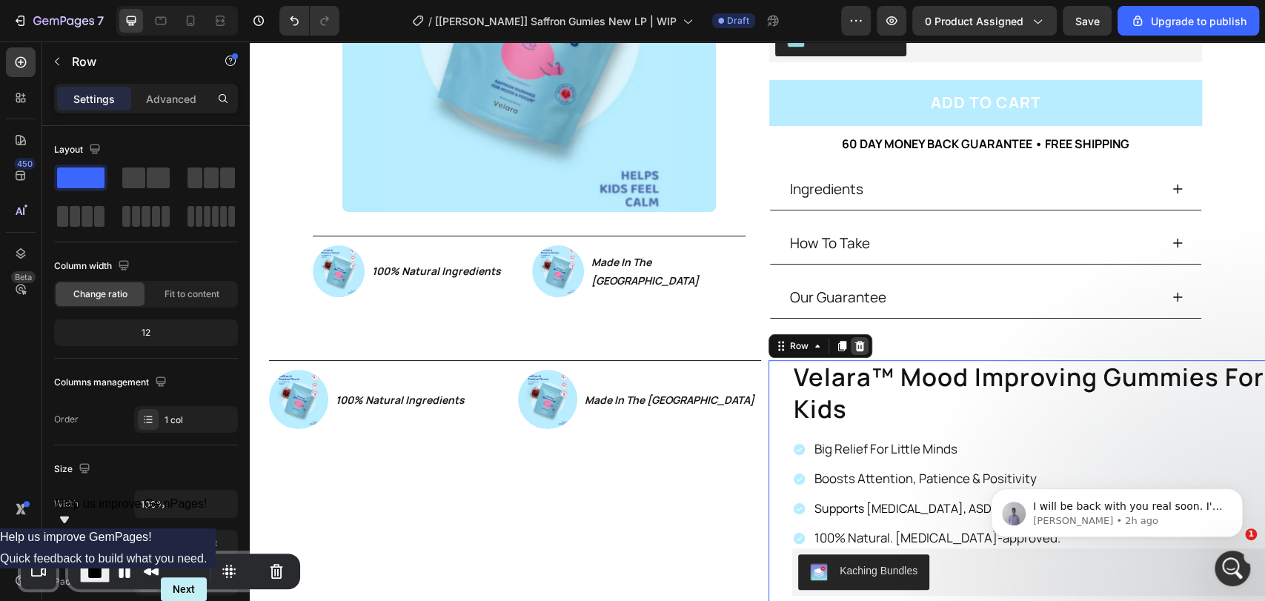
click at [854, 345] on icon at bounding box center [860, 346] width 12 height 12
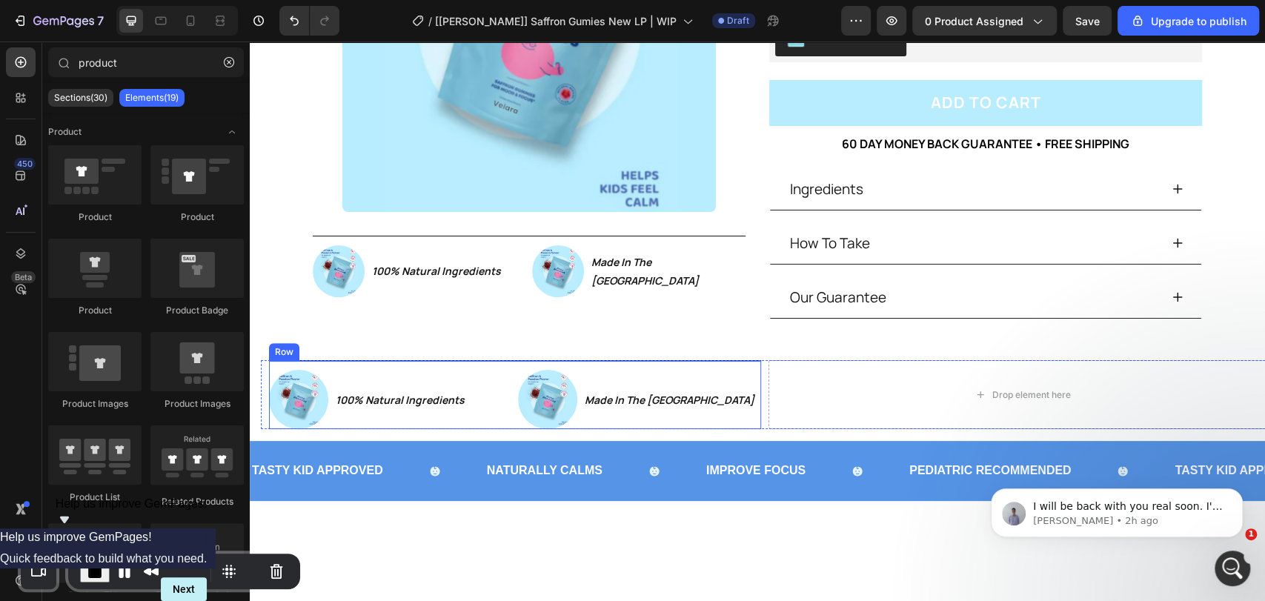
click at [732, 357] on div "Product Images Image 100% Natural Ingredients Text Block Row Image Made In The …" at bounding box center [758, 88] width 1016 height 546
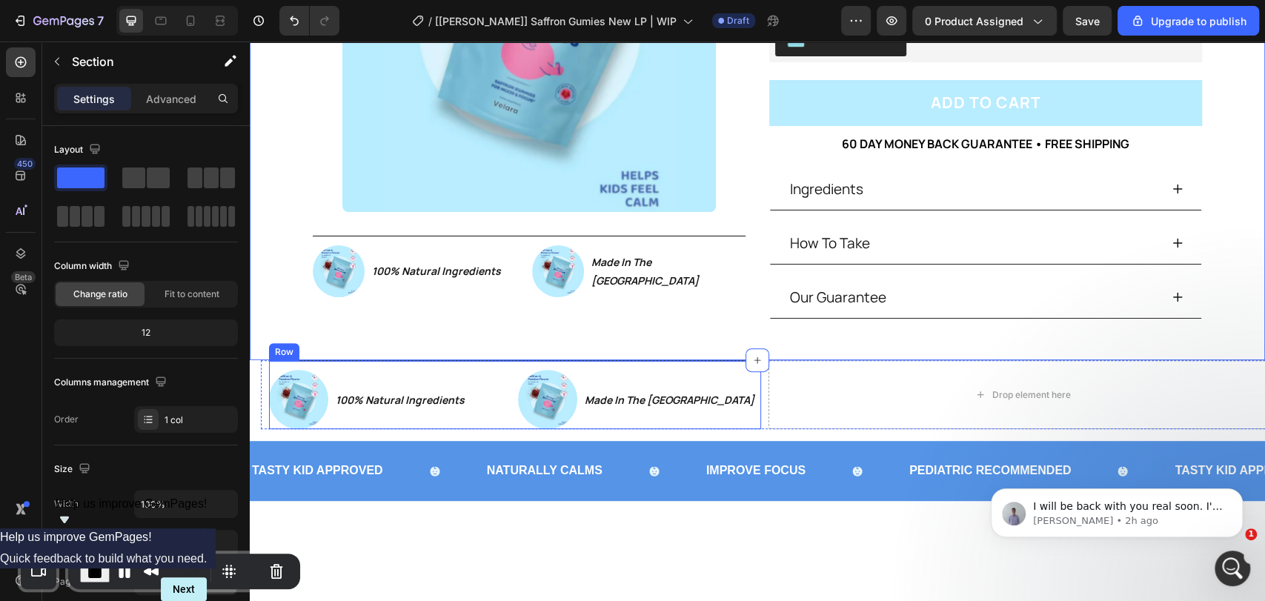
click at [730, 361] on div "Image 100% Natural Ingredients Text Block Row Image Made In The USA Text Block …" at bounding box center [515, 394] width 492 height 69
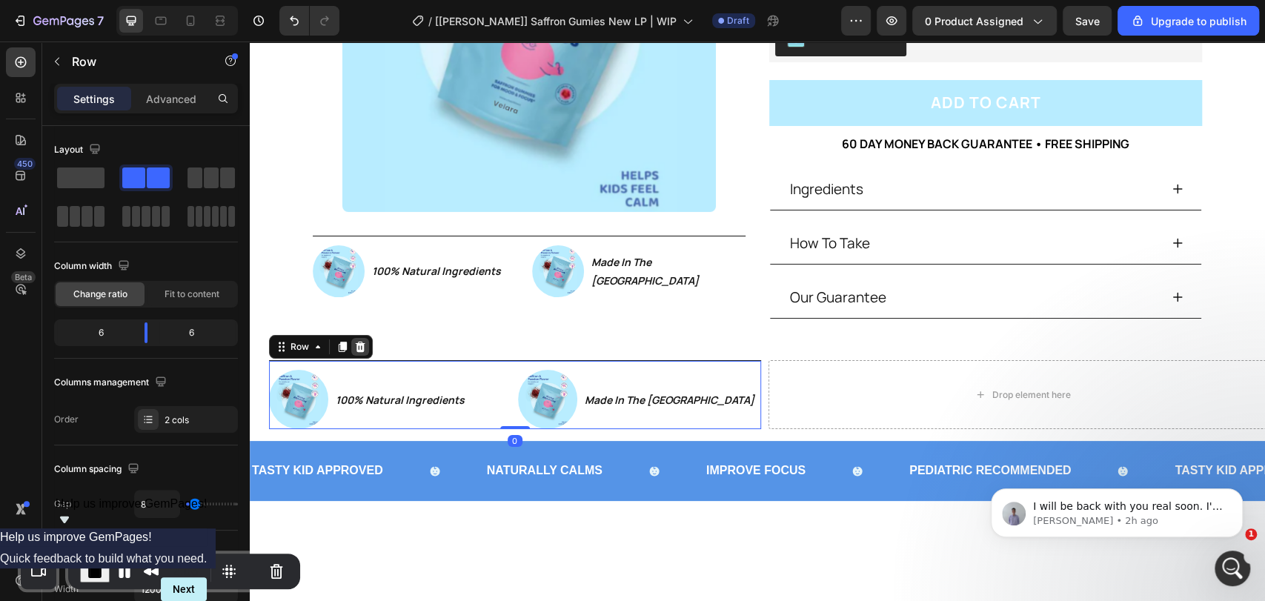
click at [355, 342] on icon at bounding box center [360, 347] width 10 height 10
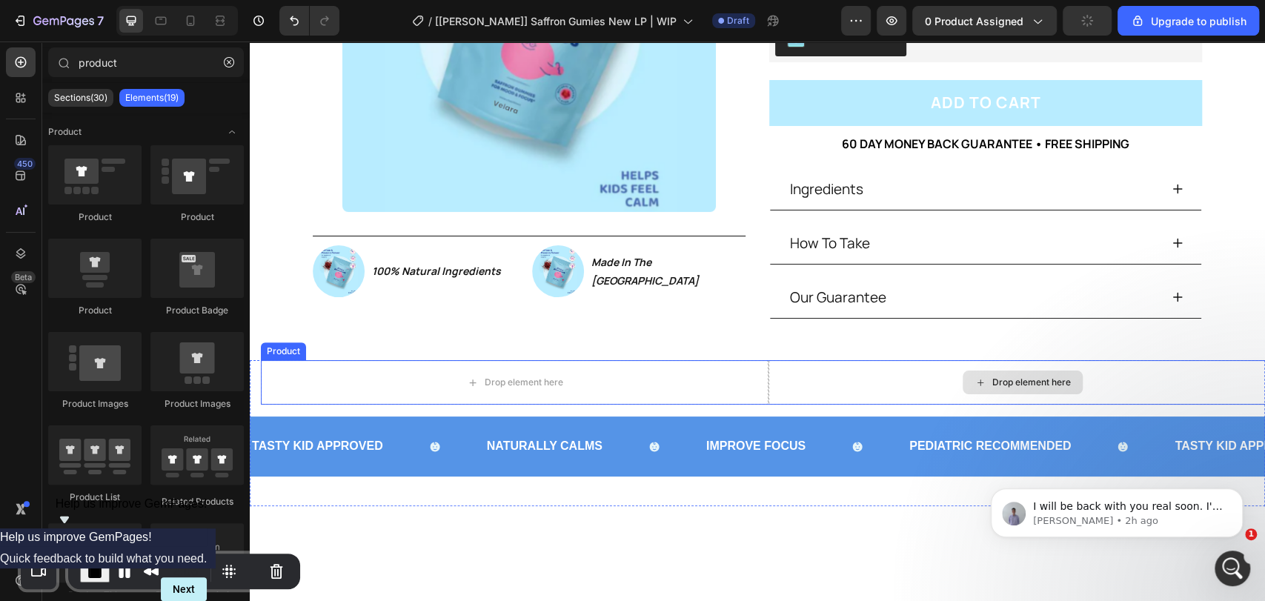
click at [779, 363] on div "Drop element here" at bounding box center [1023, 382] width 508 height 44
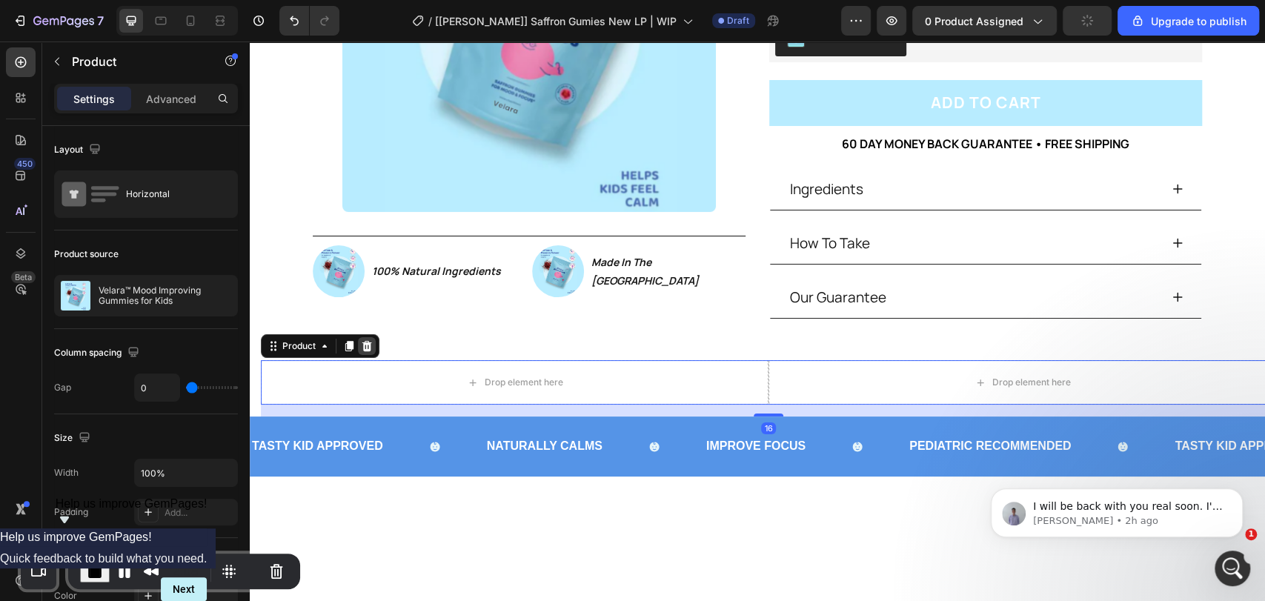
click at [368, 345] on icon at bounding box center [367, 346] width 12 height 12
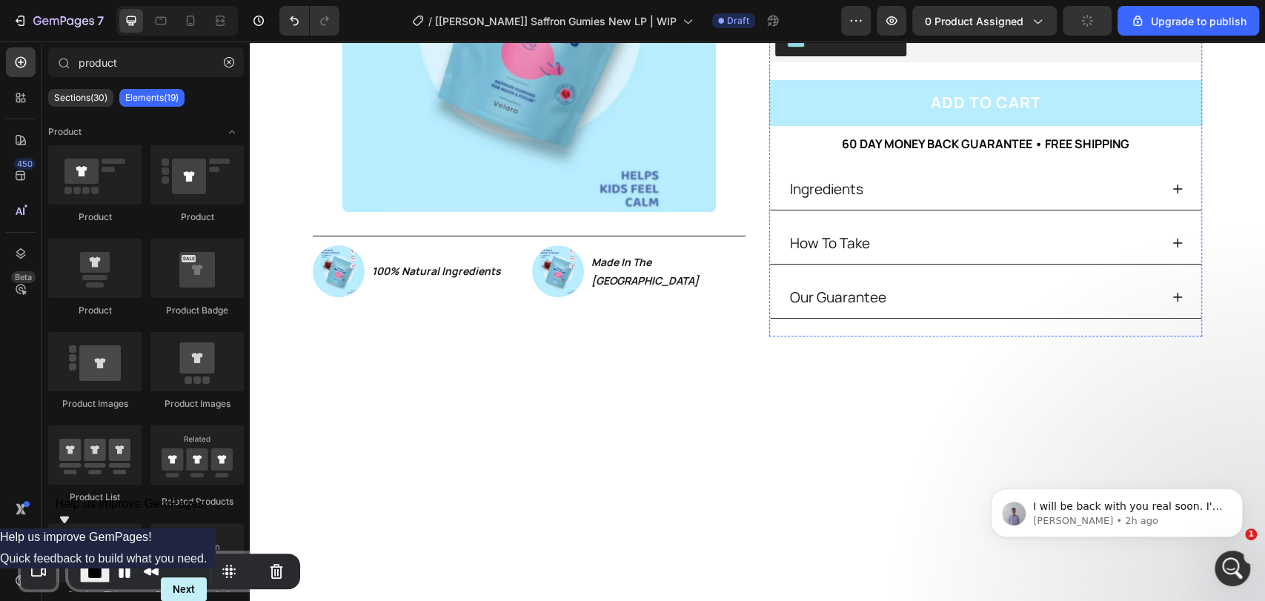
scroll to position [0, 0]
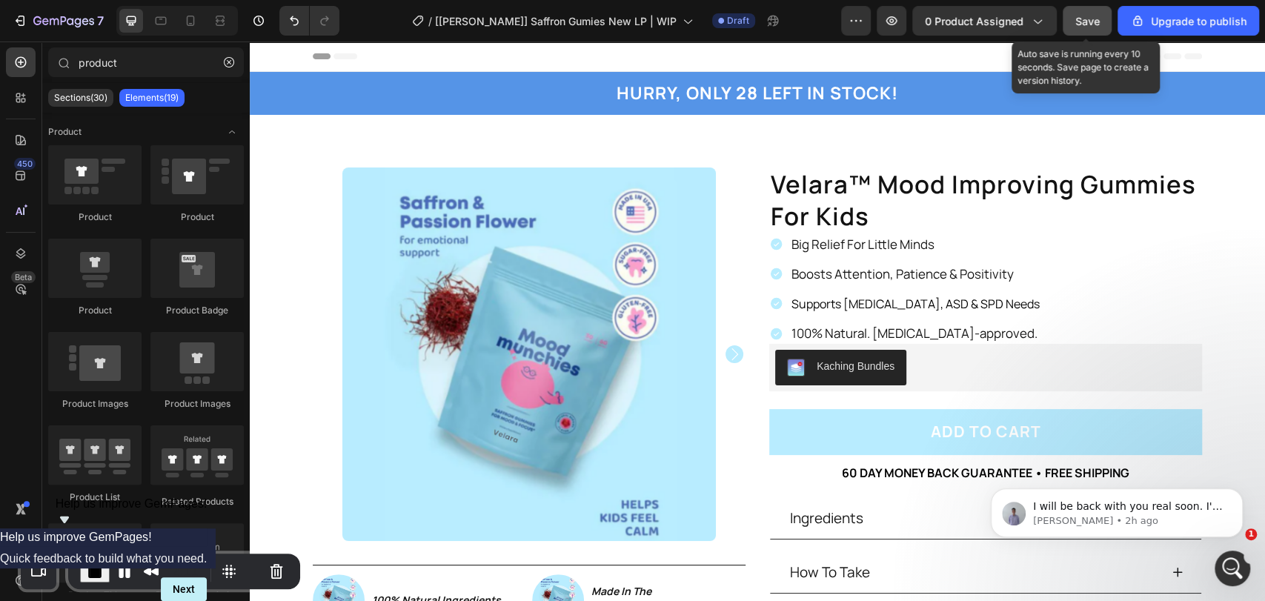
click at [1092, 25] on span "Save" at bounding box center [1088, 21] width 24 height 13
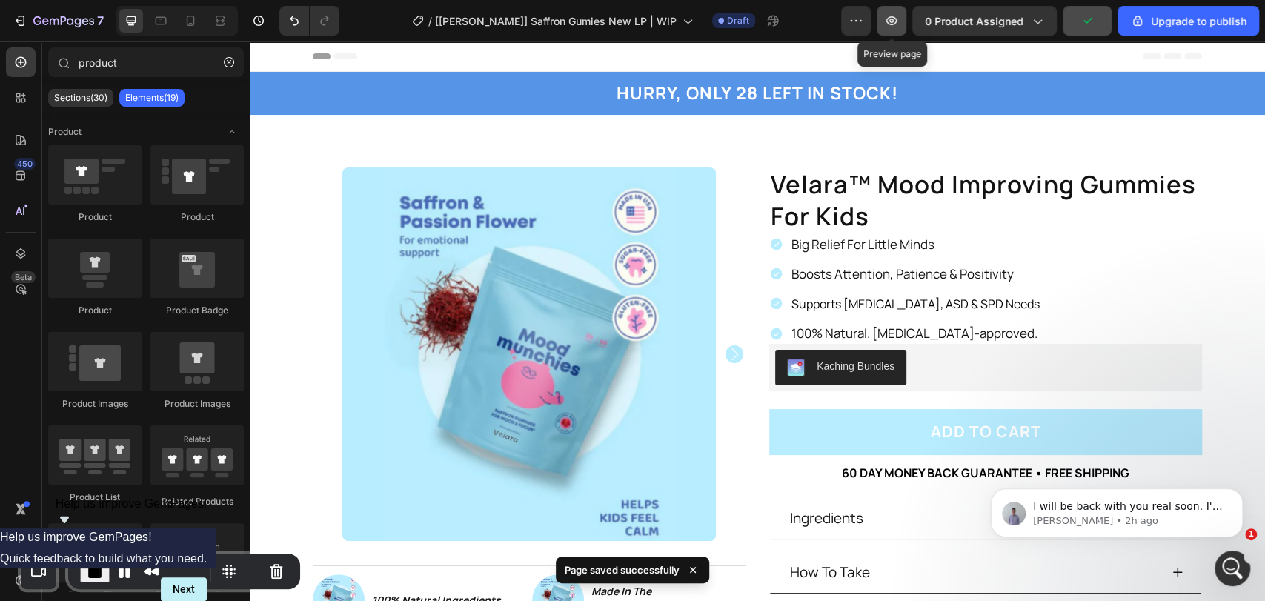
click at [899, 21] on icon "button" at bounding box center [891, 20] width 15 height 15
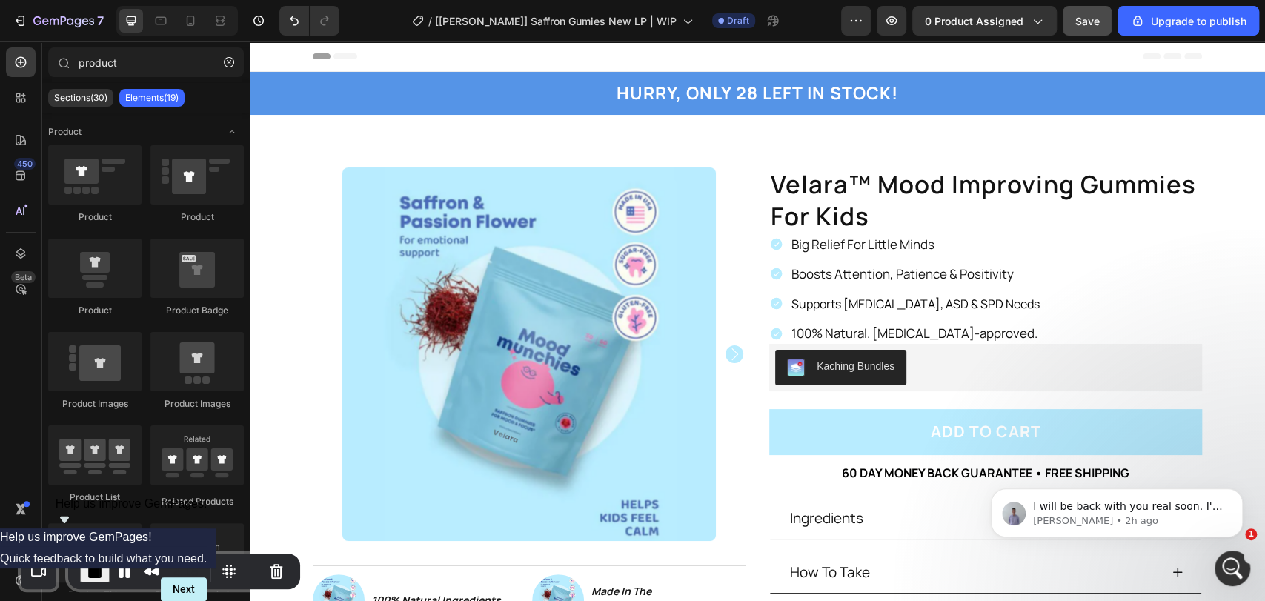
click at [94, 572] on span "End Recording" at bounding box center [95, 572] width 18 height 18
